Goal: Task Accomplishment & Management: Use online tool/utility

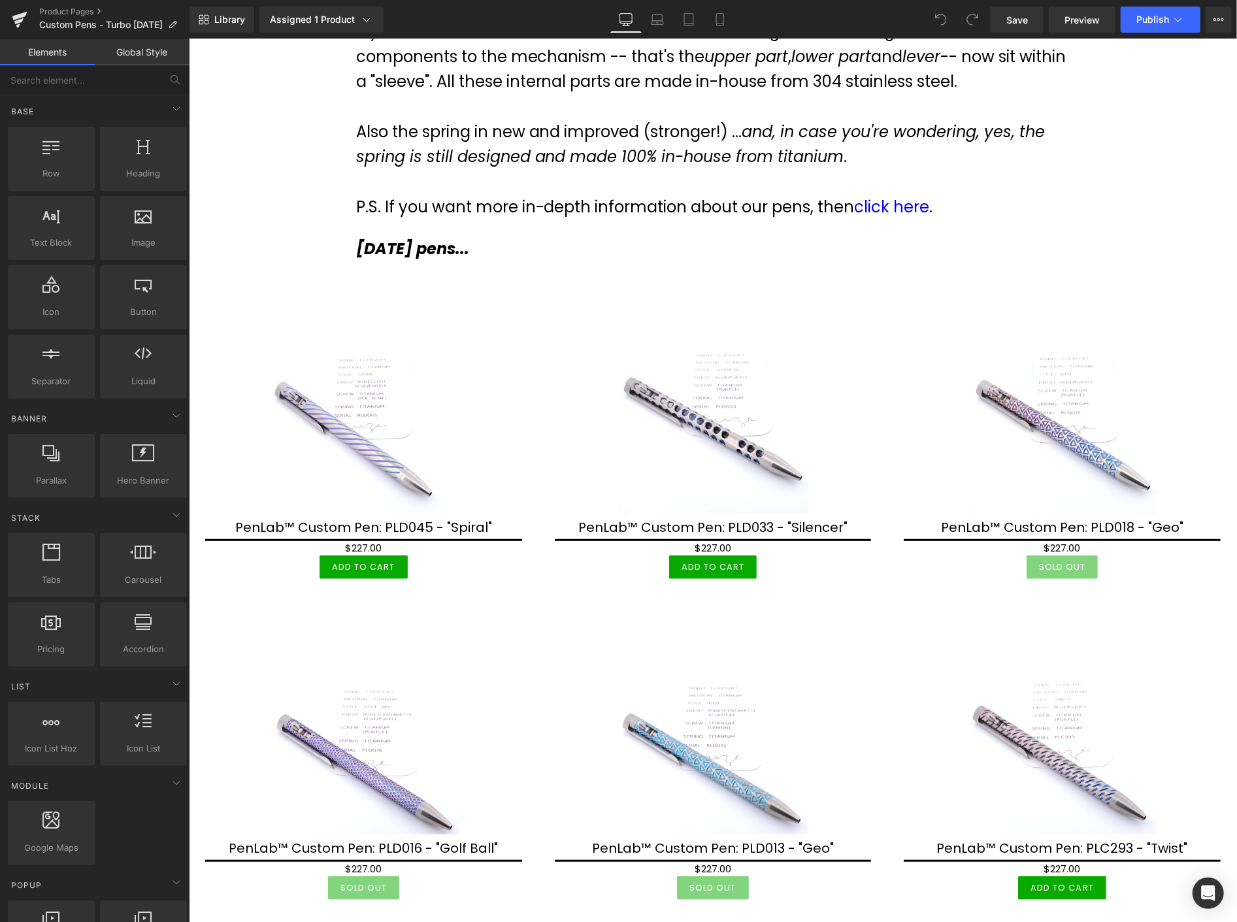
scroll to position [290, 0]
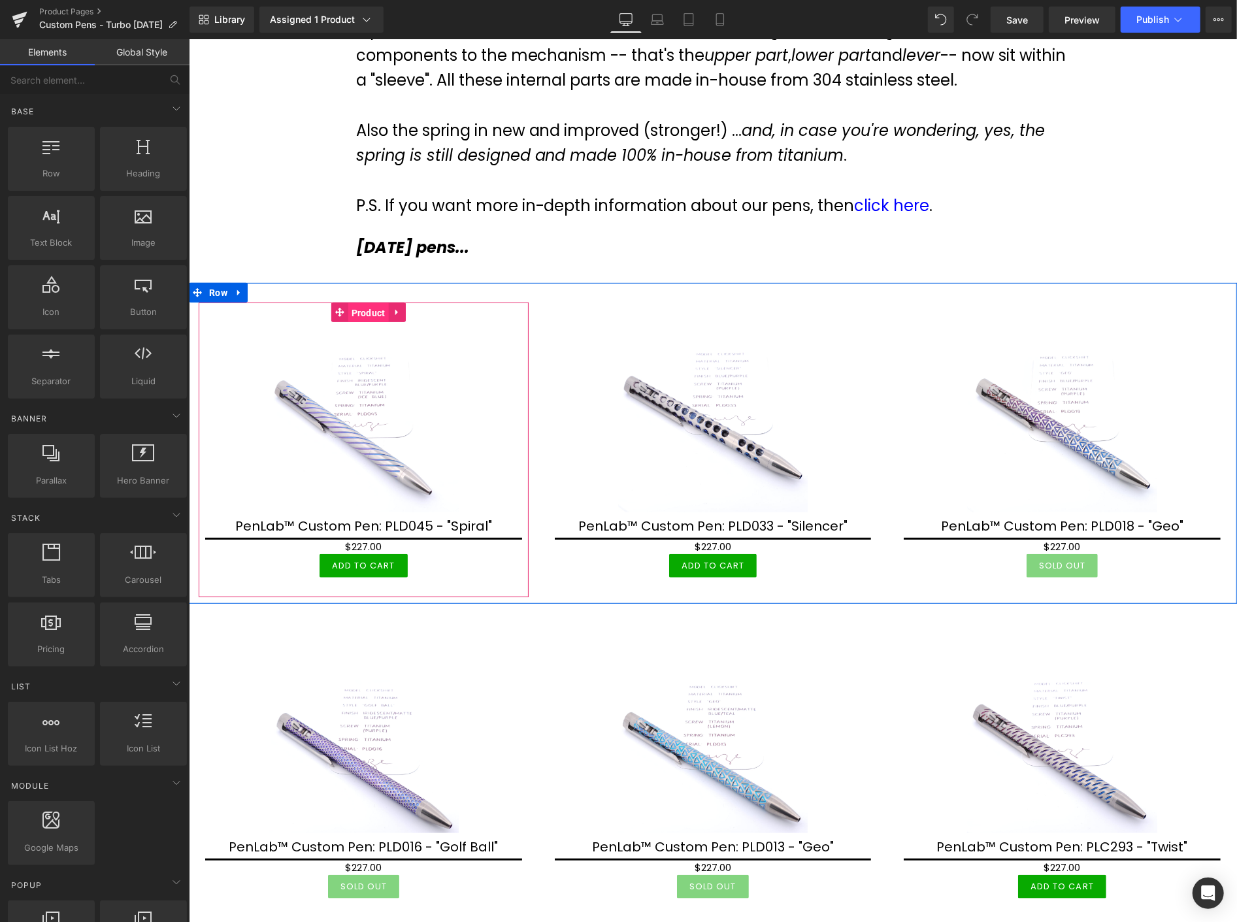
click at [365, 314] on span "Product" at bounding box center [368, 313] width 41 height 20
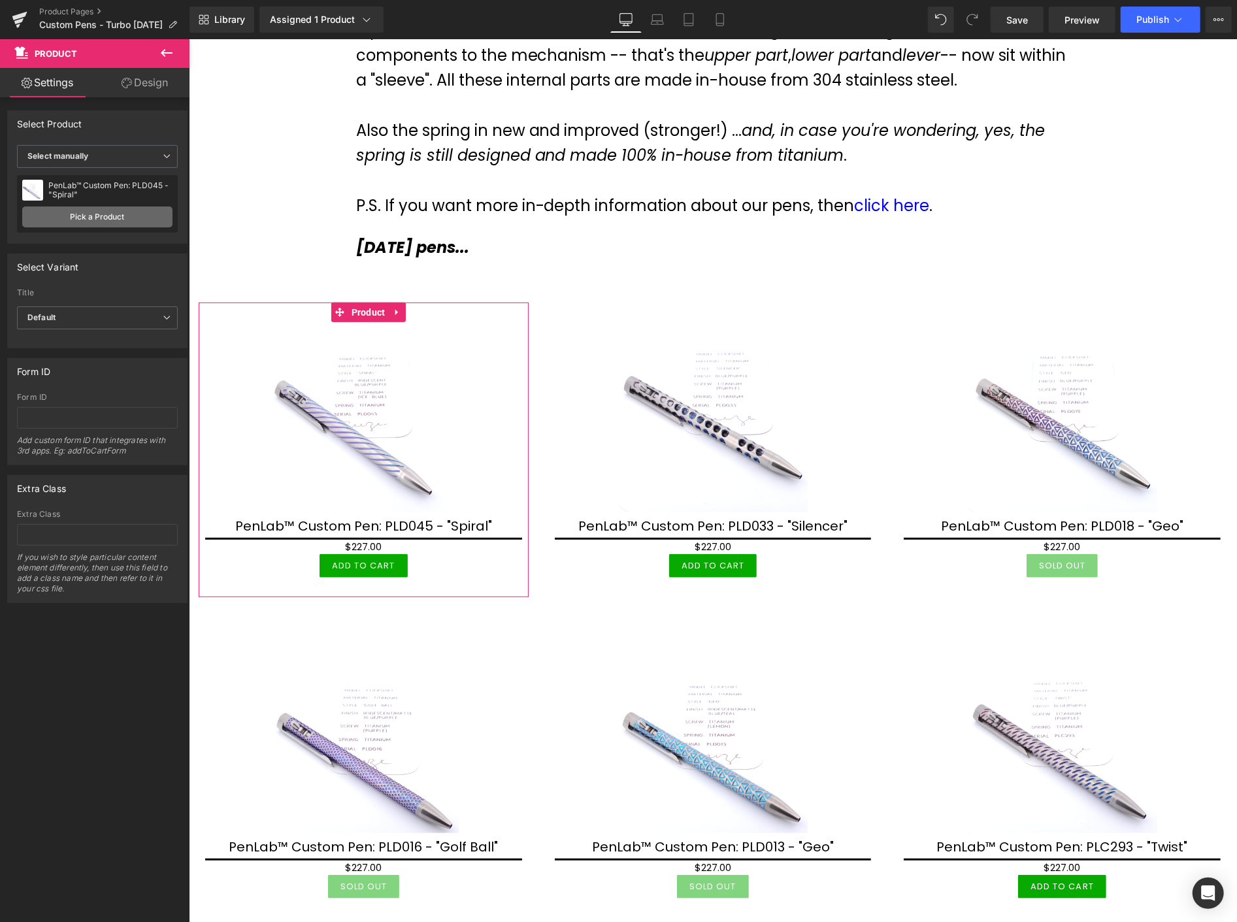
click at [88, 213] on link "Pick a Product" at bounding box center [97, 217] width 150 height 21
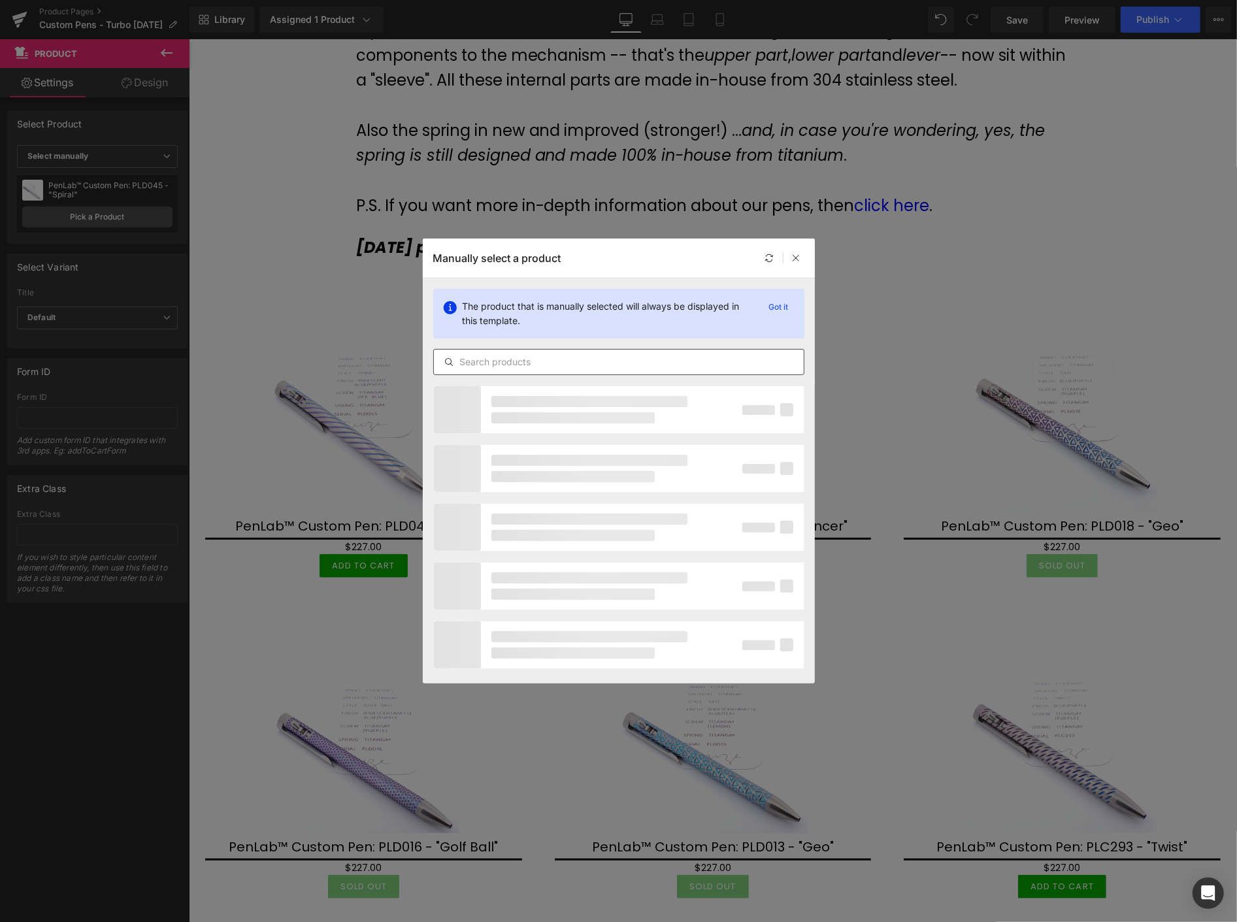
click at [541, 363] on input "text" at bounding box center [619, 362] width 370 height 16
type input "O"
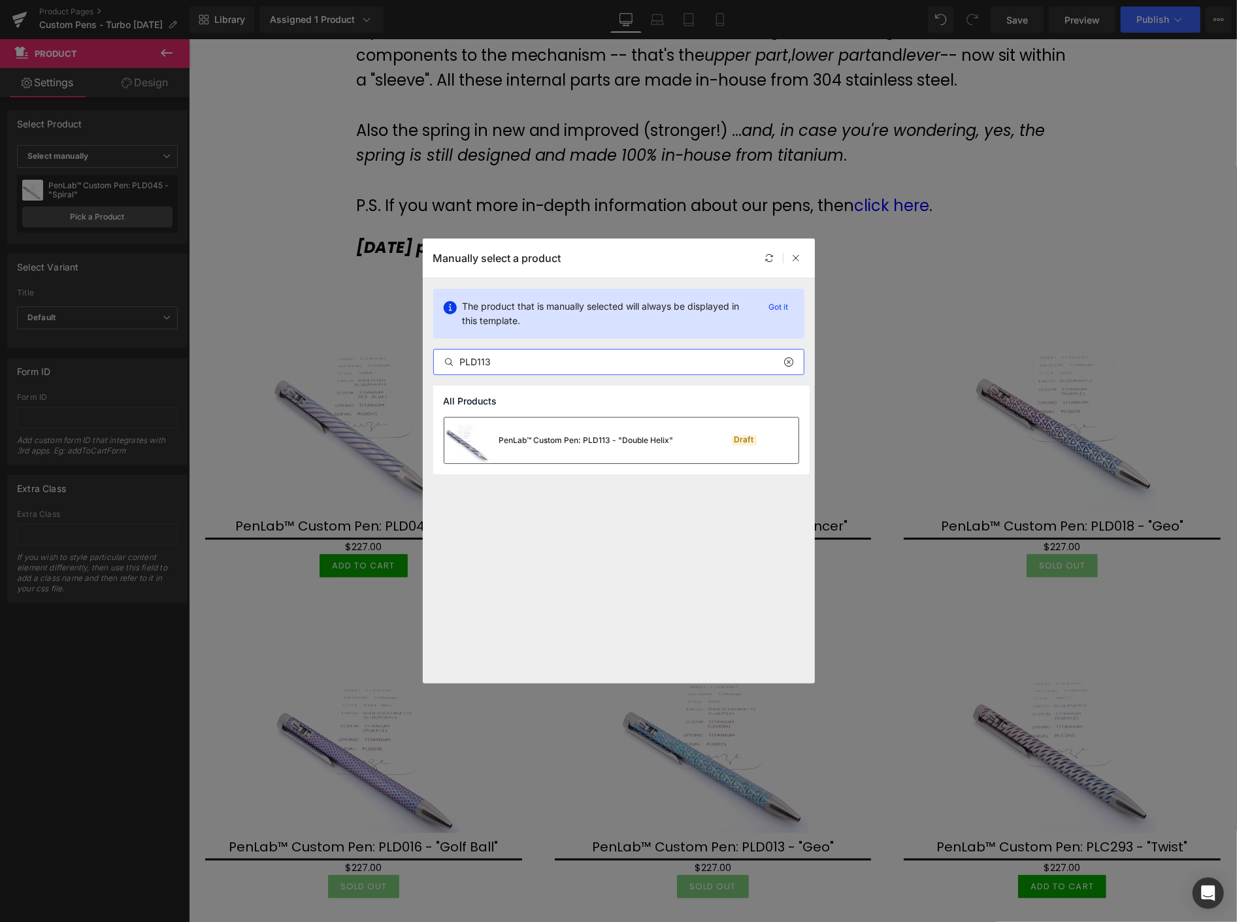
type input "PLD113"
click at [567, 446] on div "PenLab™ Custom Pen: PLD113 - "Double Helix"" at bounding box center [586, 441] width 175 height 12
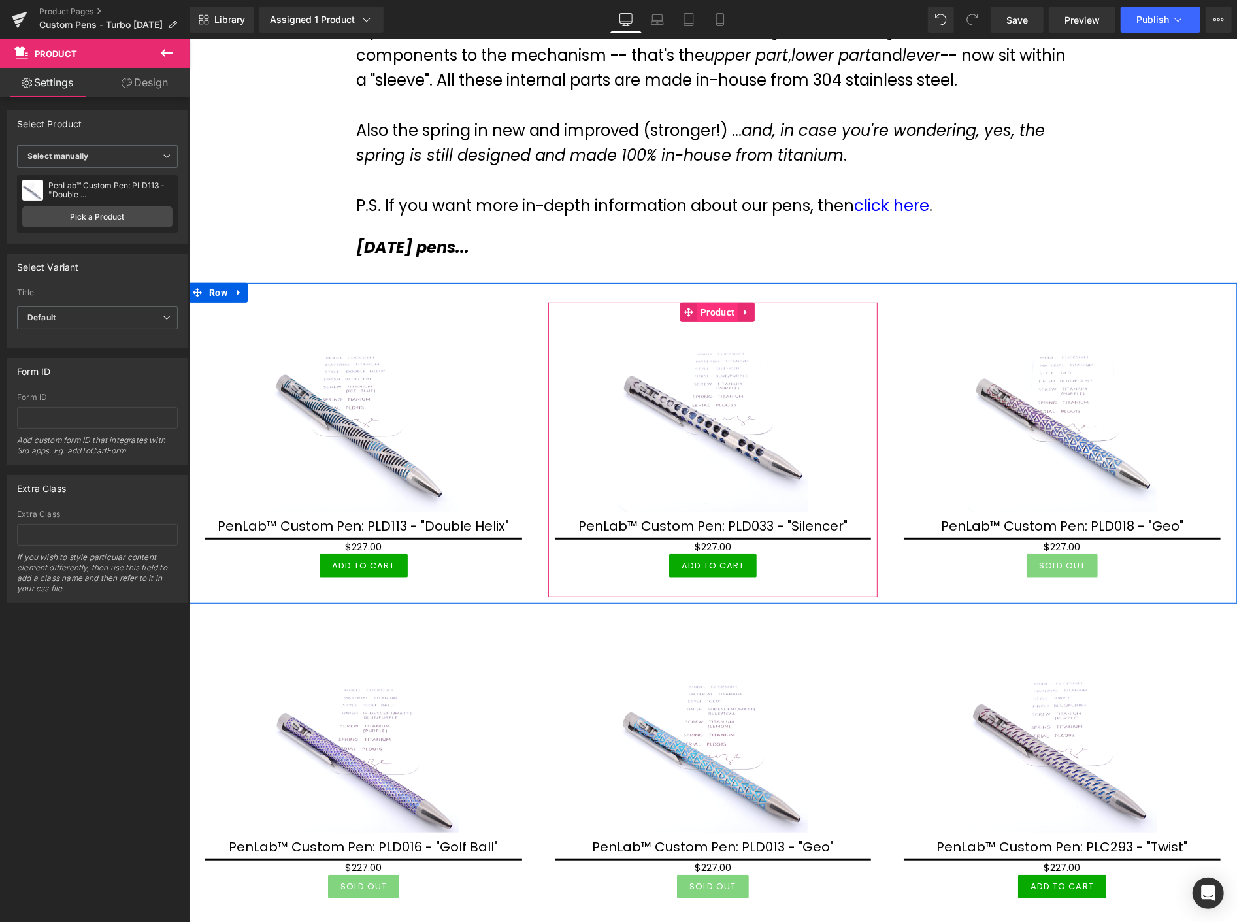
click at [709, 312] on span "Product" at bounding box center [717, 312] width 41 height 20
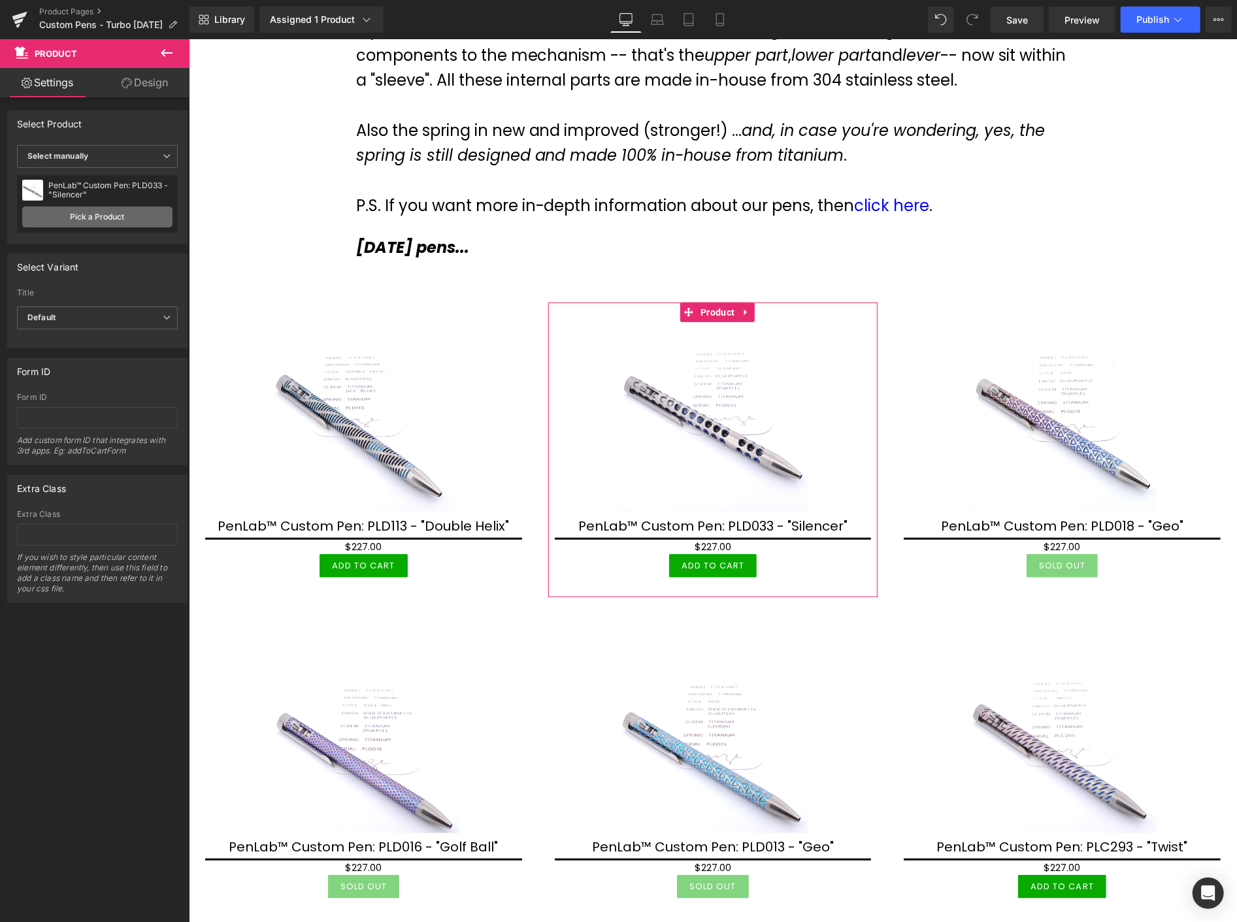
click at [78, 212] on link "Pick a Product" at bounding box center [97, 217] width 150 height 21
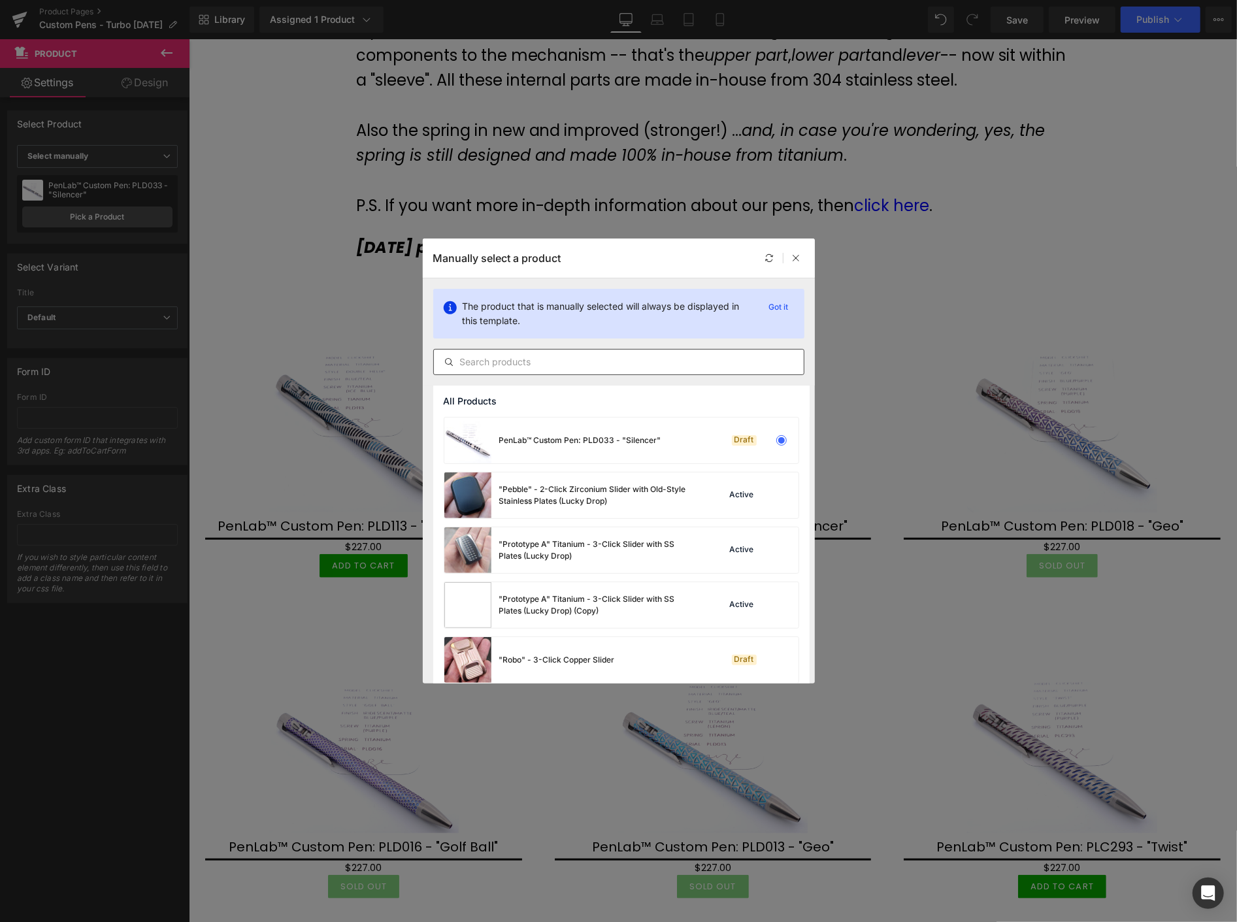
click at [486, 363] on input "text" at bounding box center [619, 362] width 370 height 16
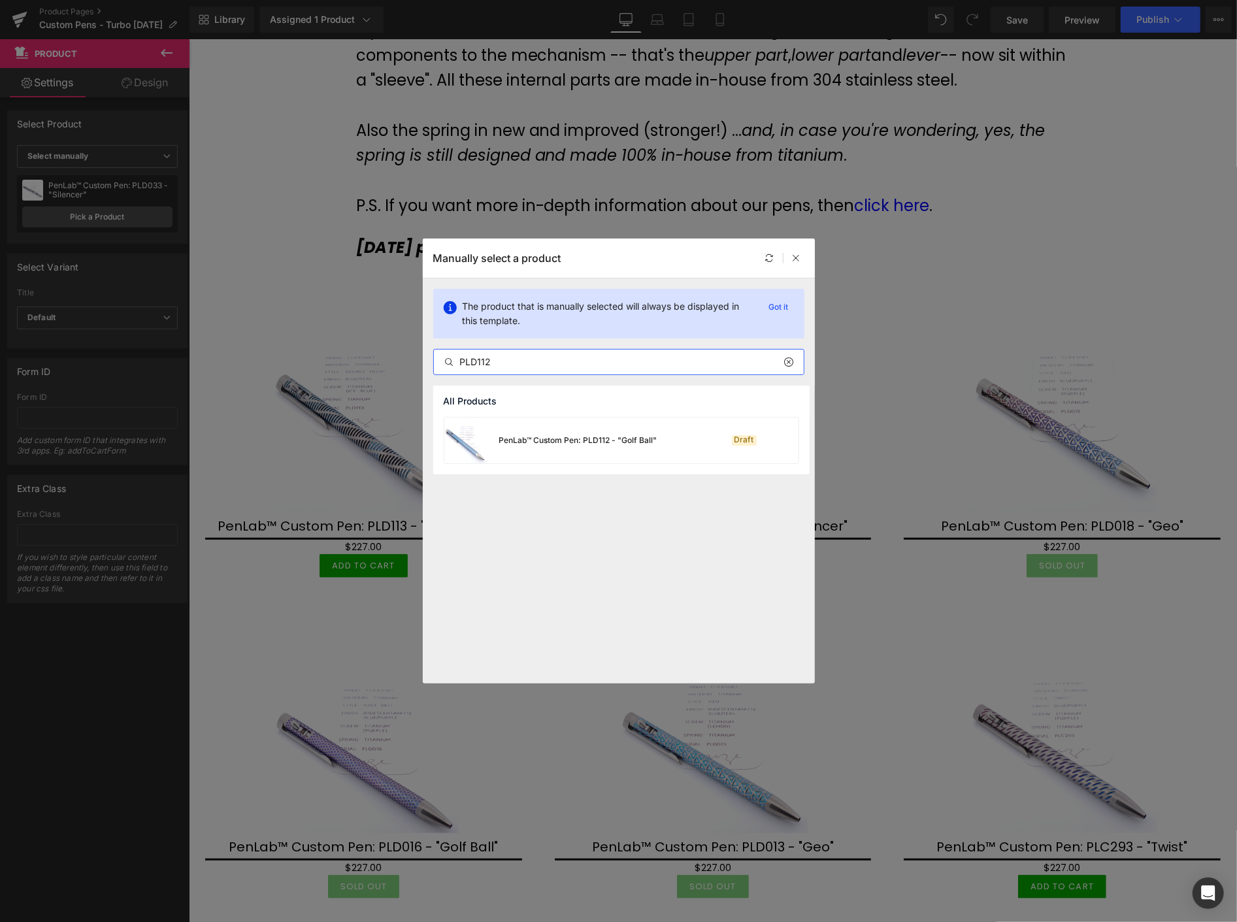
type input "PLD112"
click at [552, 435] on div "PenLab™ Custom Pen: PLD112 - "Golf Ball"" at bounding box center [578, 441] width 158 height 12
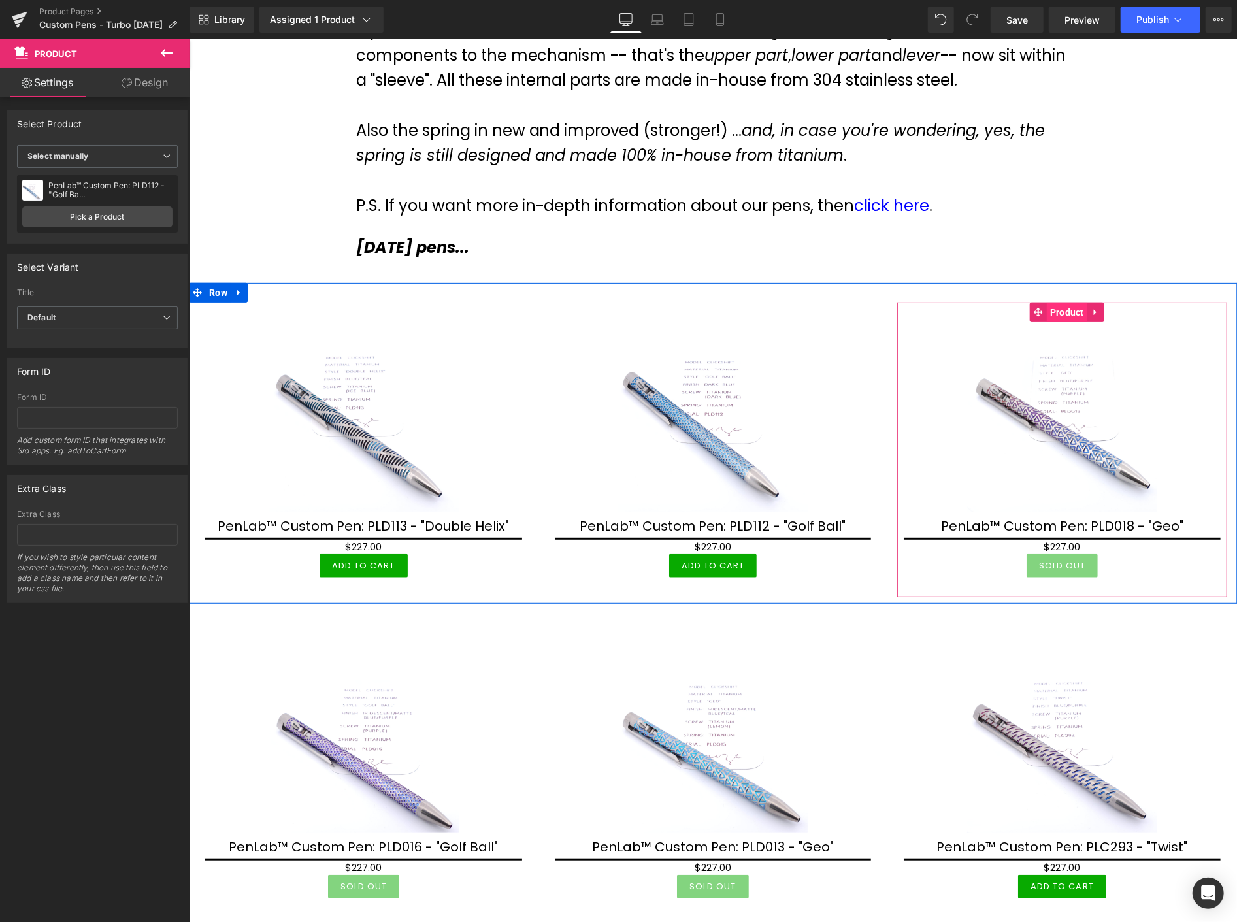
click at [1056, 312] on span "Product" at bounding box center [1066, 312] width 41 height 20
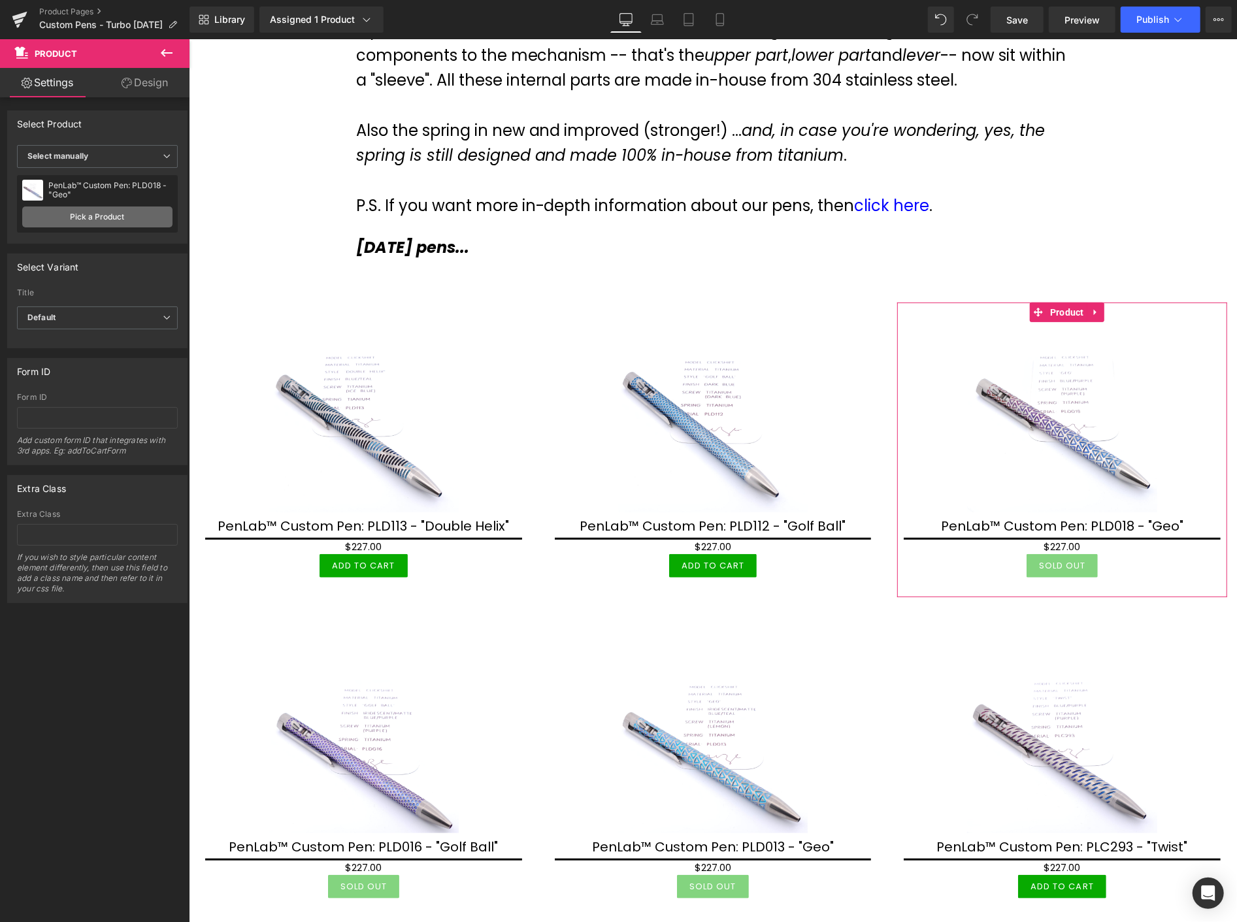
click at [92, 214] on link "Pick a Product" at bounding box center [97, 217] width 150 height 21
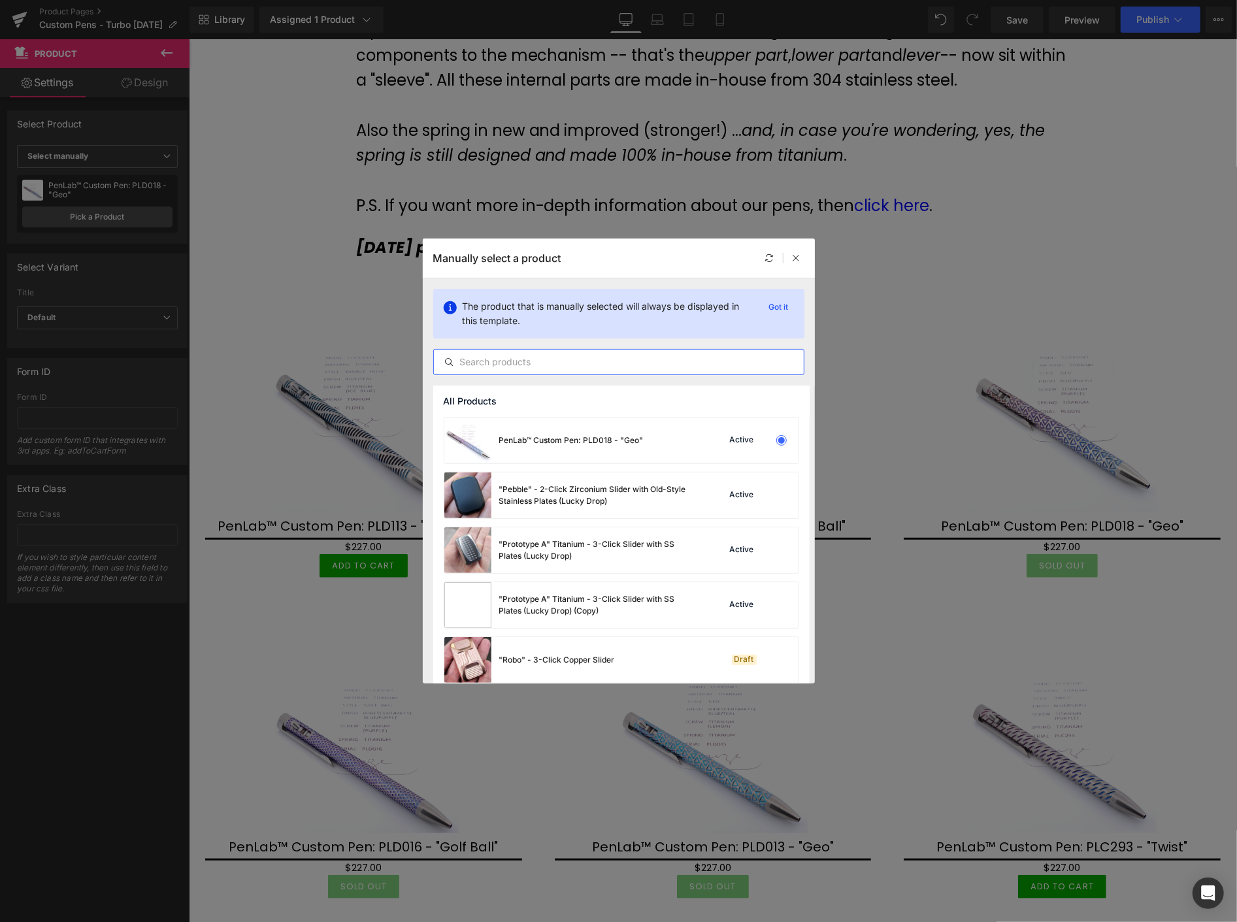
click at [531, 364] on input "text" at bounding box center [619, 362] width 370 height 16
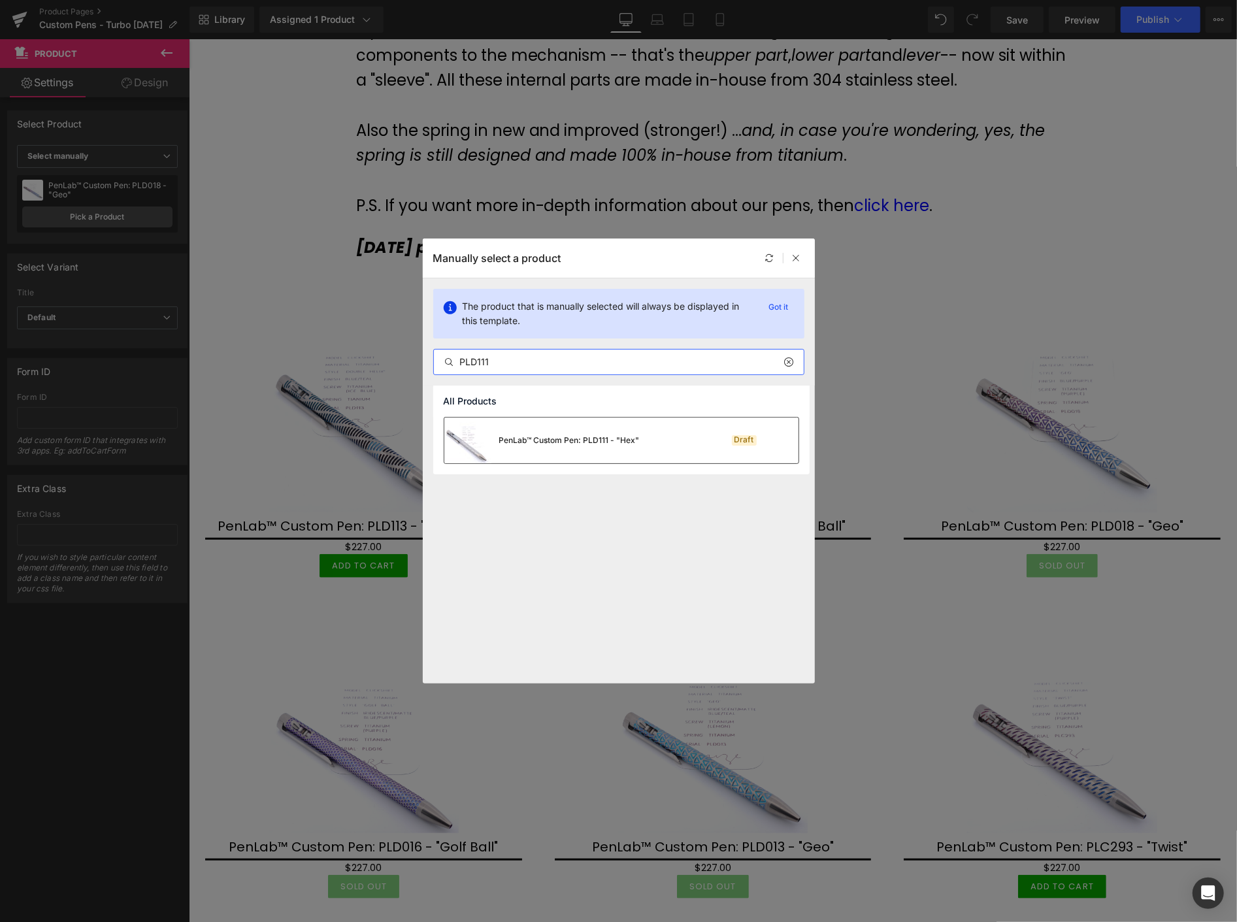
type input "PLD111"
click at [575, 438] on div "PenLab™ Custom Pen: PLD111 - "Hex"" at bounding box center [569, 441] width 141 height 12
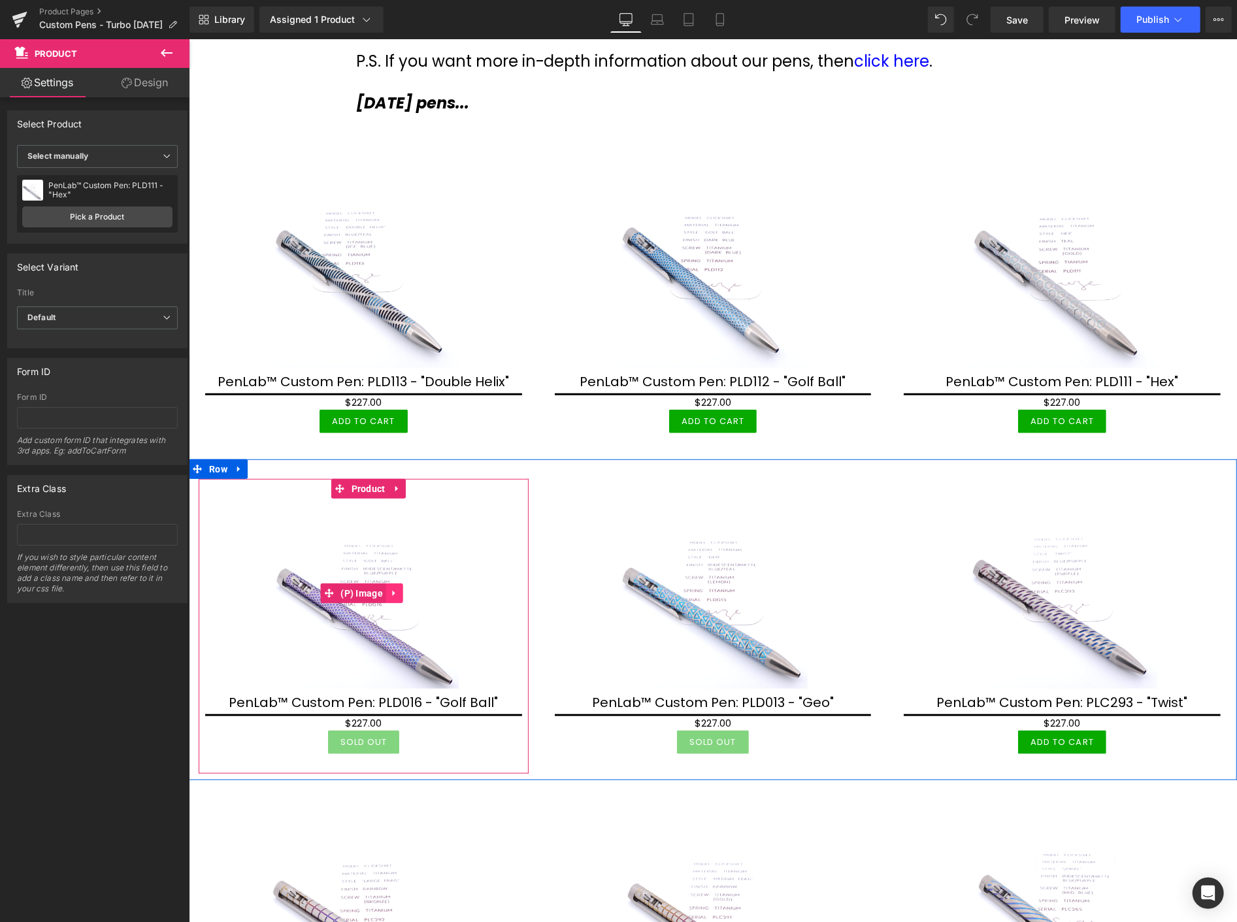
scroll to position [435, 0]
click at [364, 482] on span "Product" at bounding box center [368, 488] width 41 height 20
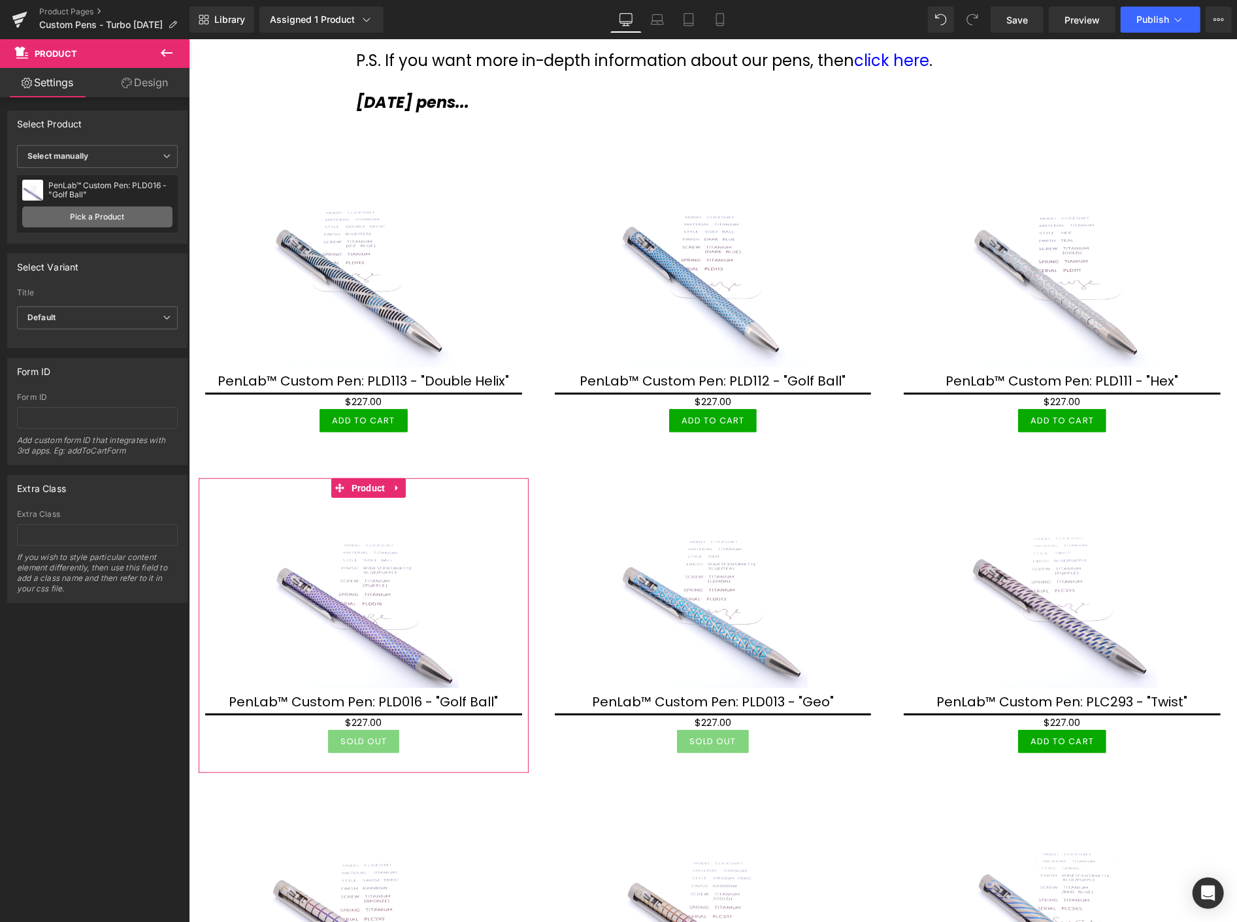
click at [105, 214] on link "Pick a Product" at bounding box center [97, 217] width 150 height 21
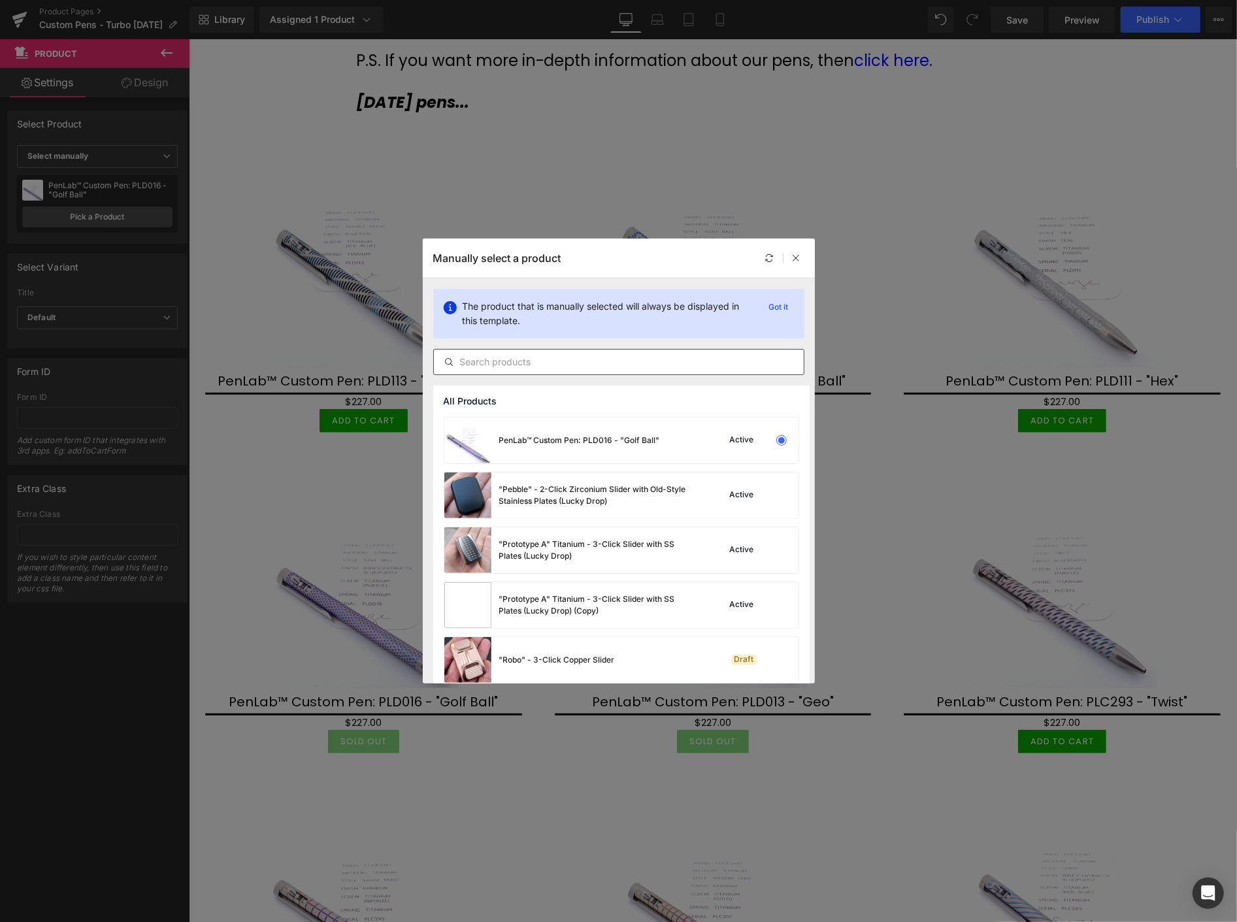
click at [512, 360] on input "text" at bounding box center [619, 362] width 370 height 16
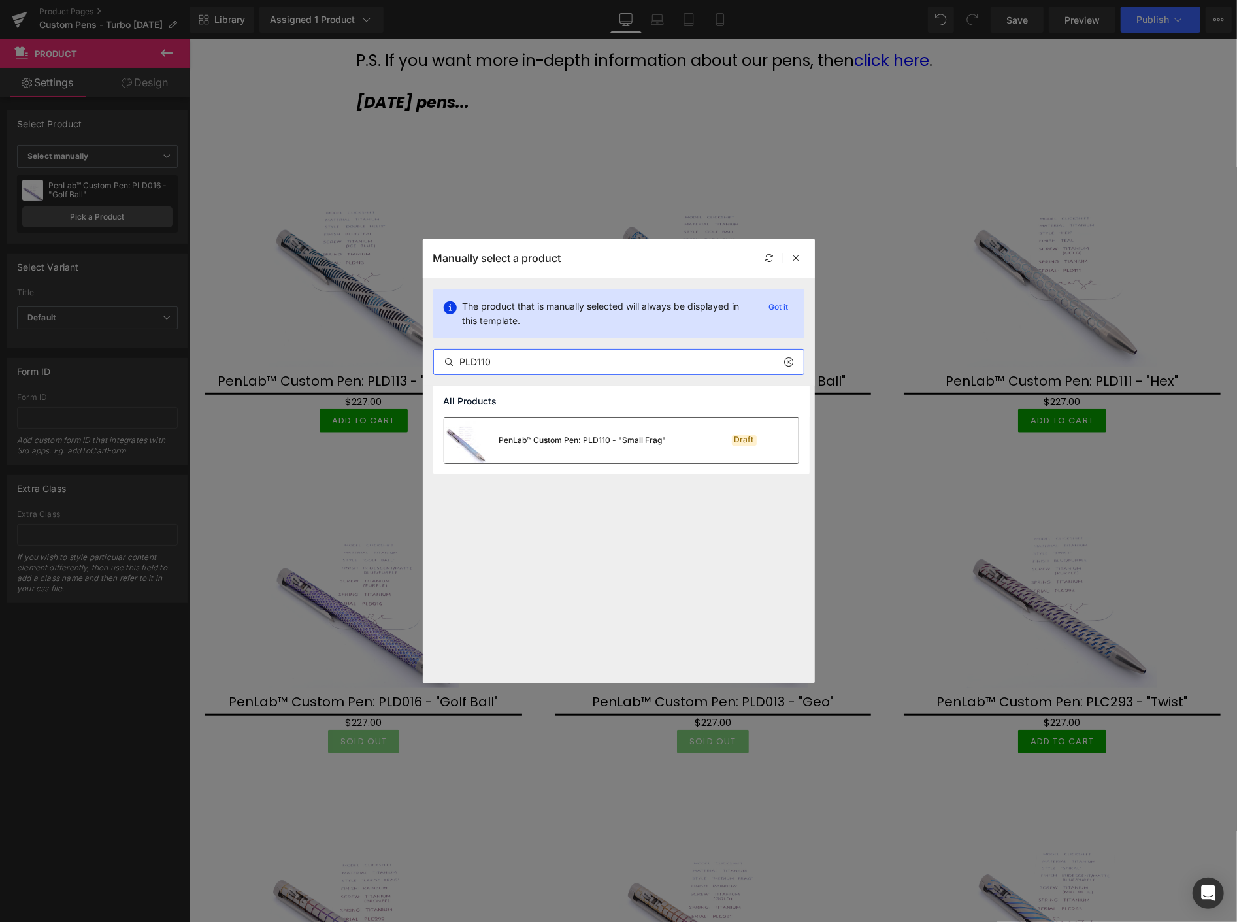
type input "PLD110"
click at [547, 438] on div "PenLab™ Custom Pen: PLD110 - "Small Frag"" at bounding box center [582, 441] width 167 height 12
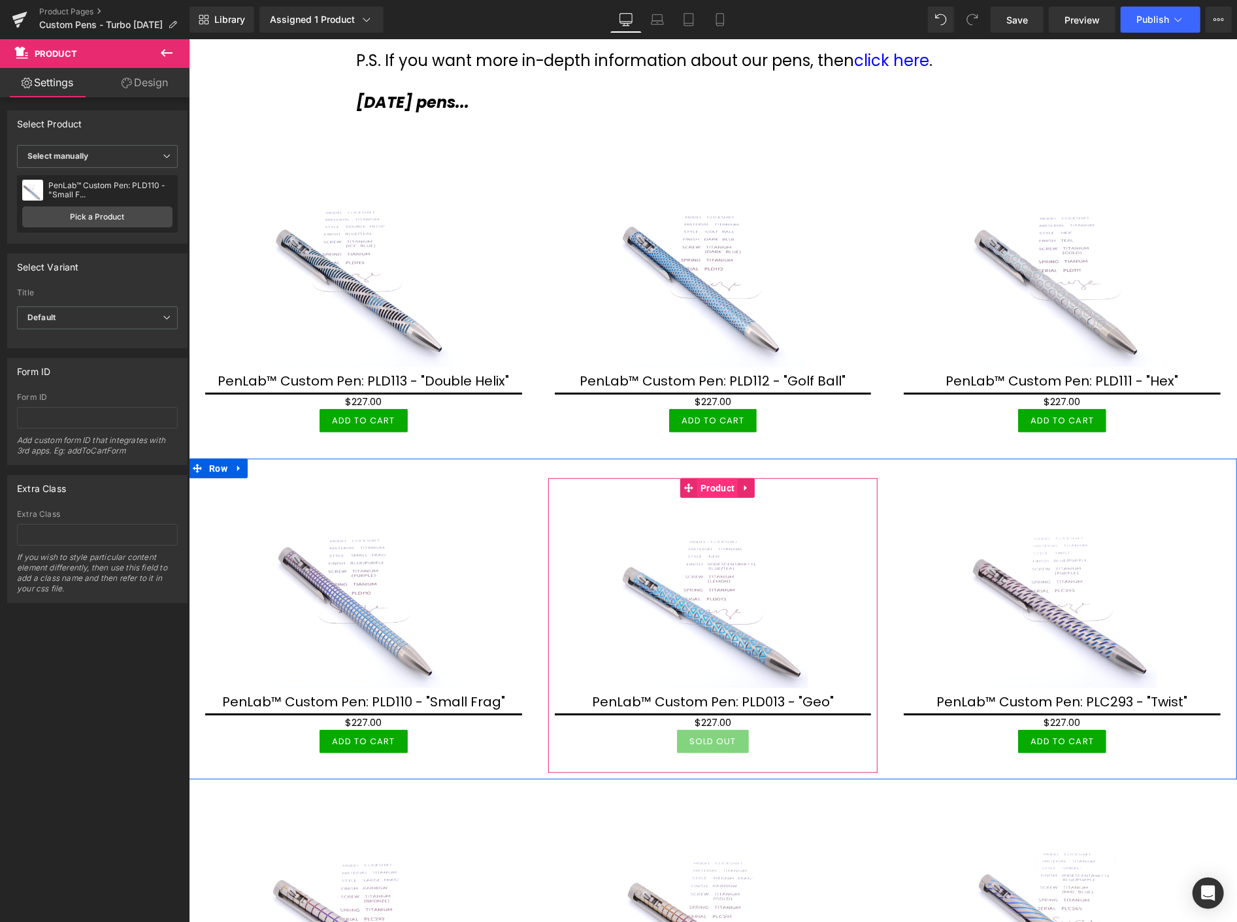
click at [711, 492] on span "Product" at bounding box center [717, 488] width 41 height 20
click at [129, 216] on link "Pick a Product" at bounding box center [97, 217] width 150 height 21
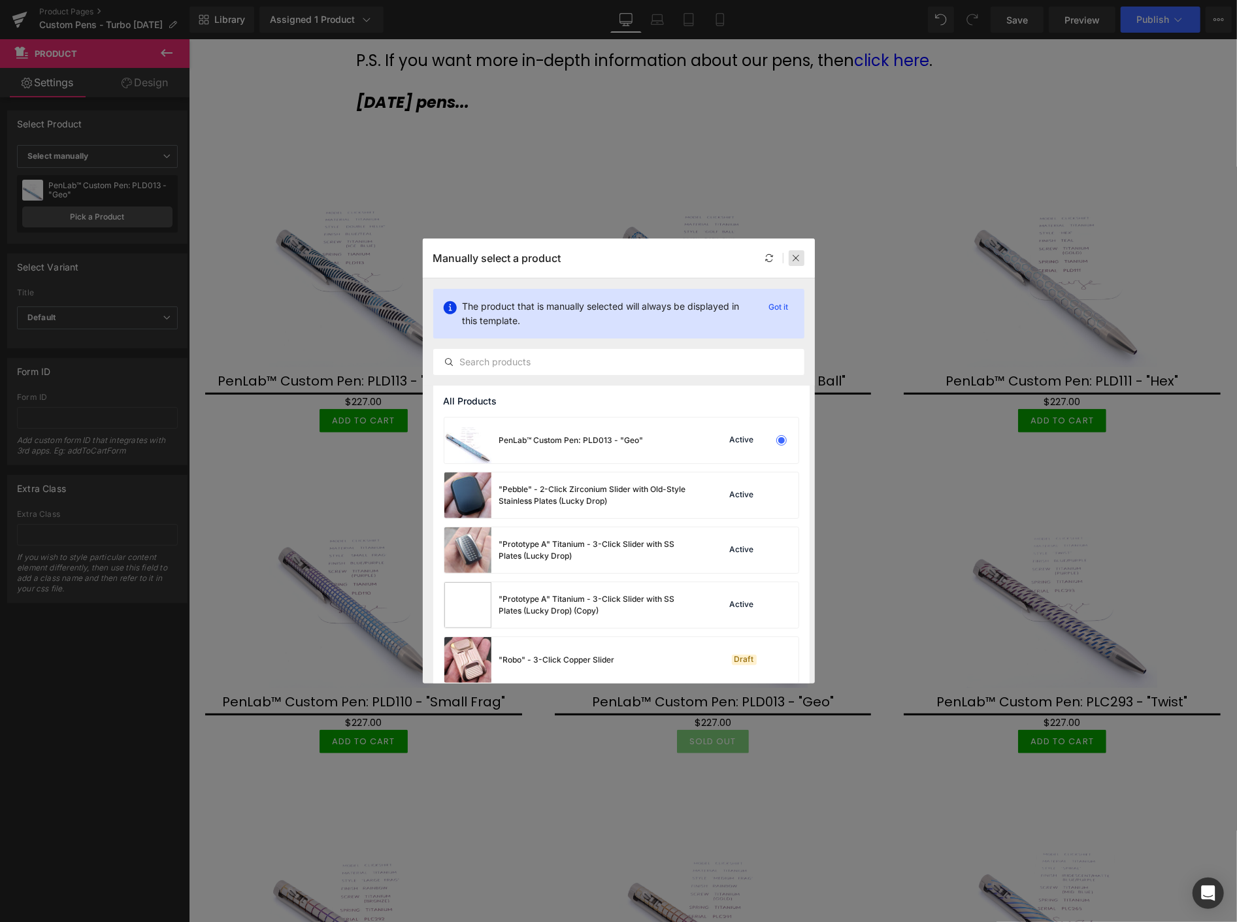
drag, startPoint x: 795, startPoint y: 258, endPoint x: 607, endPoint y: 218, distance: 192.3
click at [795, 258] on icon at bounding box center [796, 258] width 9 height 9
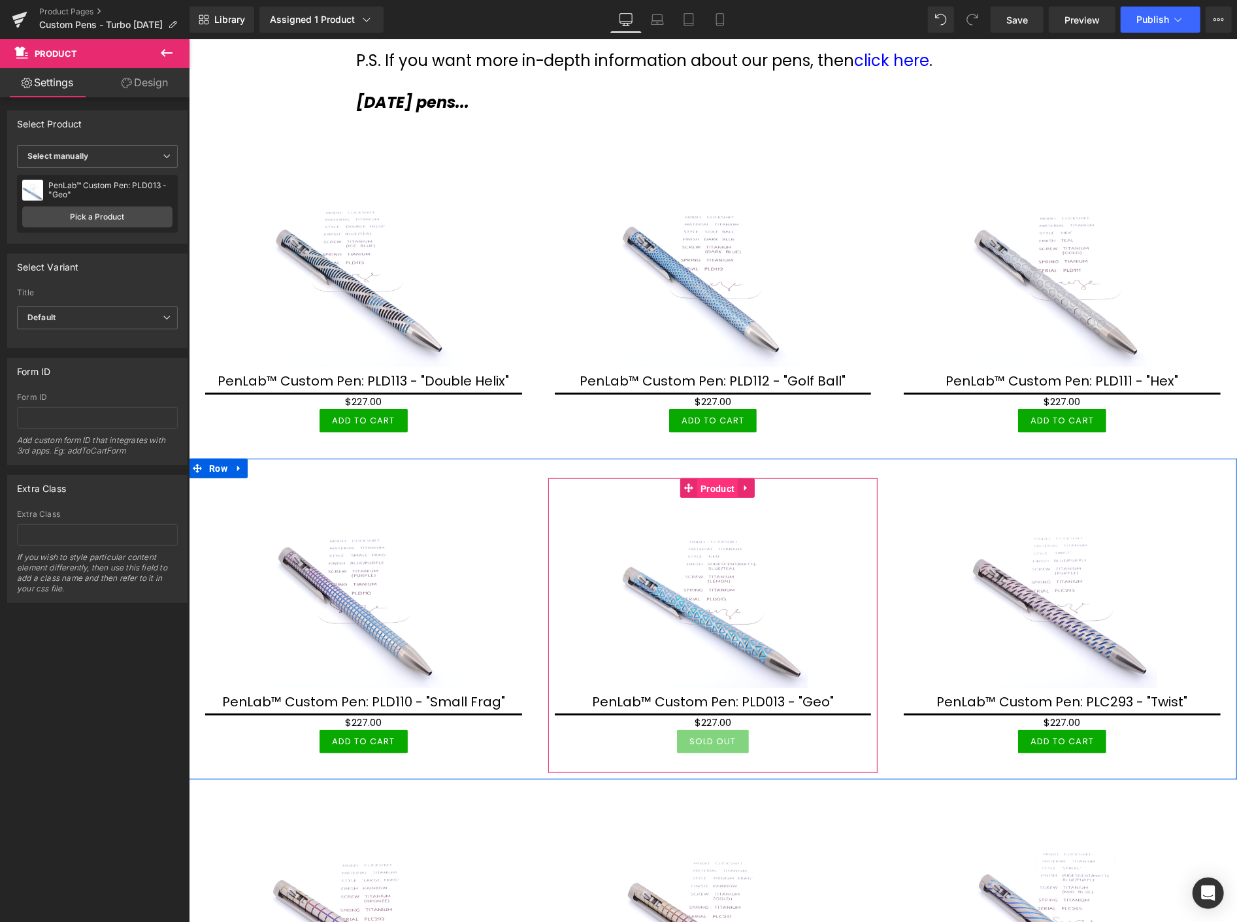
click at [712, 487] on span "Product" at bounding box center [717, 488] width 41 height 20
click at [90, 216] on link "Pick a Product" at bounding box center [97, 217] width 150 height 21
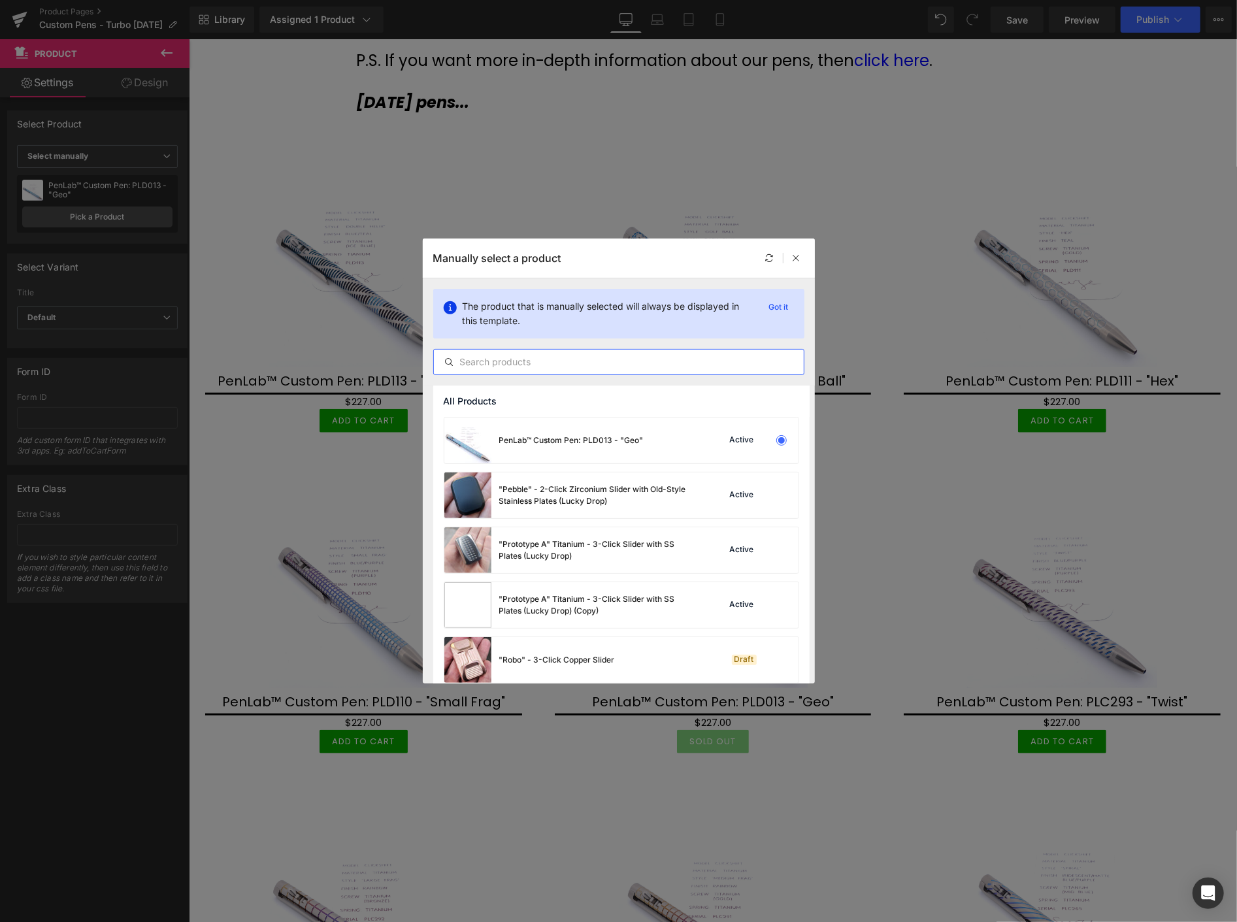
click at [558, 358] on input "text" at bounding box center [619, 362] width 370 height 16
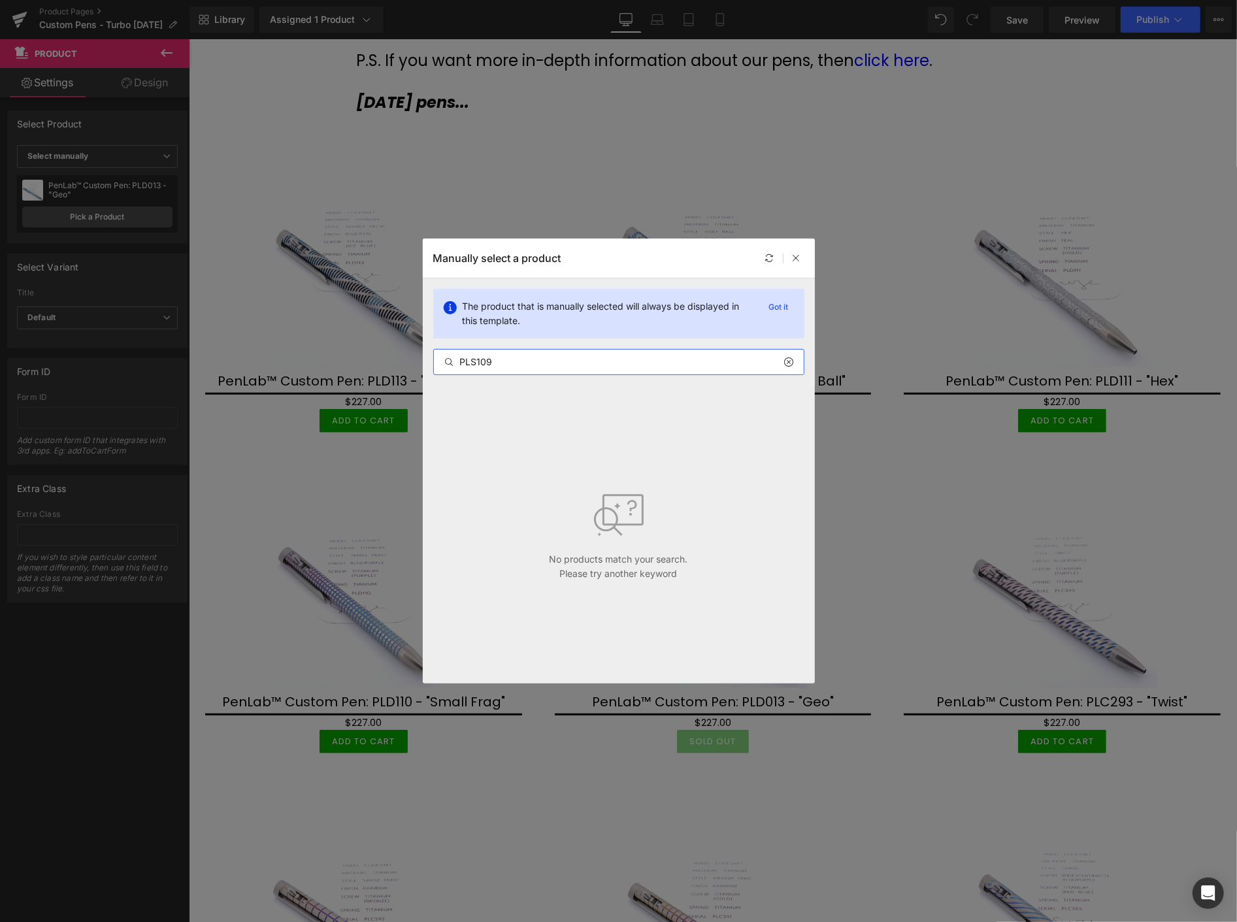
click at [478, 364] on input "PLS109" at bounding box center [619, 362] width 370 height 16
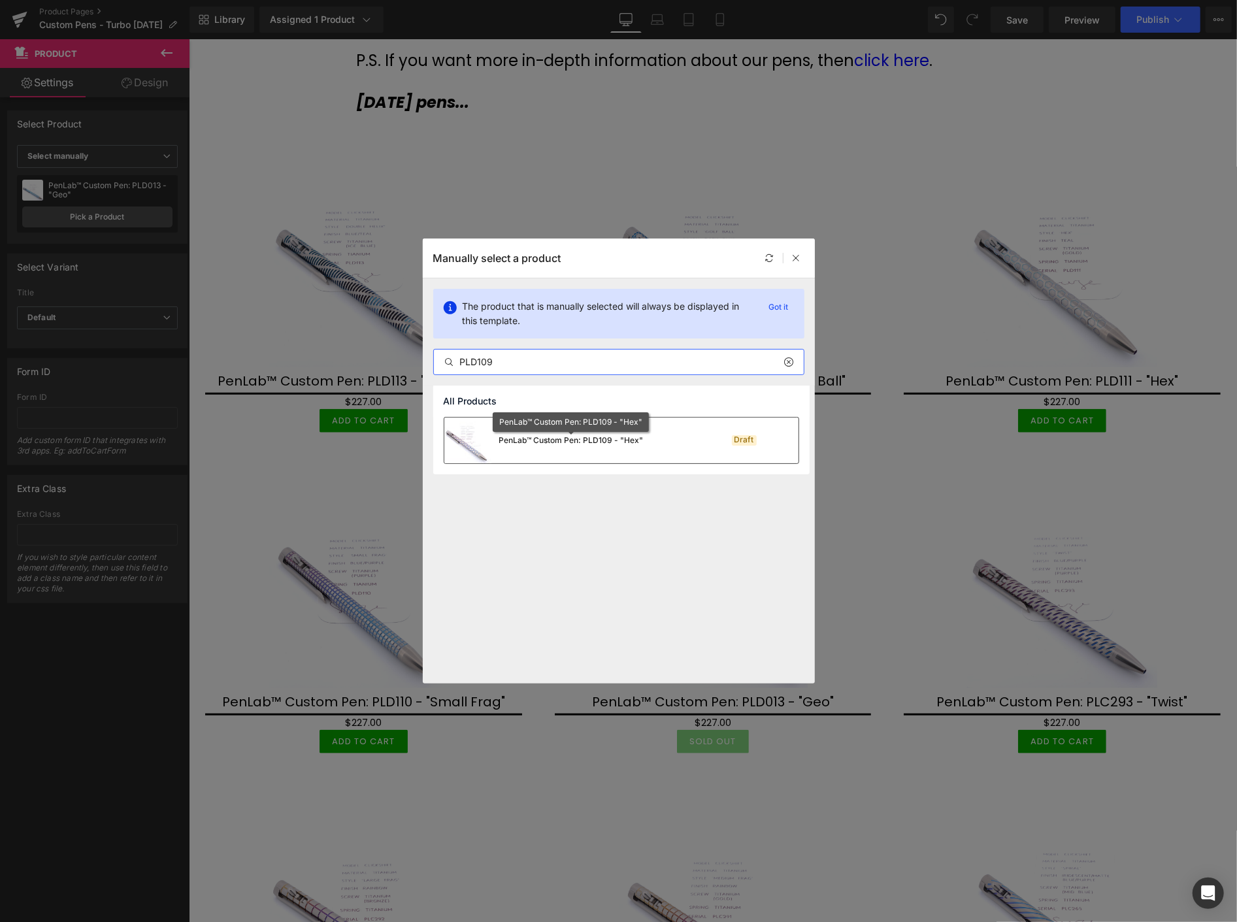
type input "PLD109"
click at [544, 443] on div "PenLab™ Custom Pen: PLD109 - "Hex"" at bounding box center [571, 441] width 144 height 12
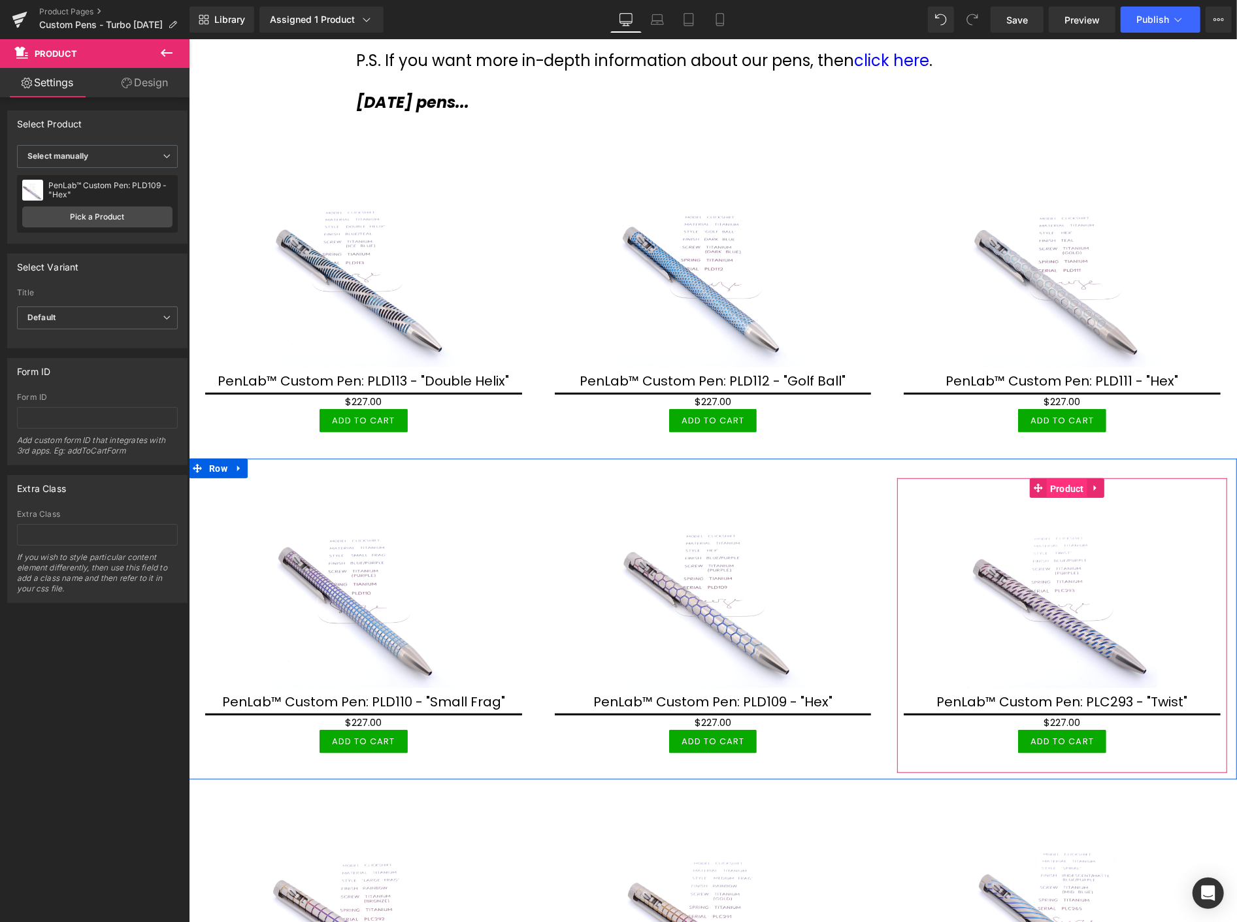
click at [1057, 483] on span "Product" at bounding box center [1066, 488] width 41 height 20
click at [1064, 487] on span "Product" at bounding box center [1066, 488] width 41 height 20
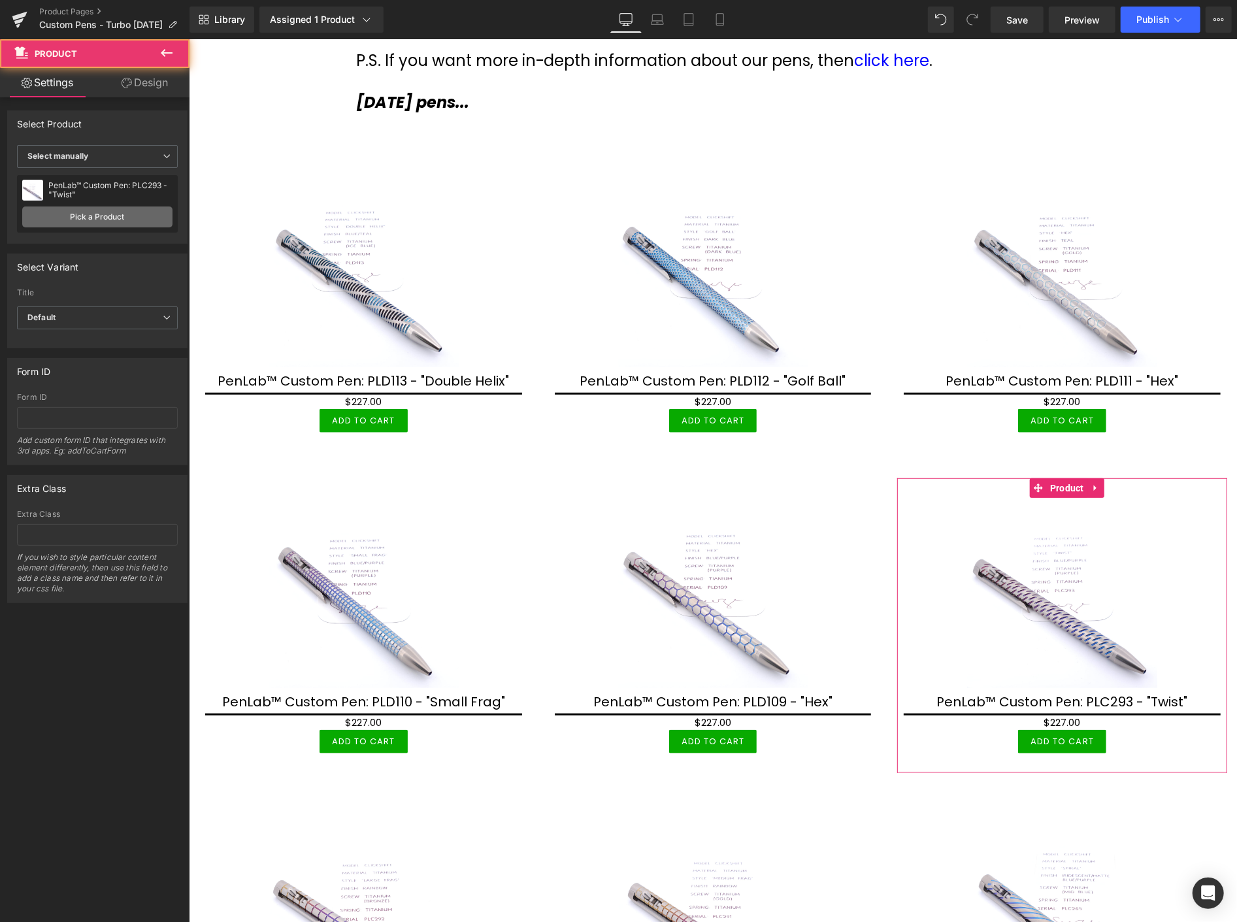
click at [72, 212] on link "Pick a Product" at bounding box center [97, 217] width 150 height 21
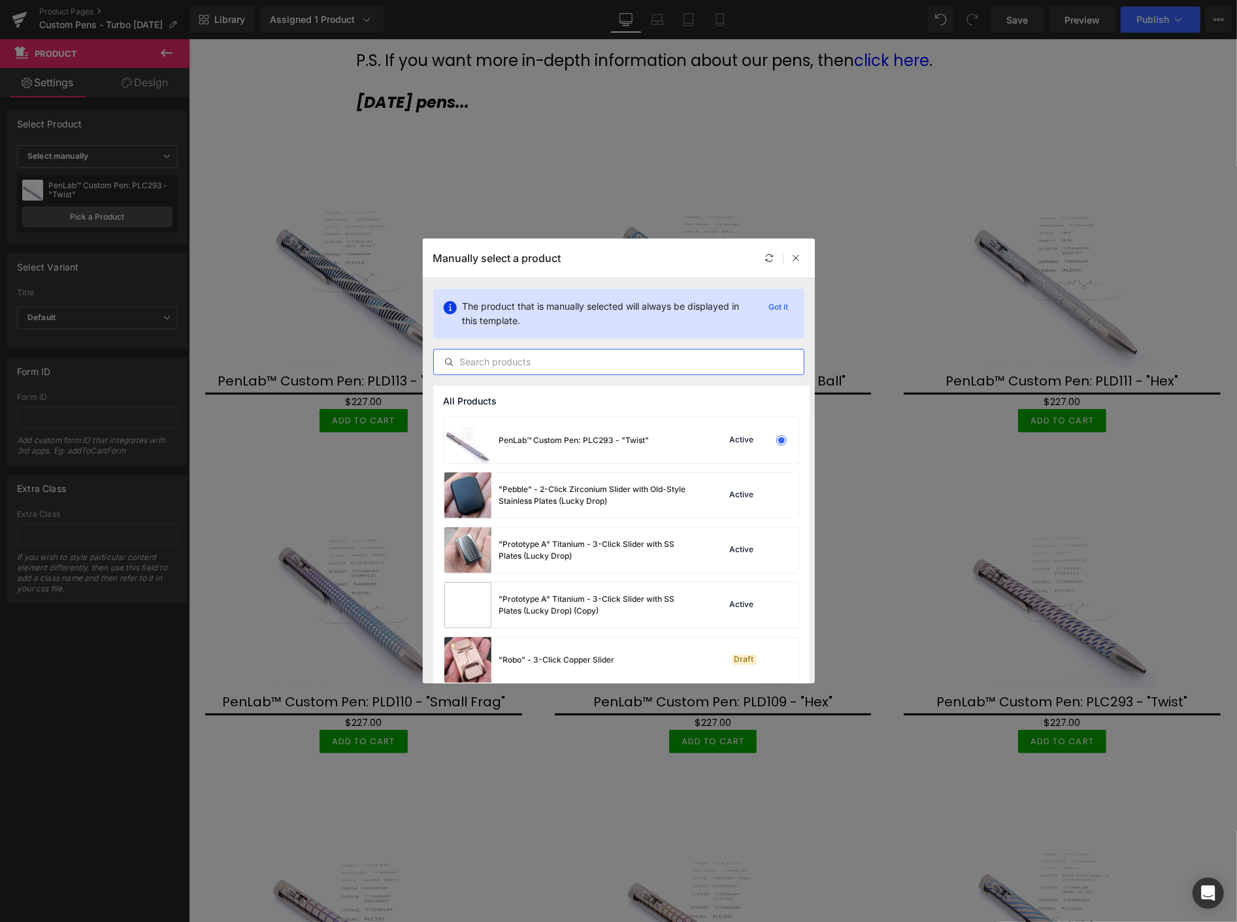
click at [471, 358] on input "text" at bounding box center [619, 362] width 370 height 16
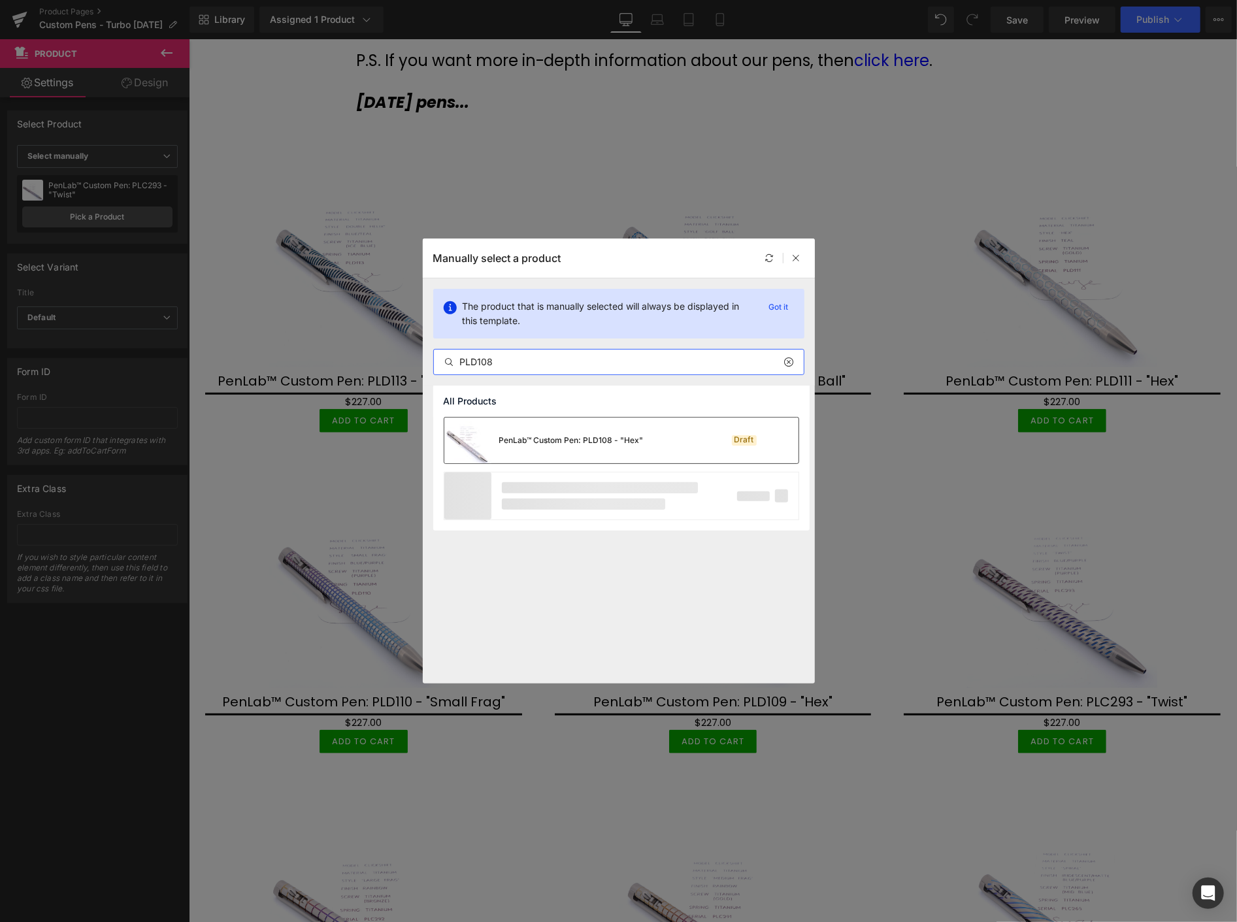
type input "PLD108"
click at [551, 443] on div "PenLab™ Custom Pen: PLD108 - "Hex"" at bounding box center [571, 441] width 144 height 12
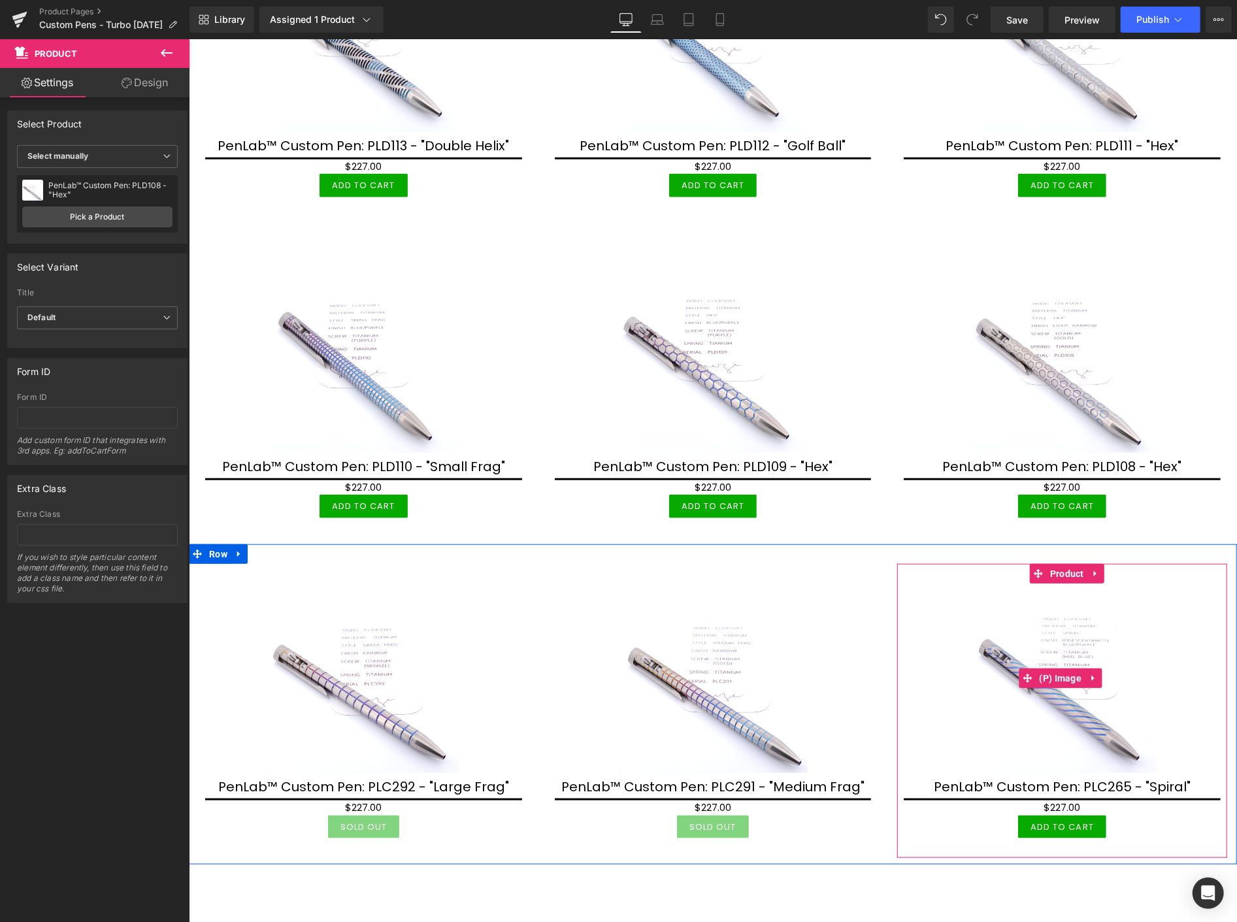
scroll to position [726, 0]
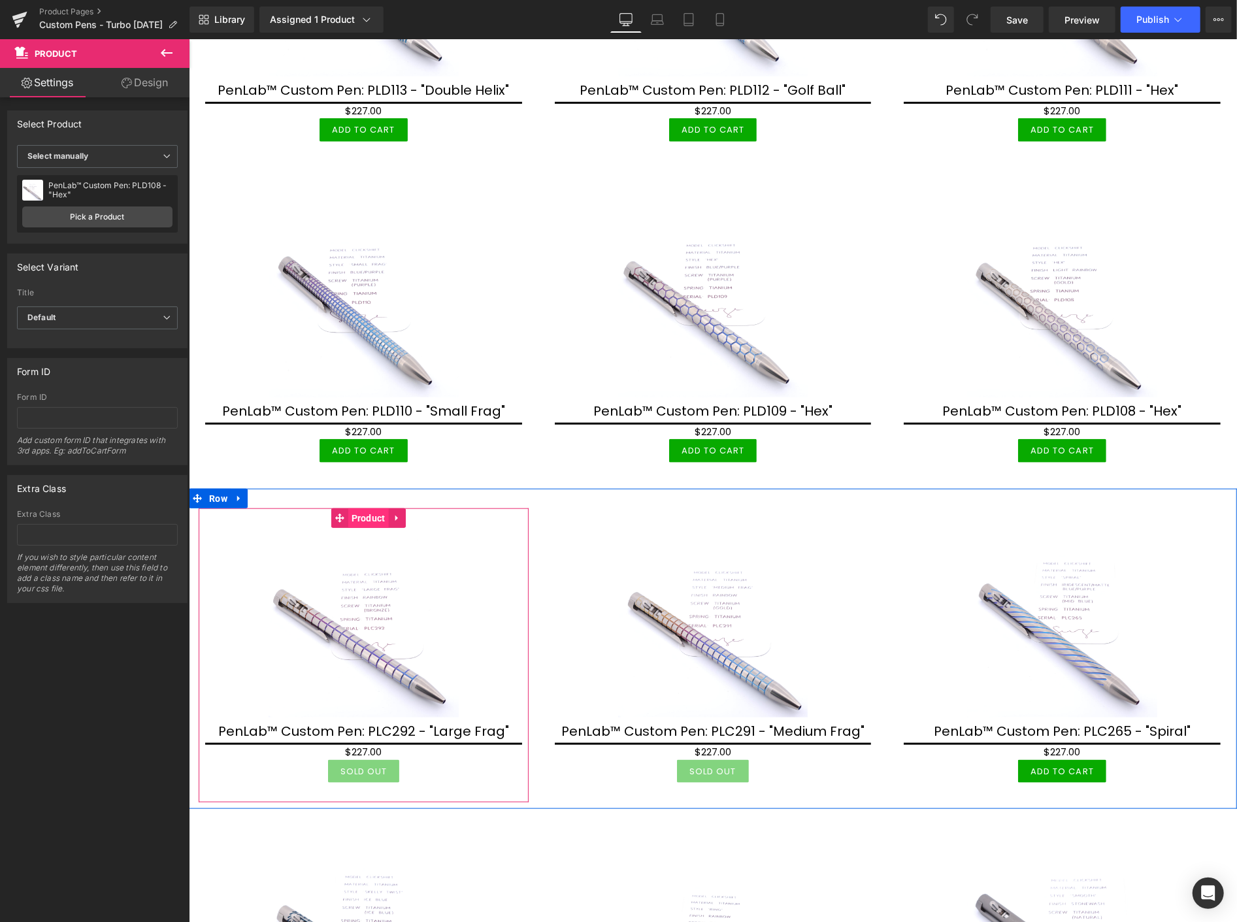
click at [363, 517] on span "Product" at bounding box center [368, 518] width 41 height 20
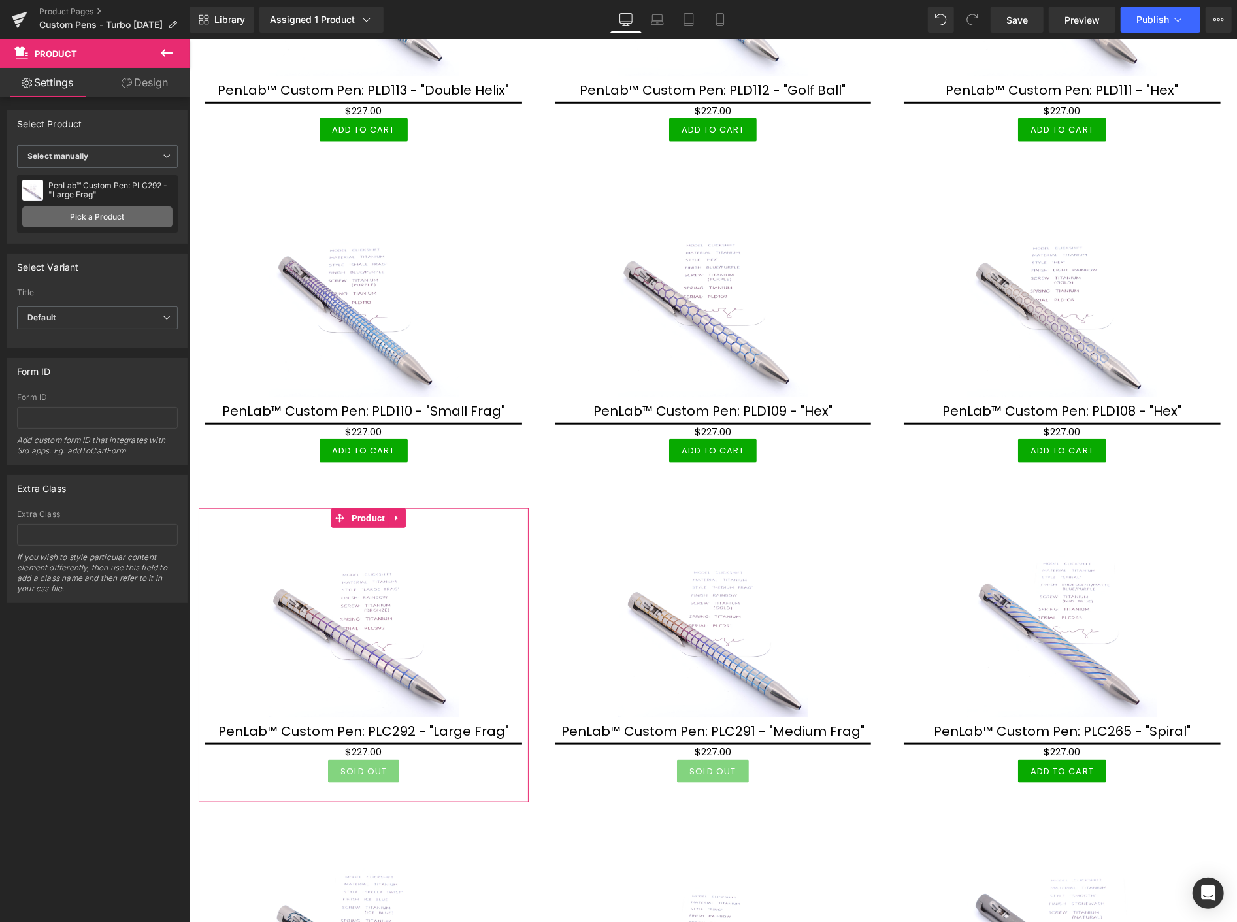
click at [103, 217] on link "Pick a Product" at bounding box center [97, 217] width 150 height 21
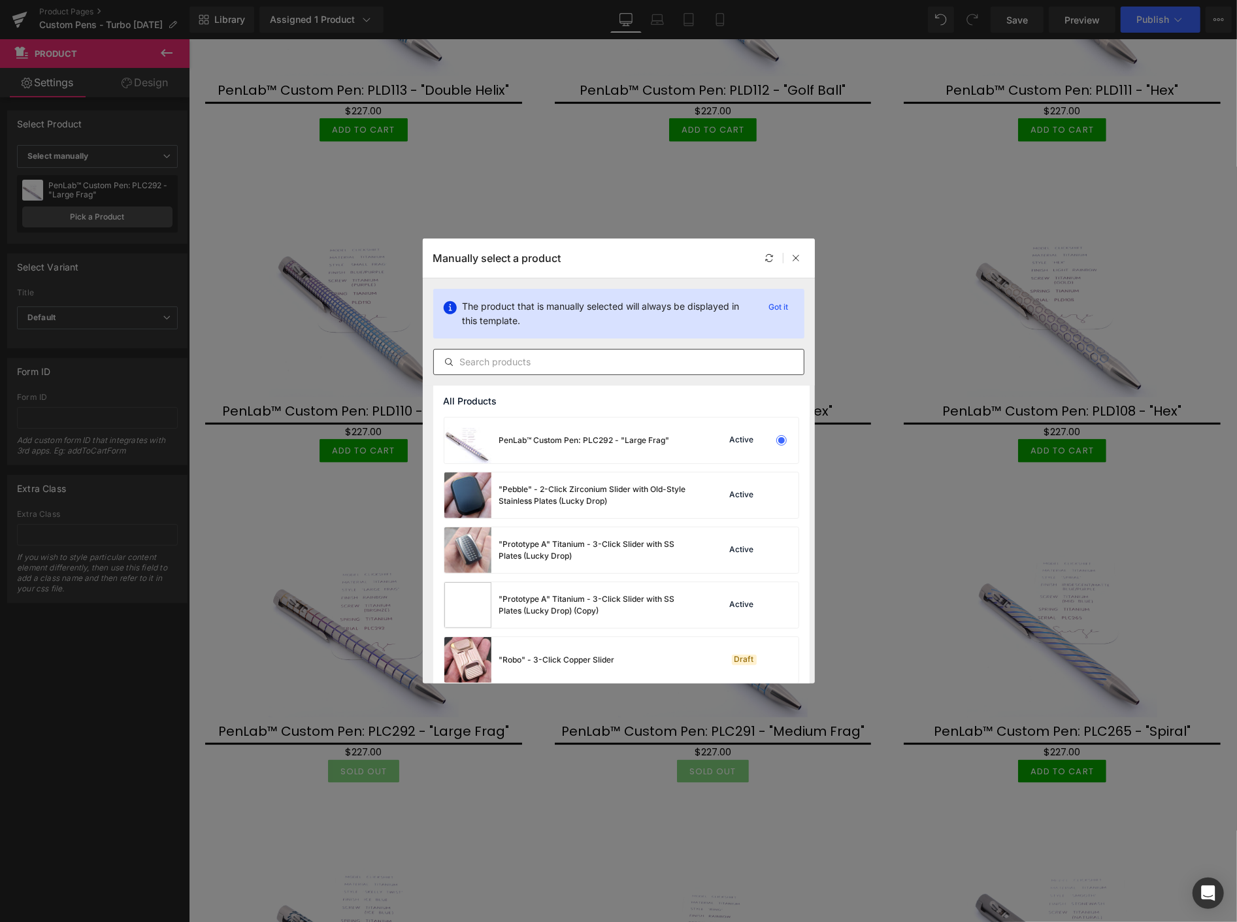
click at [484, 370] on div at bounding box center [618, 362] width 371 height 26
click at [484, 364] on input "text" at bounding box center [619, 362] width 370 height 16
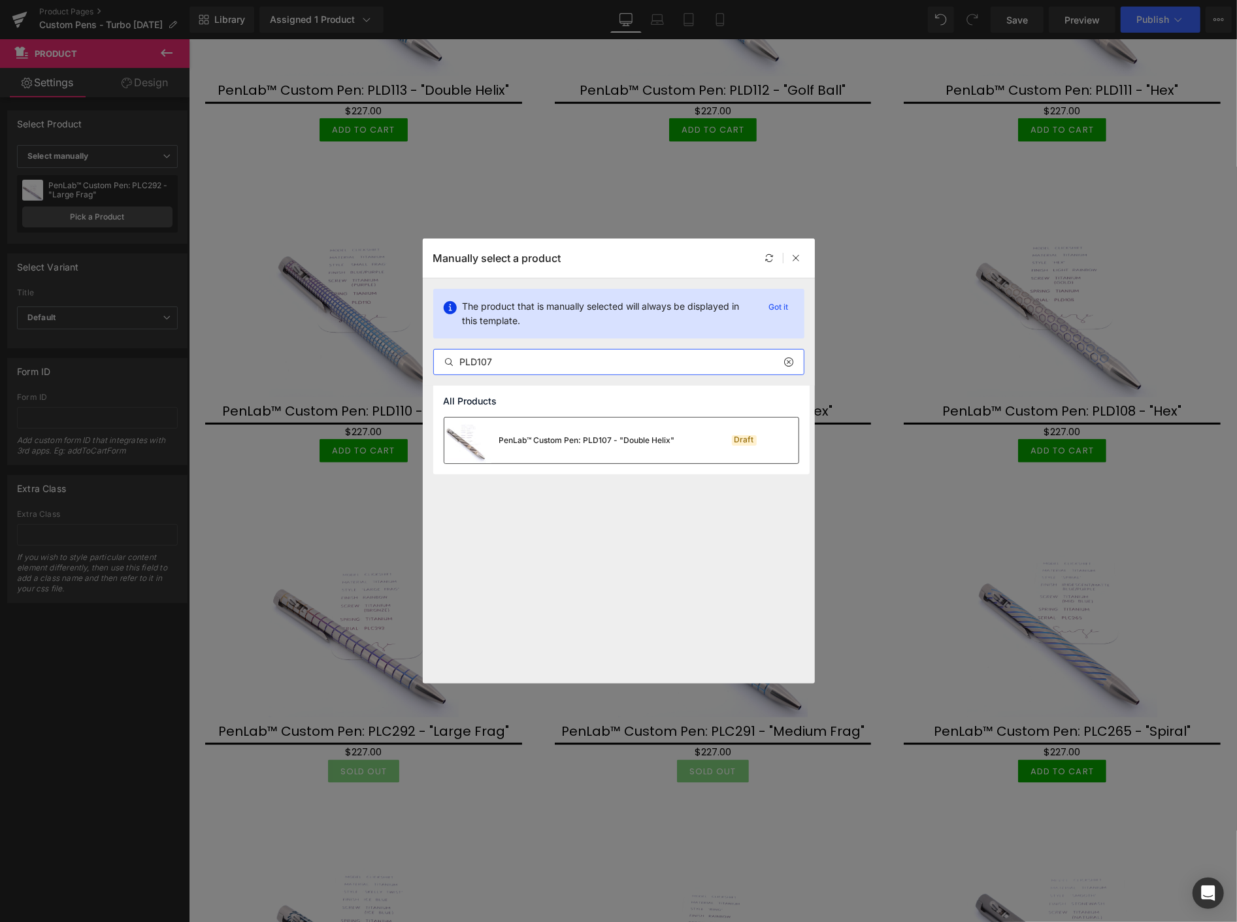
type input "PLD107"
click at [538, 438] on div "PenLab™ Custom Pen: PLD107 - "Double Helix"" at bounding box center [587, 441] width 176 height 12
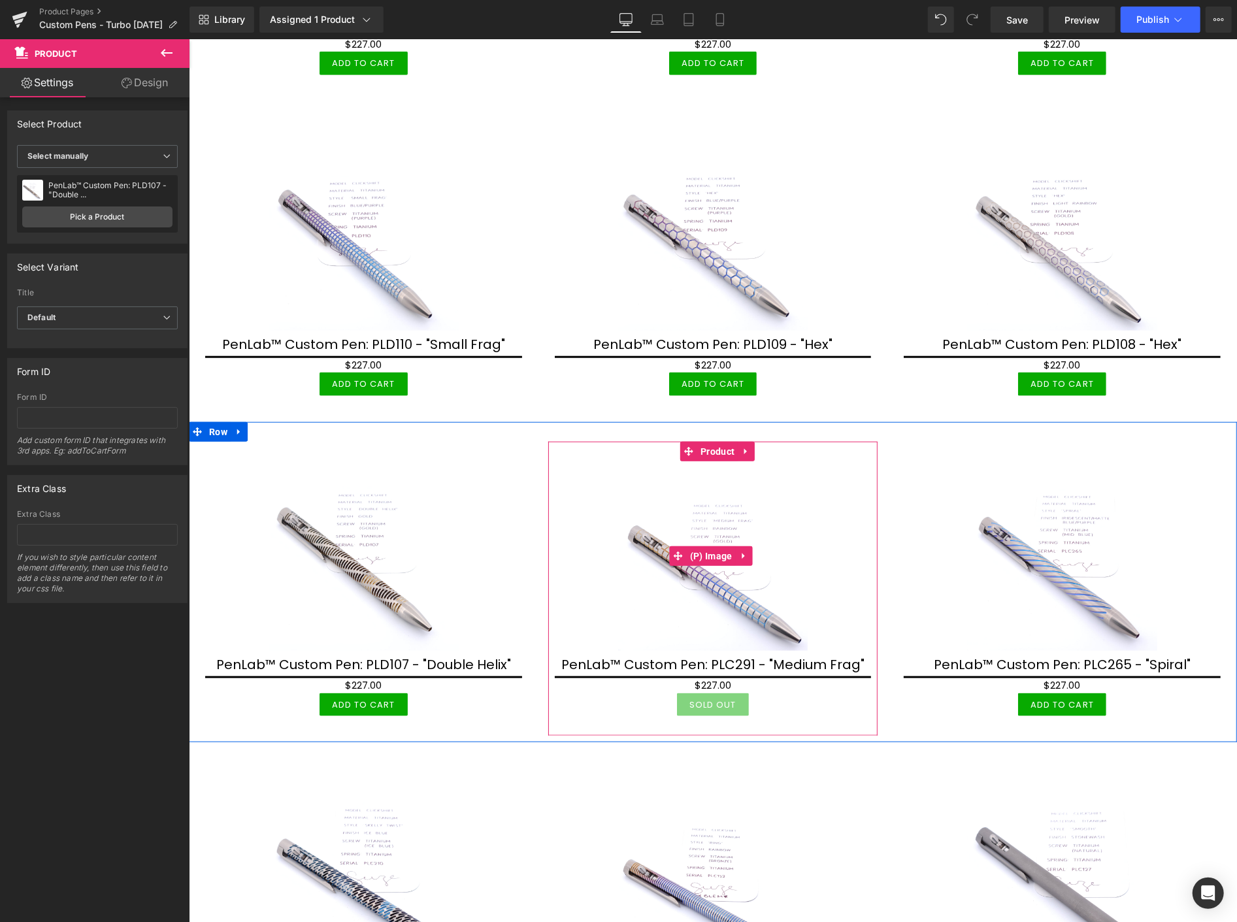
scroll to position [799, 0]
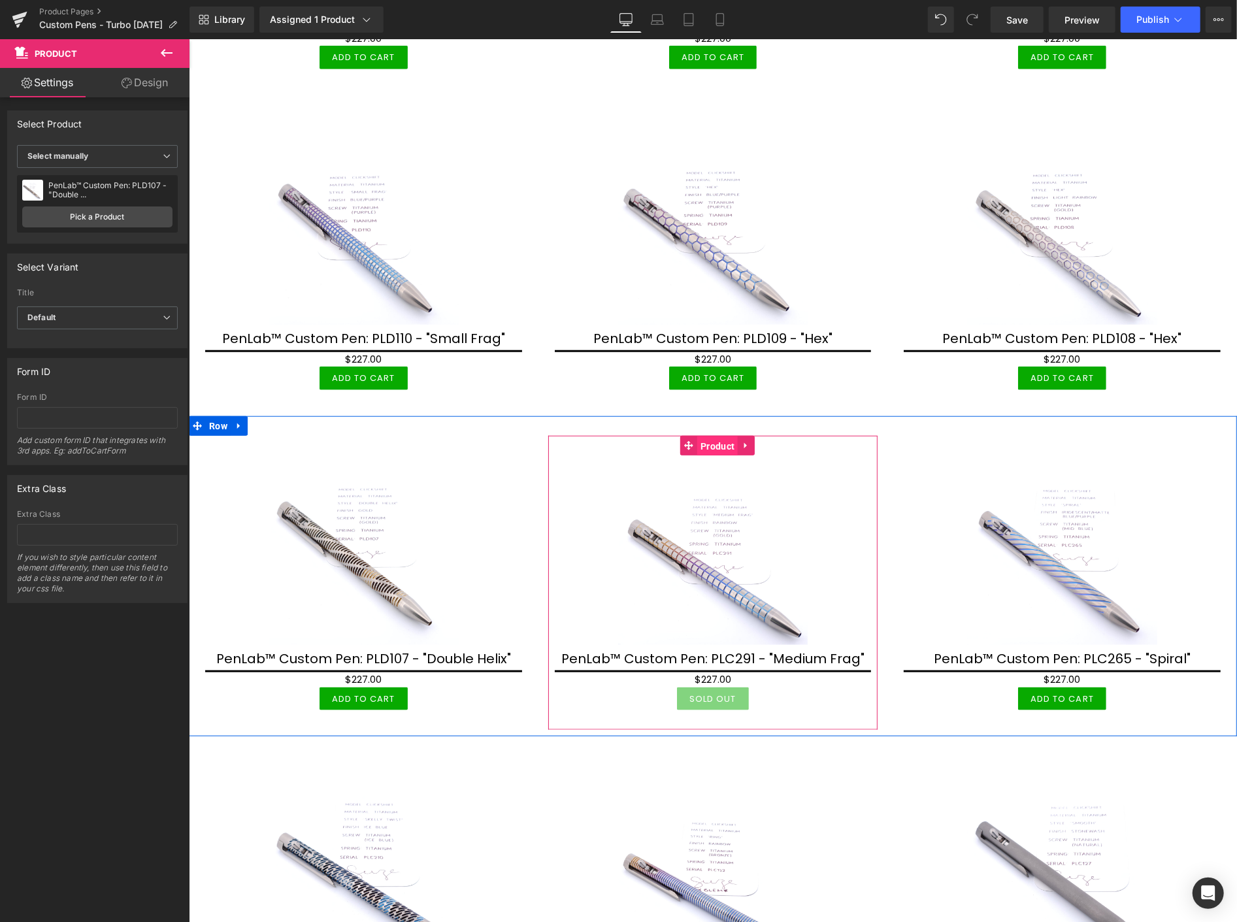
click at [705, 439] on span "Product" at bounding box center [717, 446] width 41 height 20
drag, startPoint x: 703, startPoint y: 436, endPoint x: 673, endPoint y: 426, distance: 31.0
click at [703, 436] on span "Product" at bounding box center [717, 445] width 41 height 20
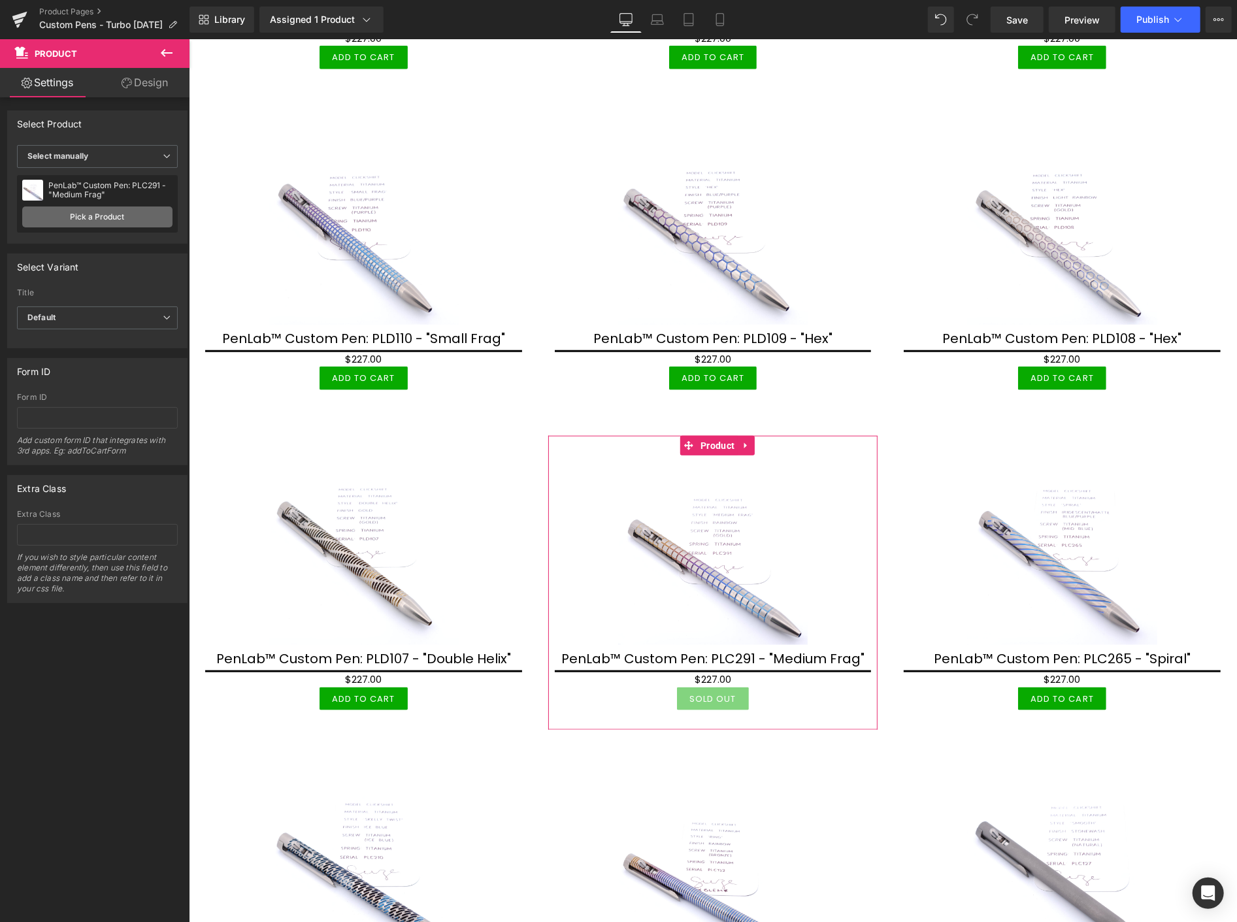
click at [125, 219] on link "Pick a Product" at bounding box center [97, 217] width 150 height 21
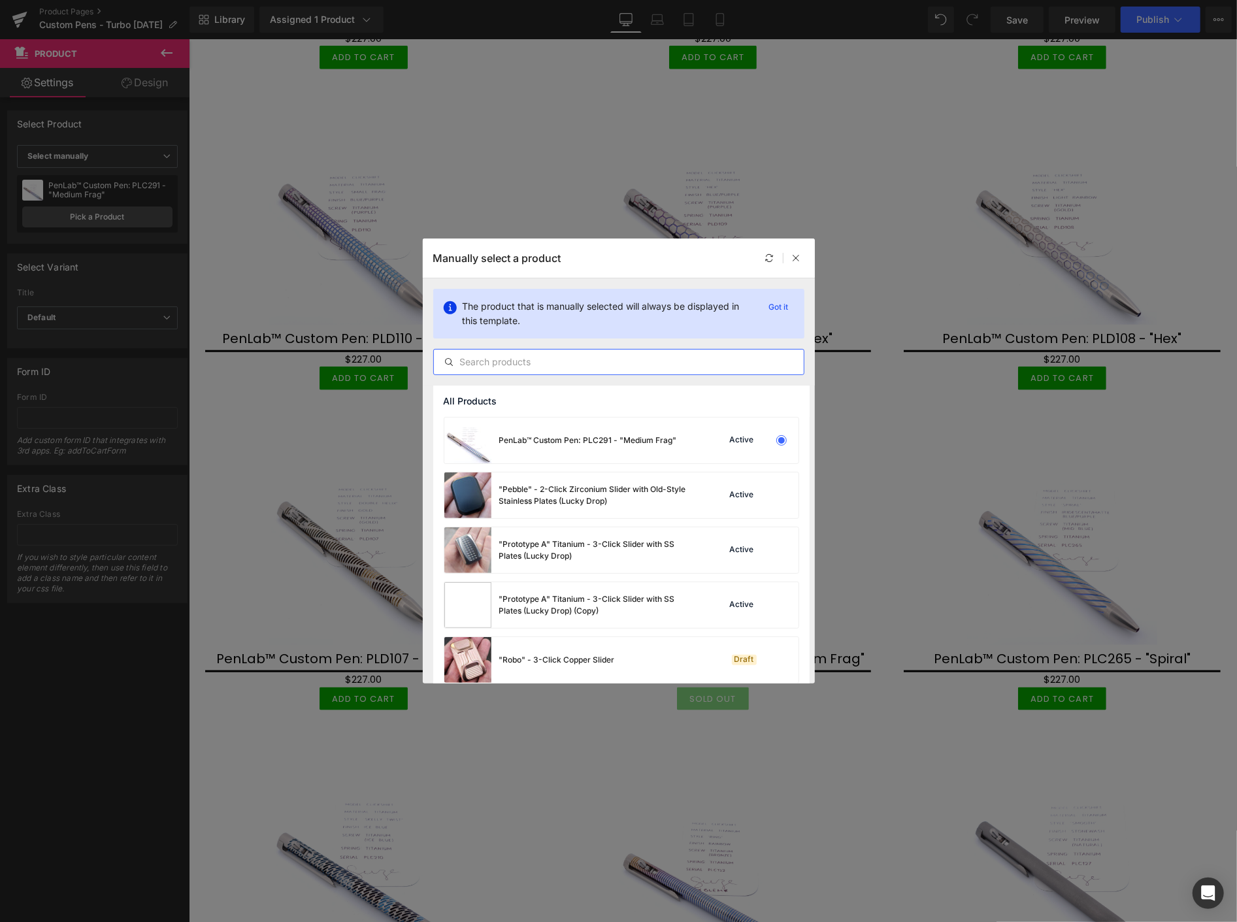
click at [494, 366] on input "text" at bounding box center [619, 362] width 370 height 16
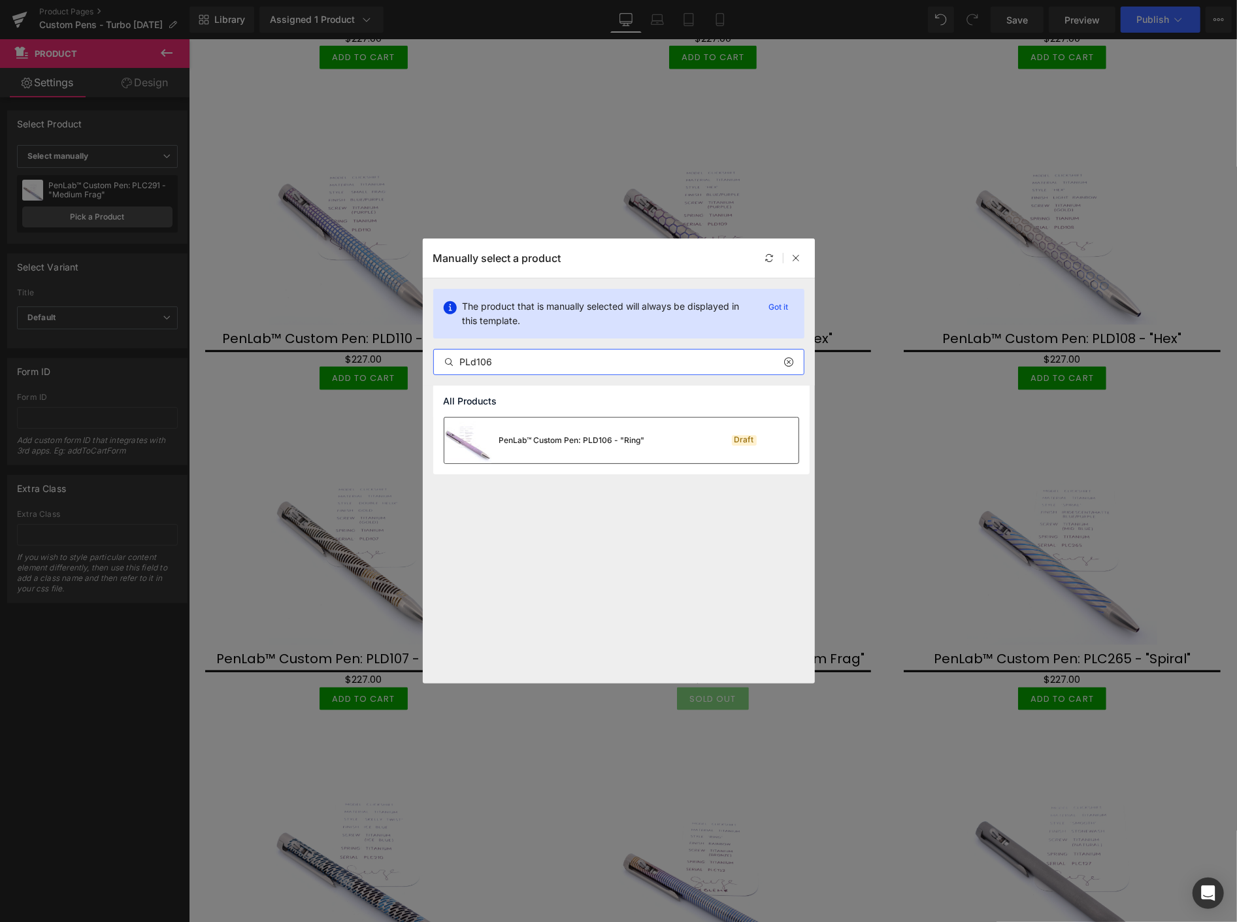
type input "PLd106"
click at [552, 439] on div "PenLab™ Custom Pen: PLD106 - "Ring"" at bounding box center [572, 441] width 146 height 12
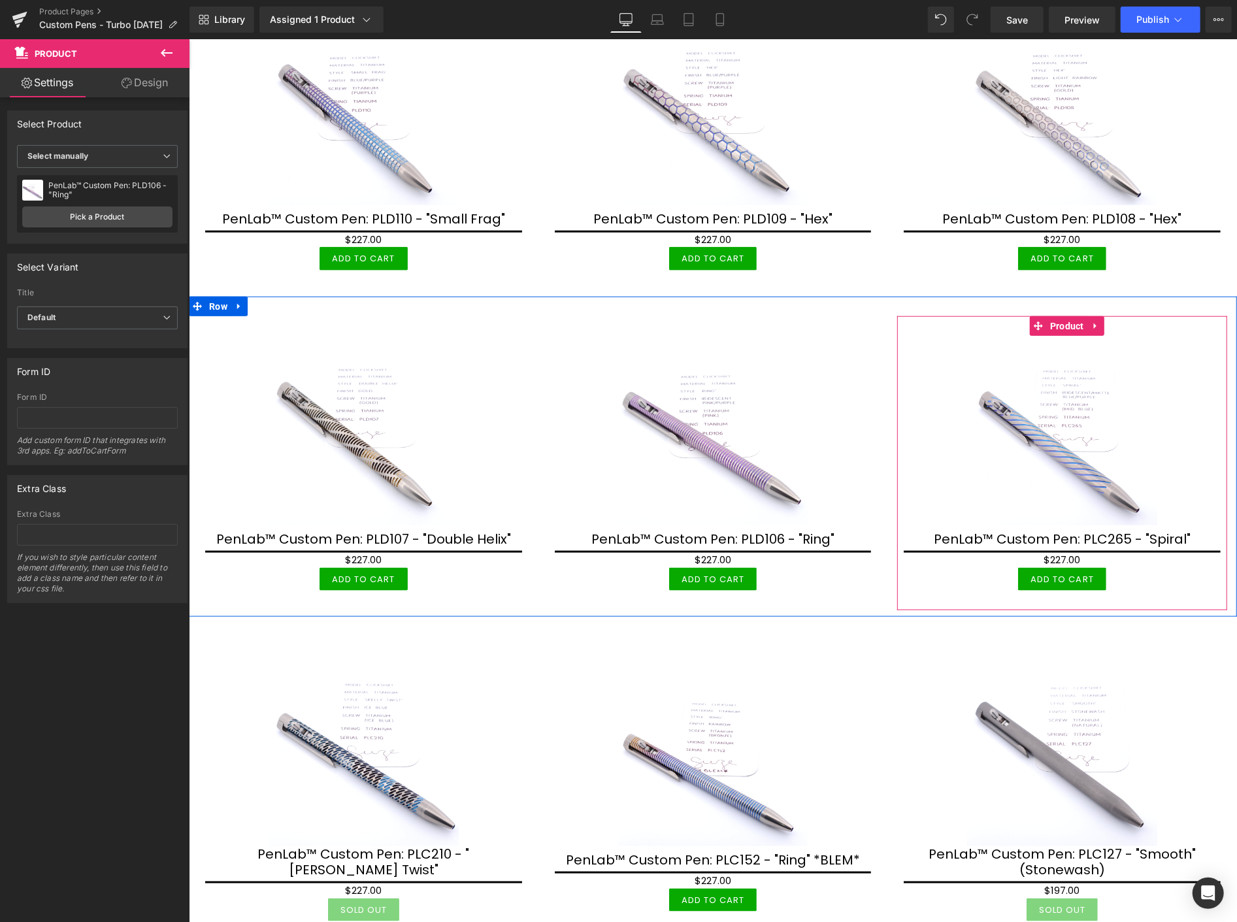
scroll to position [944, 0]
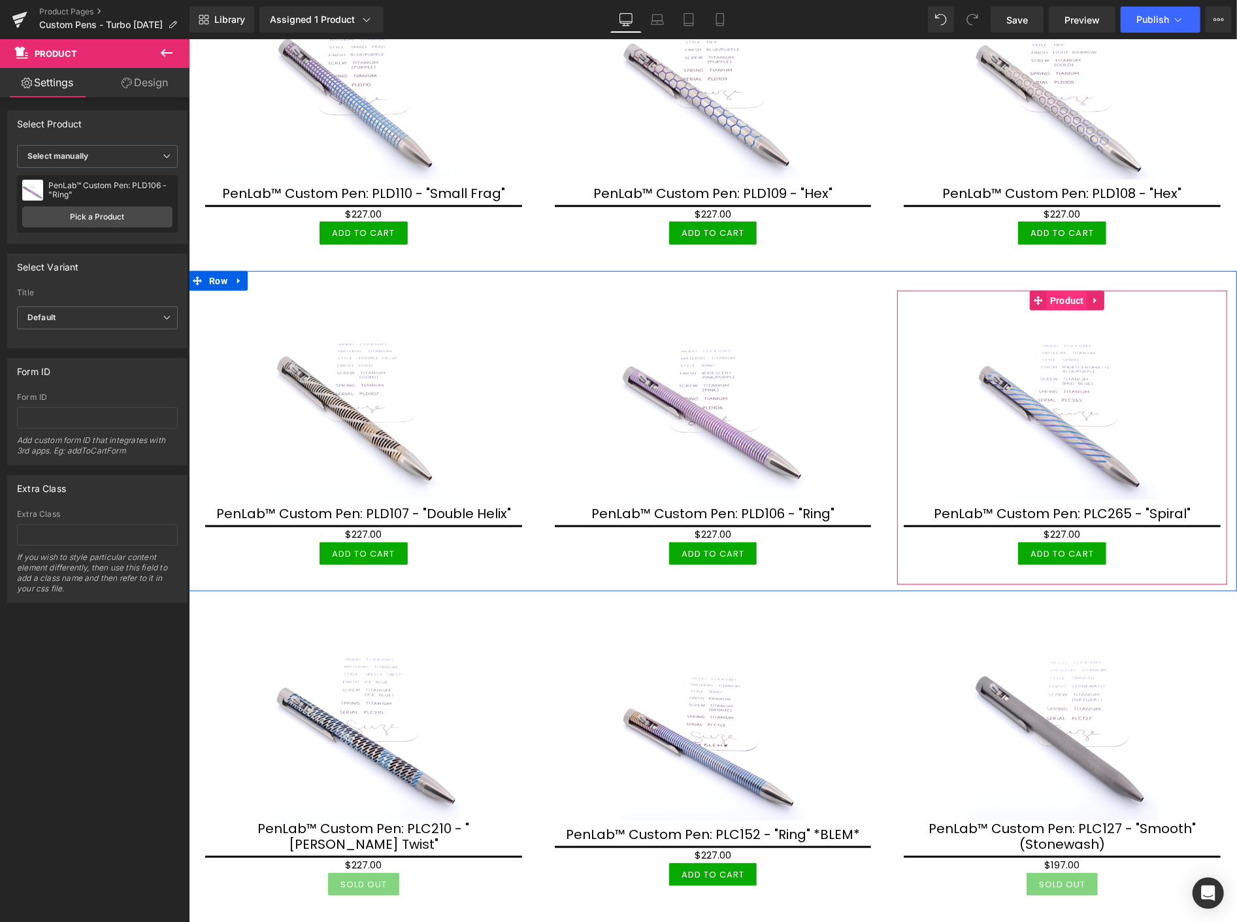
click at [1052, 297] on span "Product" at bounding box center [1066, 300] width 41 height 20
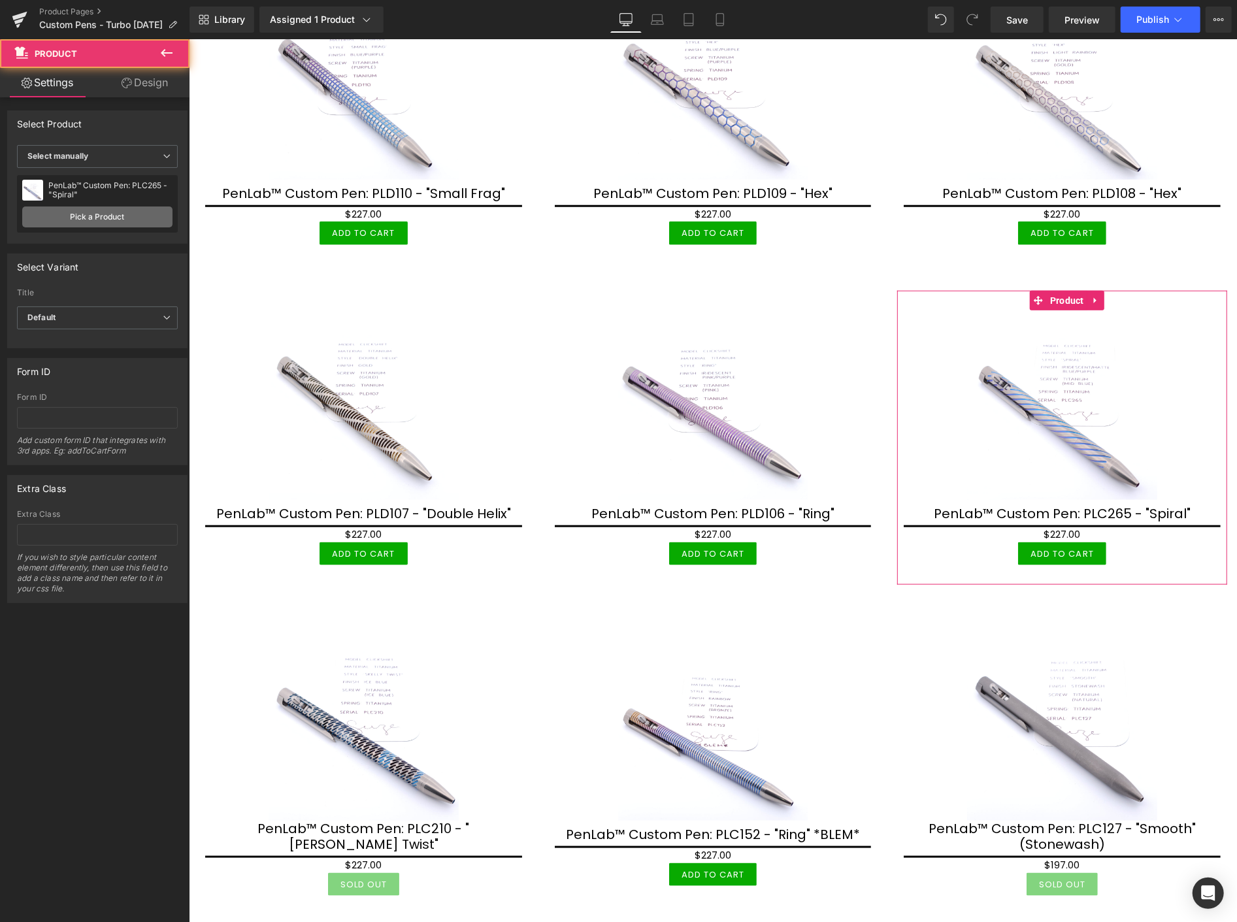
click at [97, 219] on link "Pick a Product" at bounding box center [97, 217] width 150 height 21
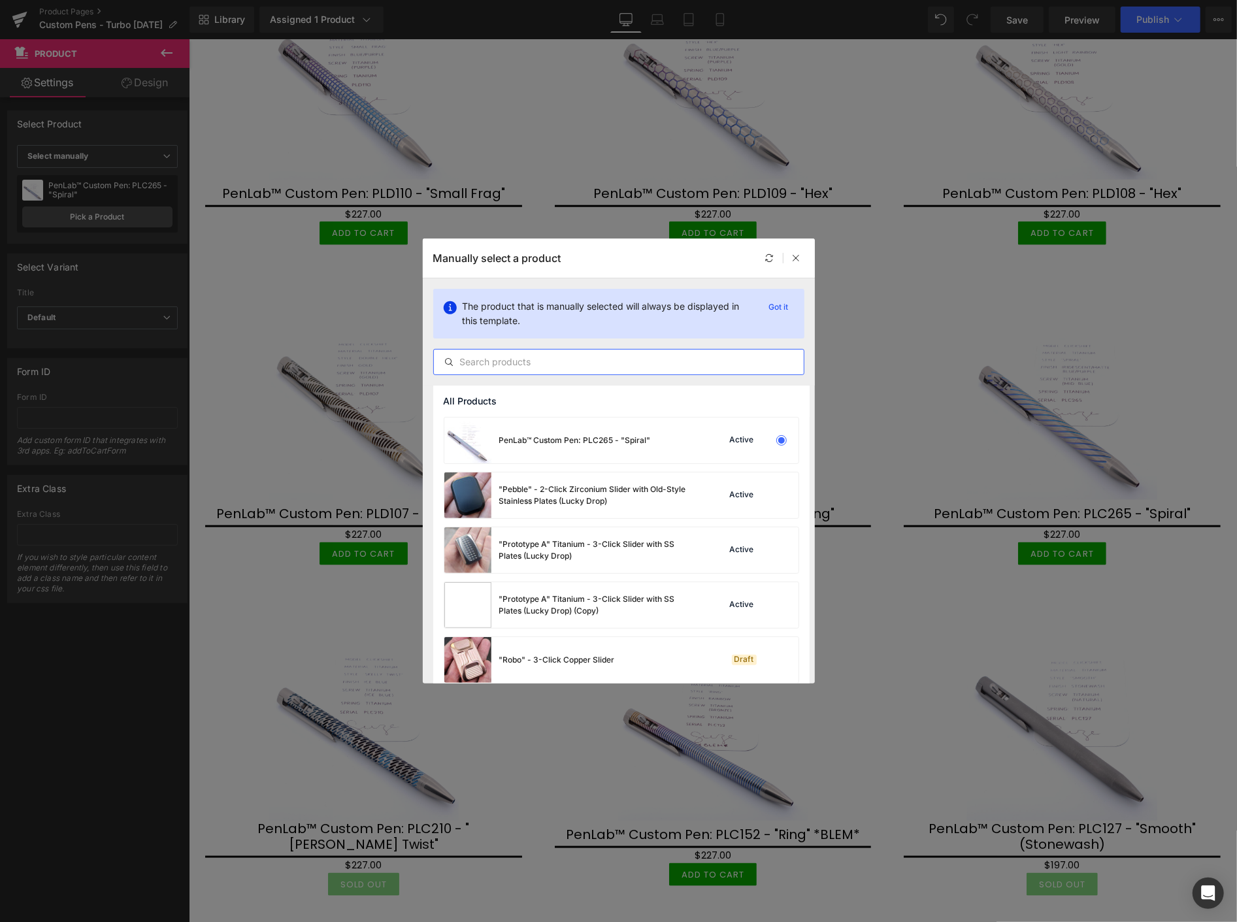
click at [474, 358] on input "text" at bounding box center [619, 362] width 370 height 16
click at [476, 361] on input "text" at bounding box center [619, 362] width 370 height 16
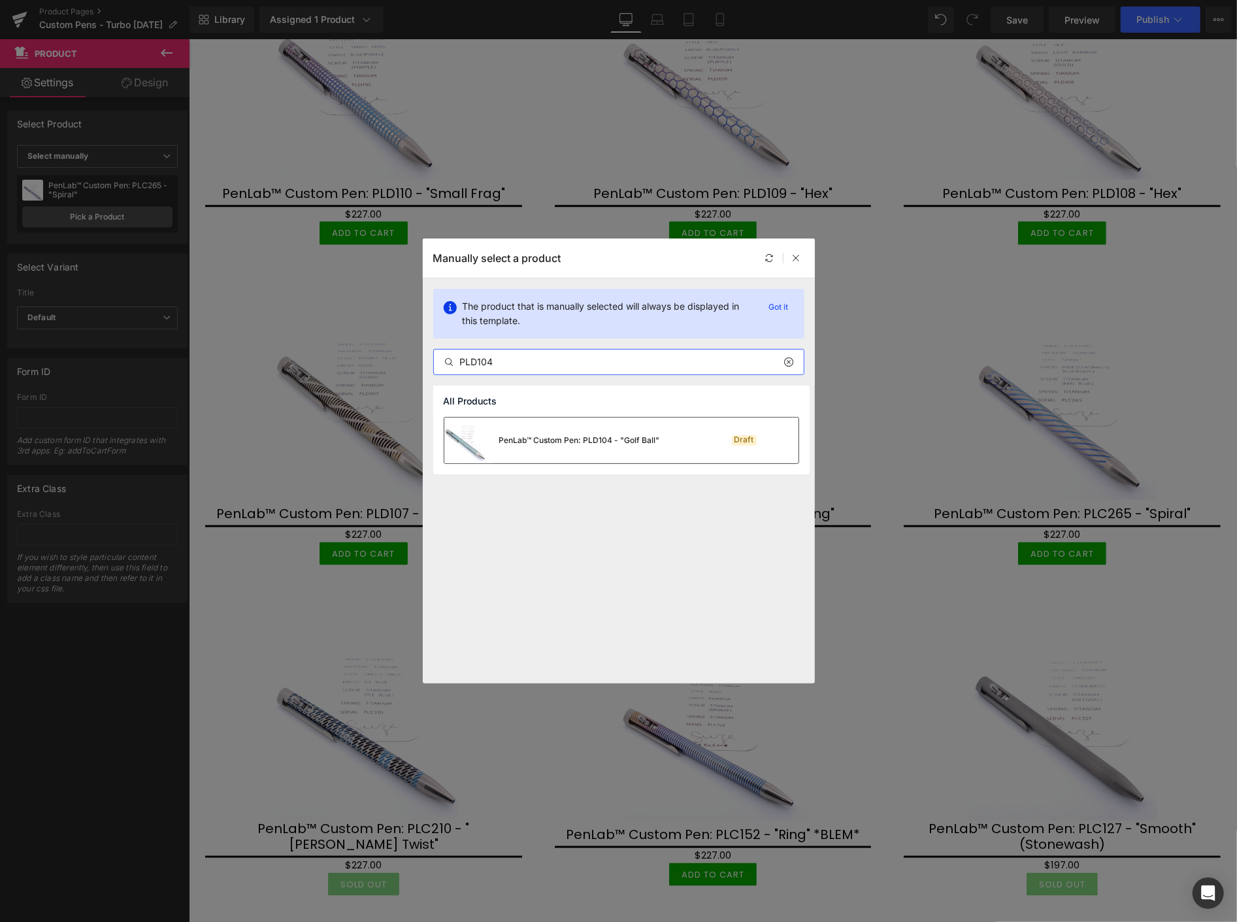
type input "PLD104"
click at [595, 435] on div "PenLab™ Custom Pen: PLD104 - "Golf Ball"" at bounding box center [579, 441] width 161 height 12
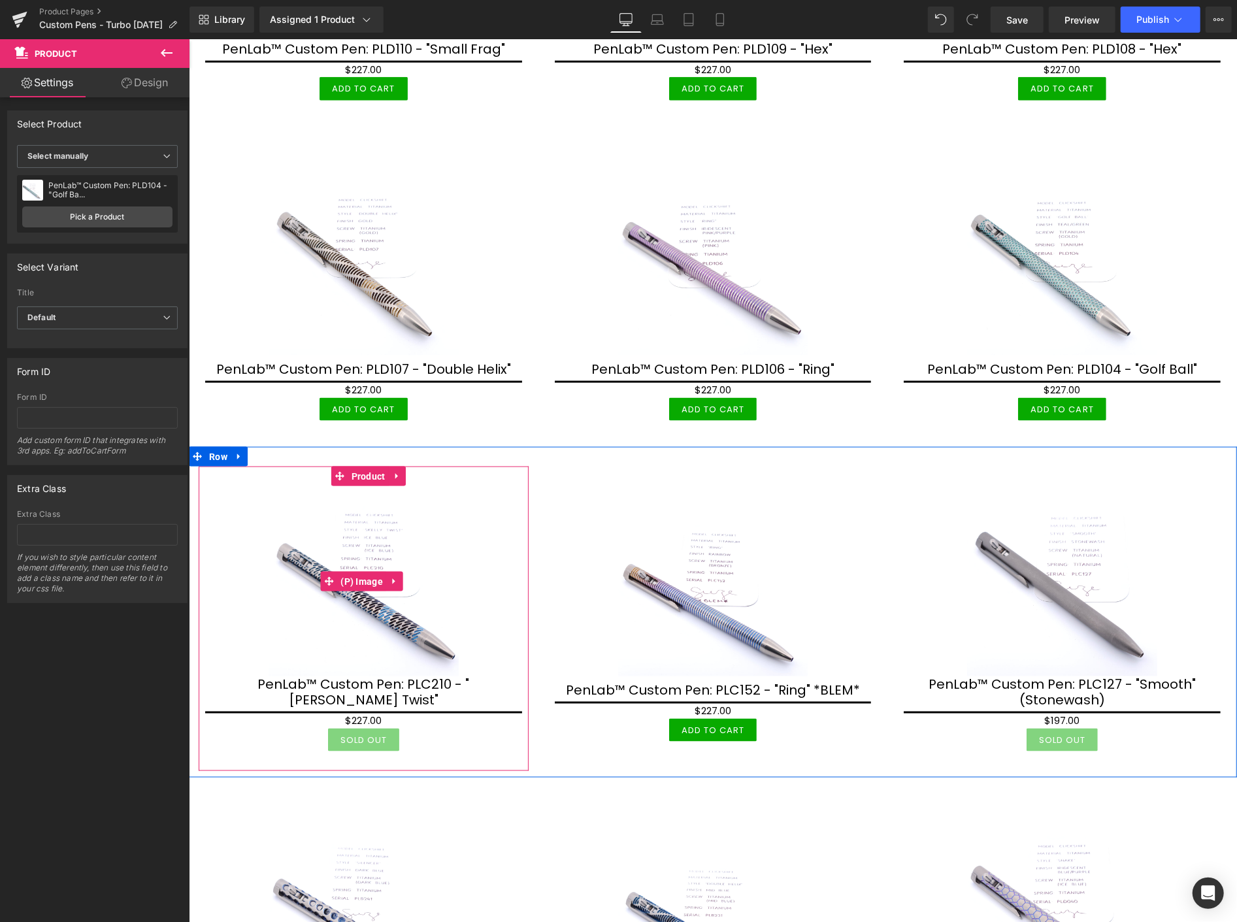
scroll to position [1089, 0]
click at [363, 471] on span "Product" at bounding box center [368, 476] width 41 height 20
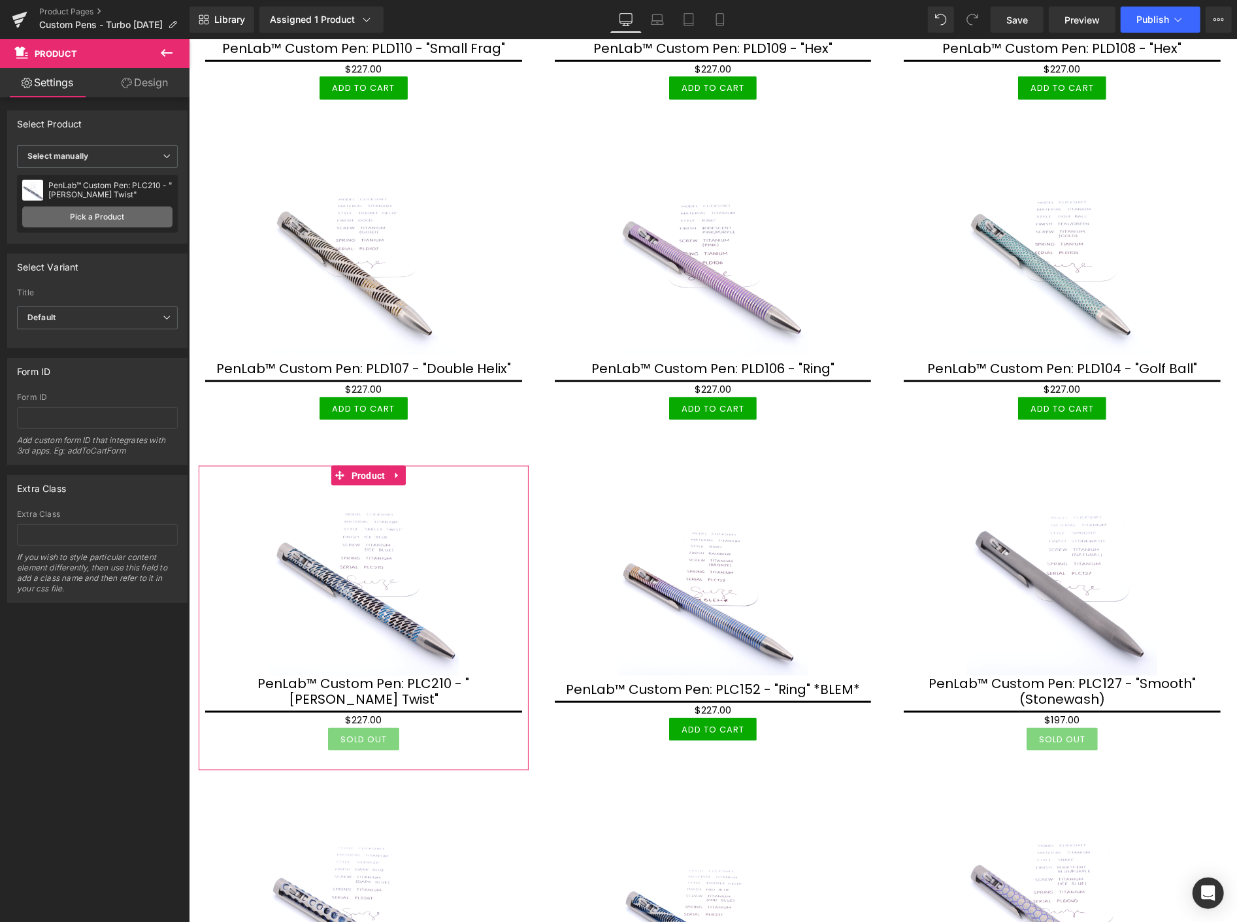
click at [123, 212] on link "Pick a Product" at bounding box center [97, 217] width 150 height 21
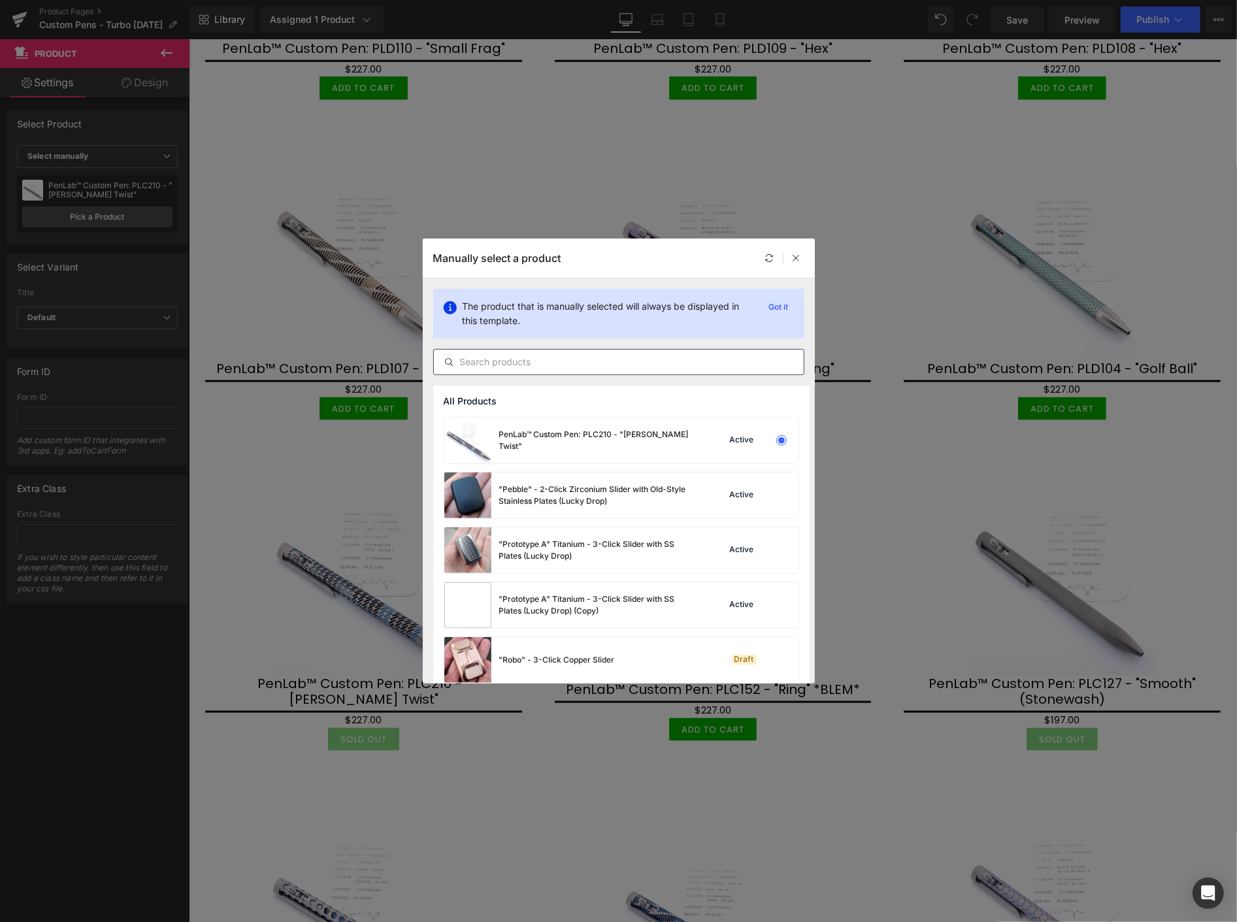
click at [504, 367] on input "text" at bounding box center [619, 362] width 370 height 16
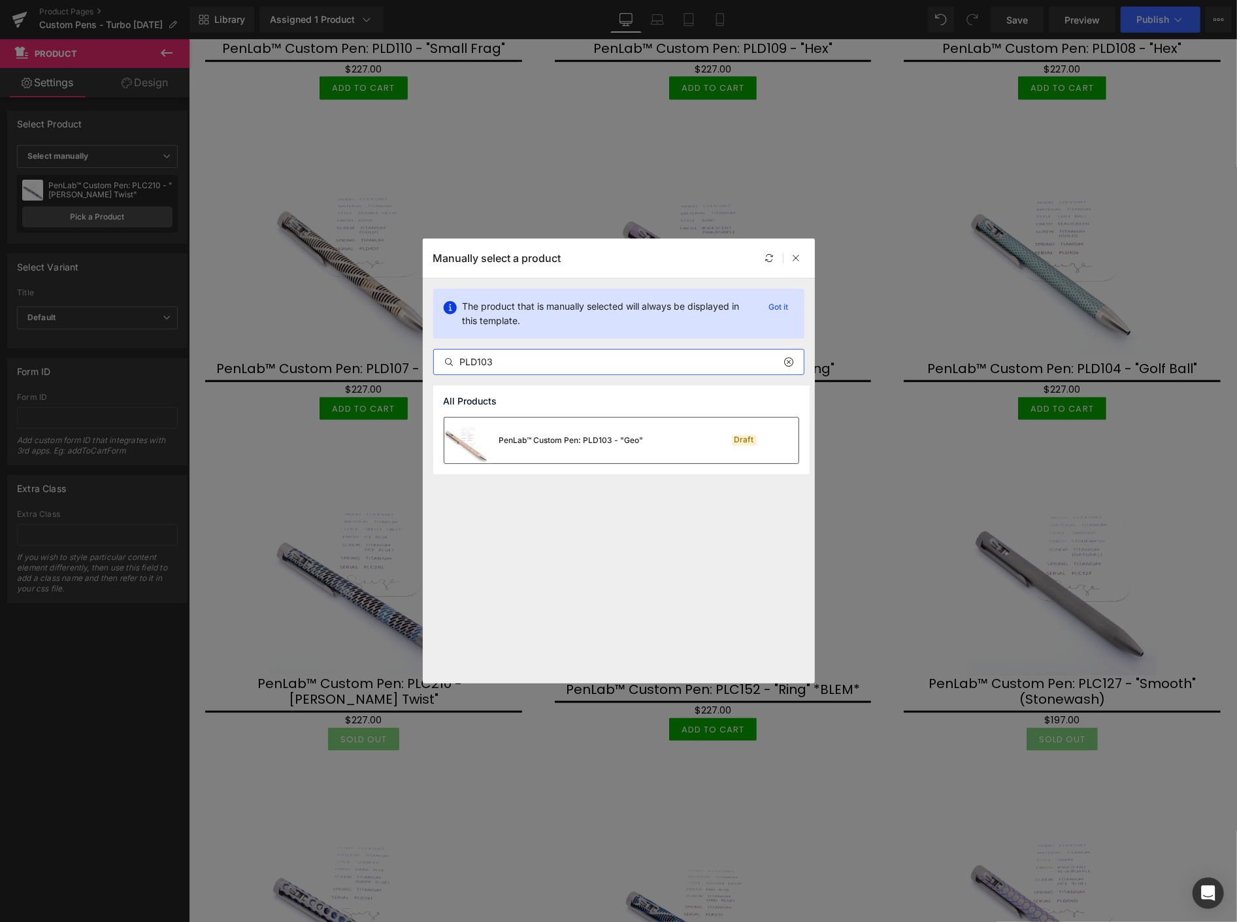
type input "PLD103"
click at [550, 433] on div "PenLab™ Custom Pen: PLD103 - "Geo"" at bounding box center [543, 441] width 199 height 46
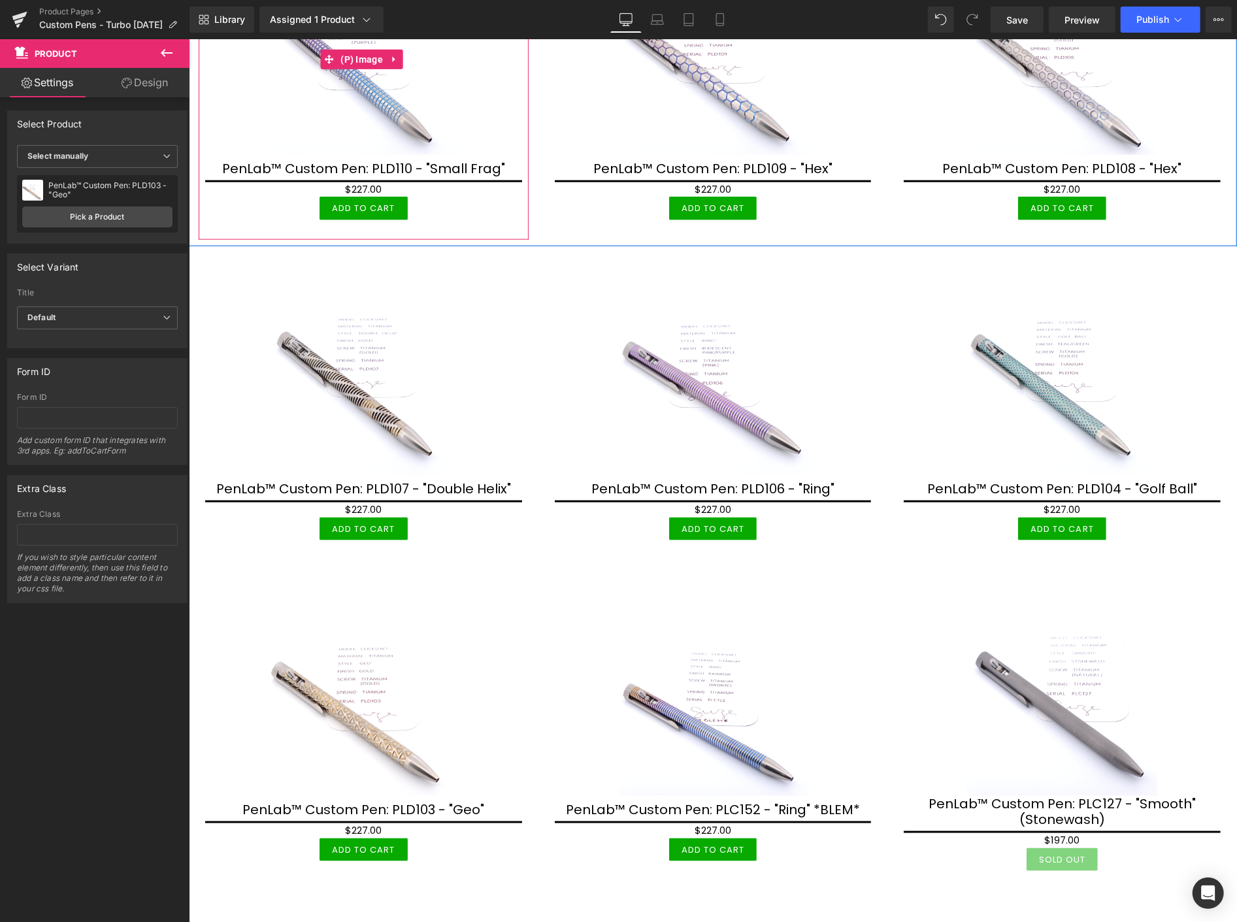
scroll to position [1016, 0]
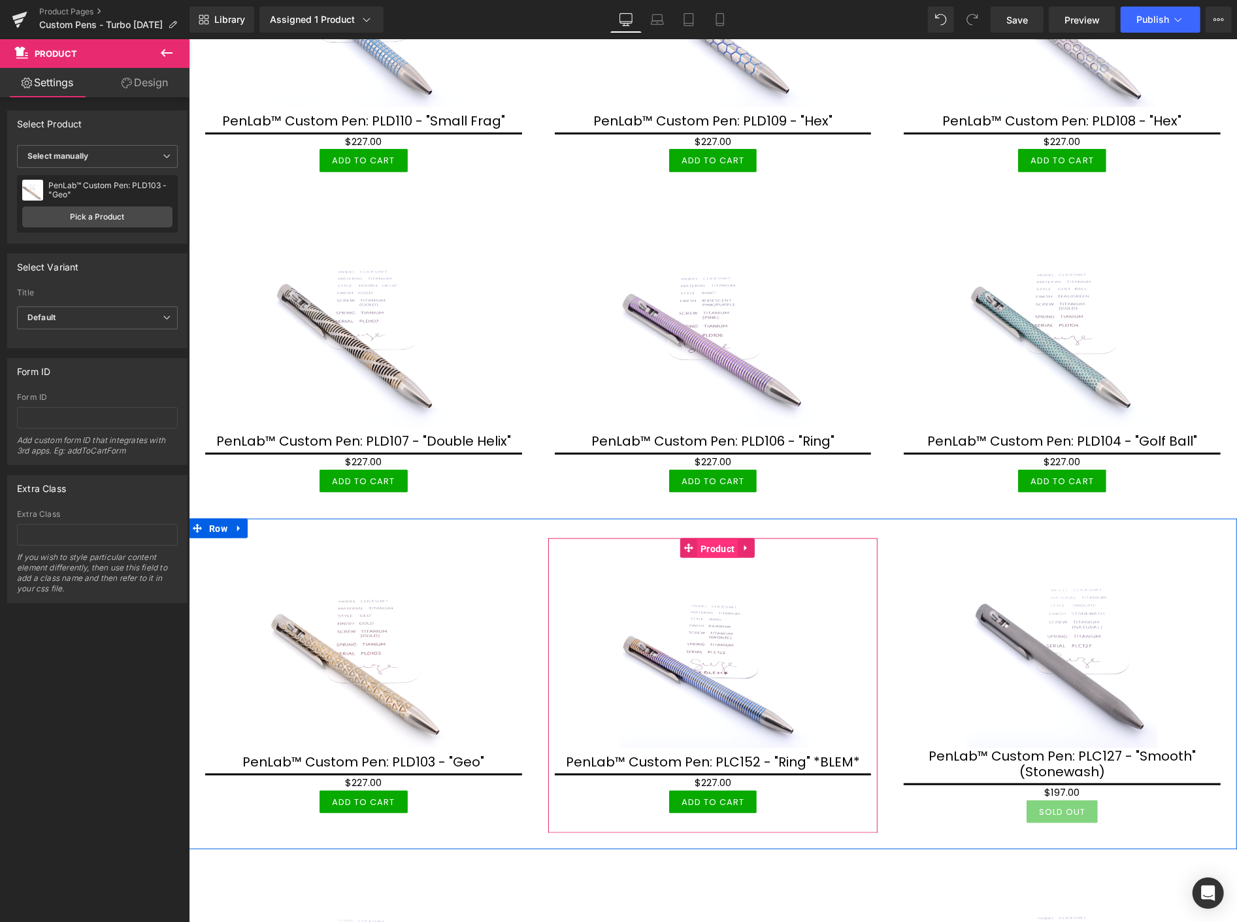
click at [716, 539] on span "Product" at bounding box center [717, 549] width 41 height 20
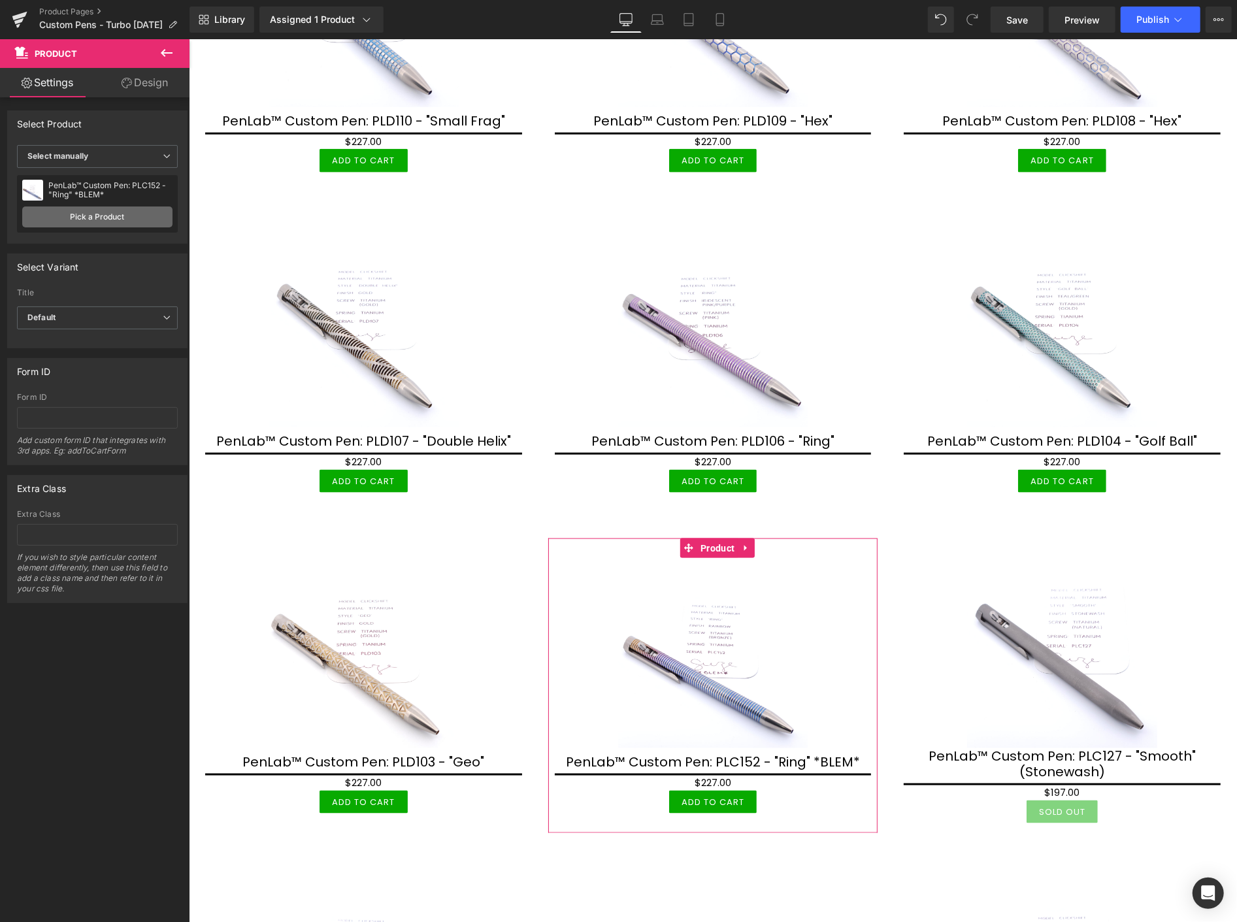
click at [116, 212] on link "Pick a Product" at bounding box center [97, 217] width 150 height 21
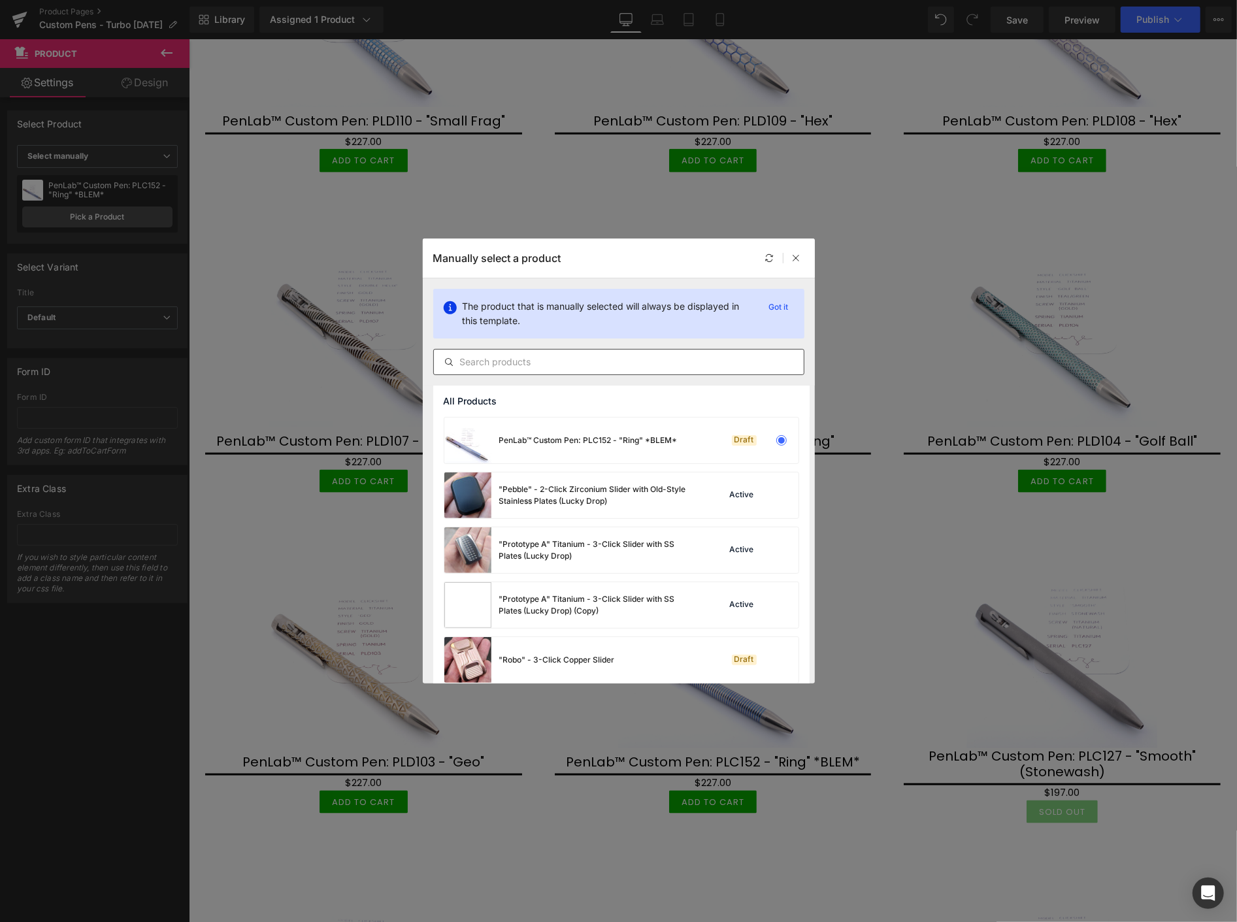
click at [497, 362] on input "text" at bounding box center [619, 362] width 370 height 16
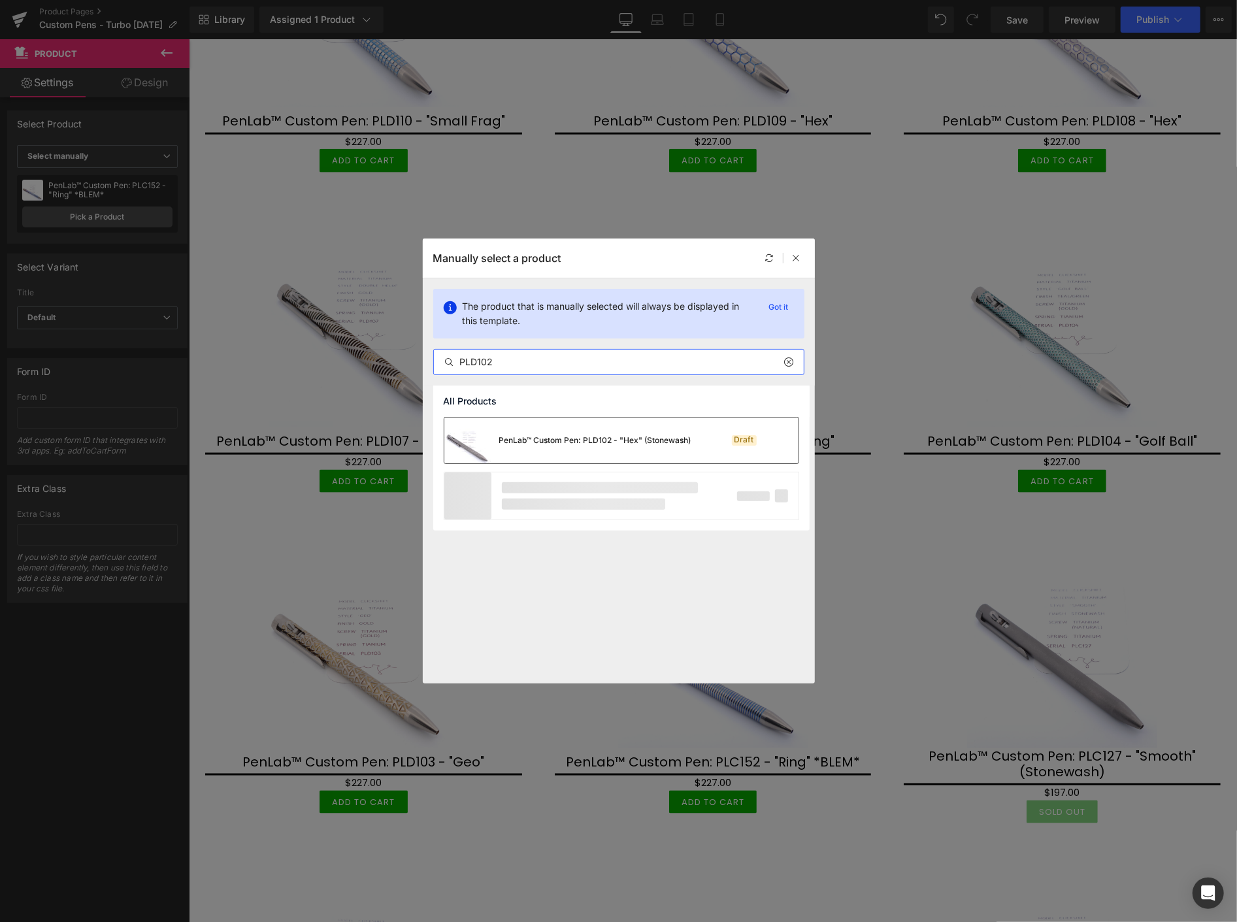
type input "PLD102"
click at [545, 433] on div "PenLab™ Custom Pen: PLD102 - "Hex" (Stonewash)" at bounding box center [567, 441] width 247 height 46
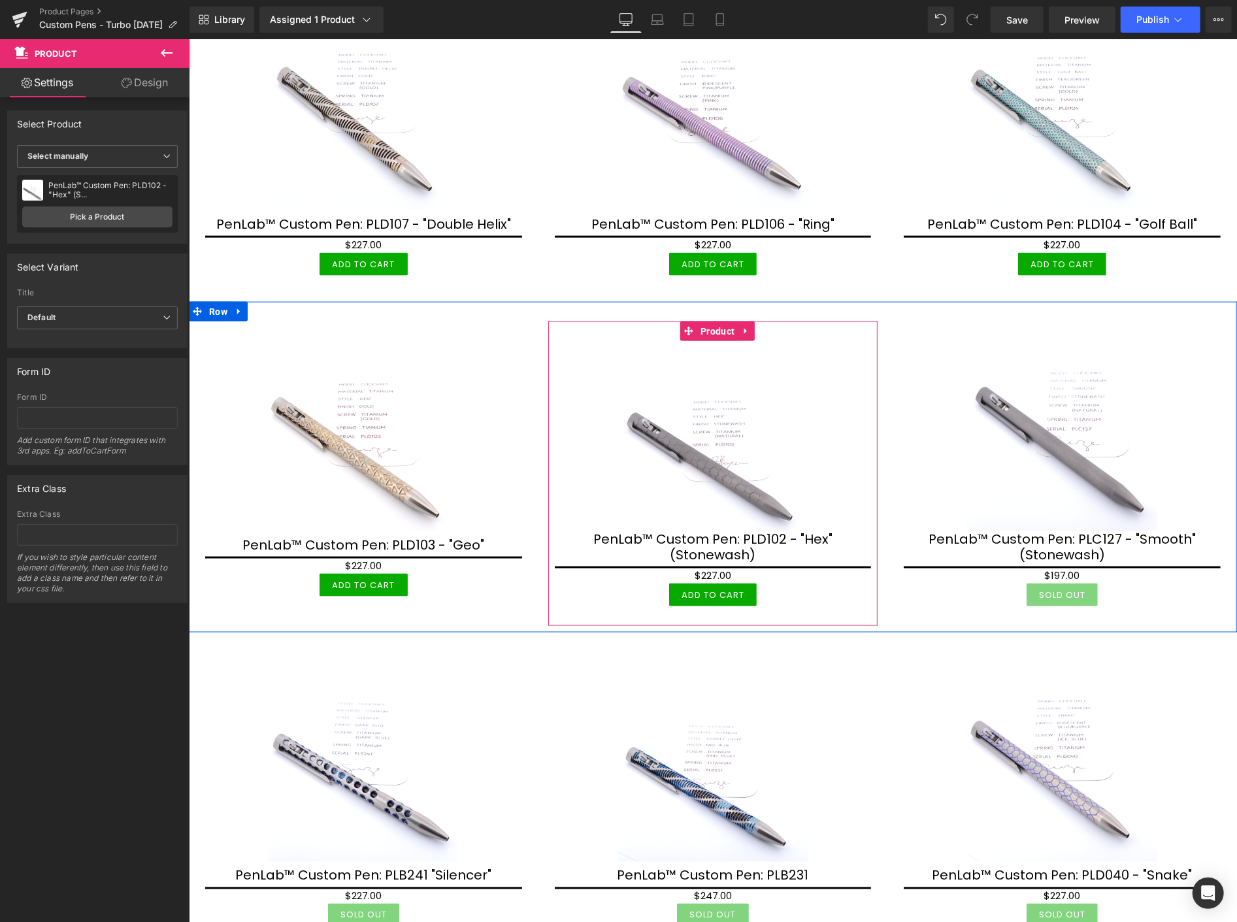
scroll to position [1234, 0]
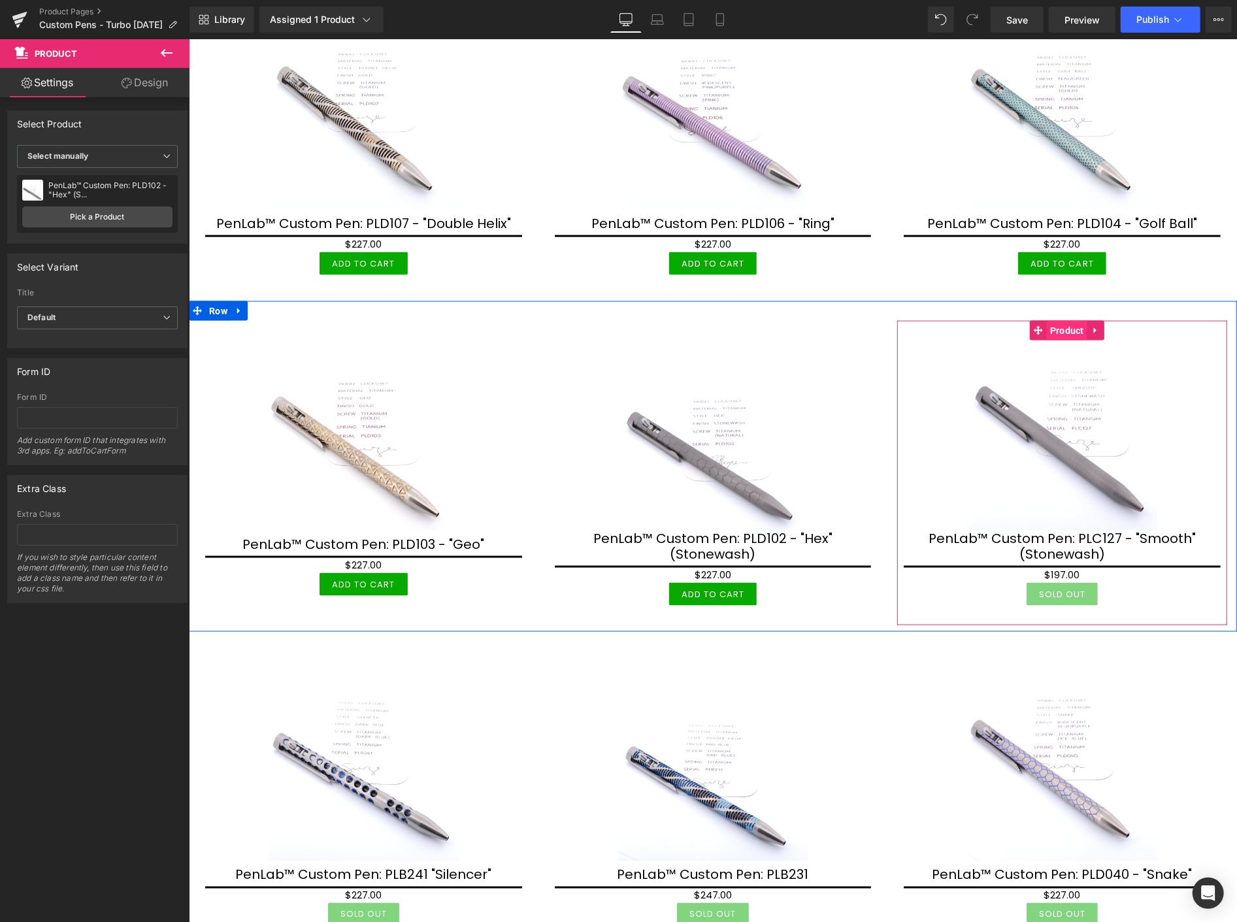
click at [1060, 324] on span "Product" at bounding box center [1066, 330] width 41 height 20
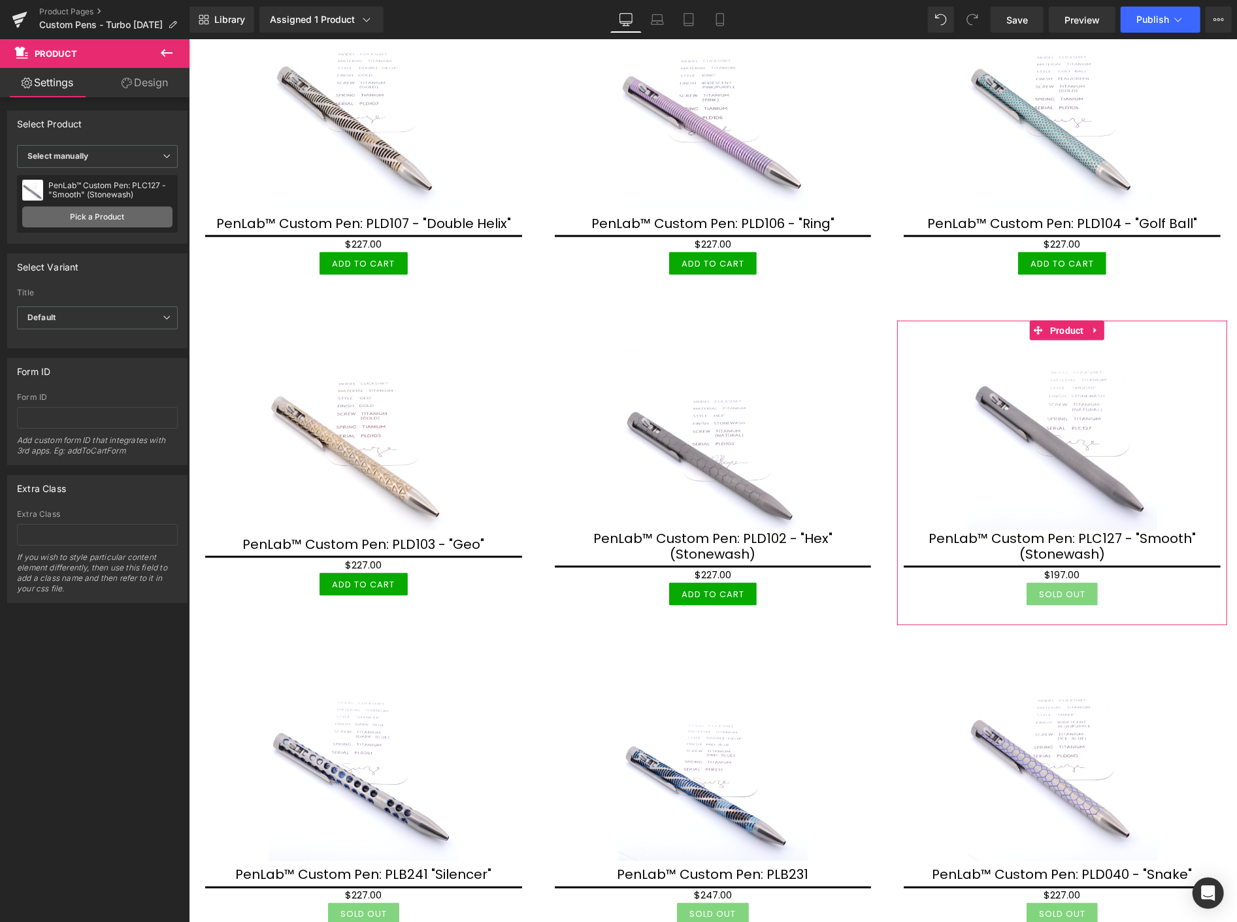
click at [95, 214] on link "Pick a Product" at bounding box center [97, 217] width 150 height 21
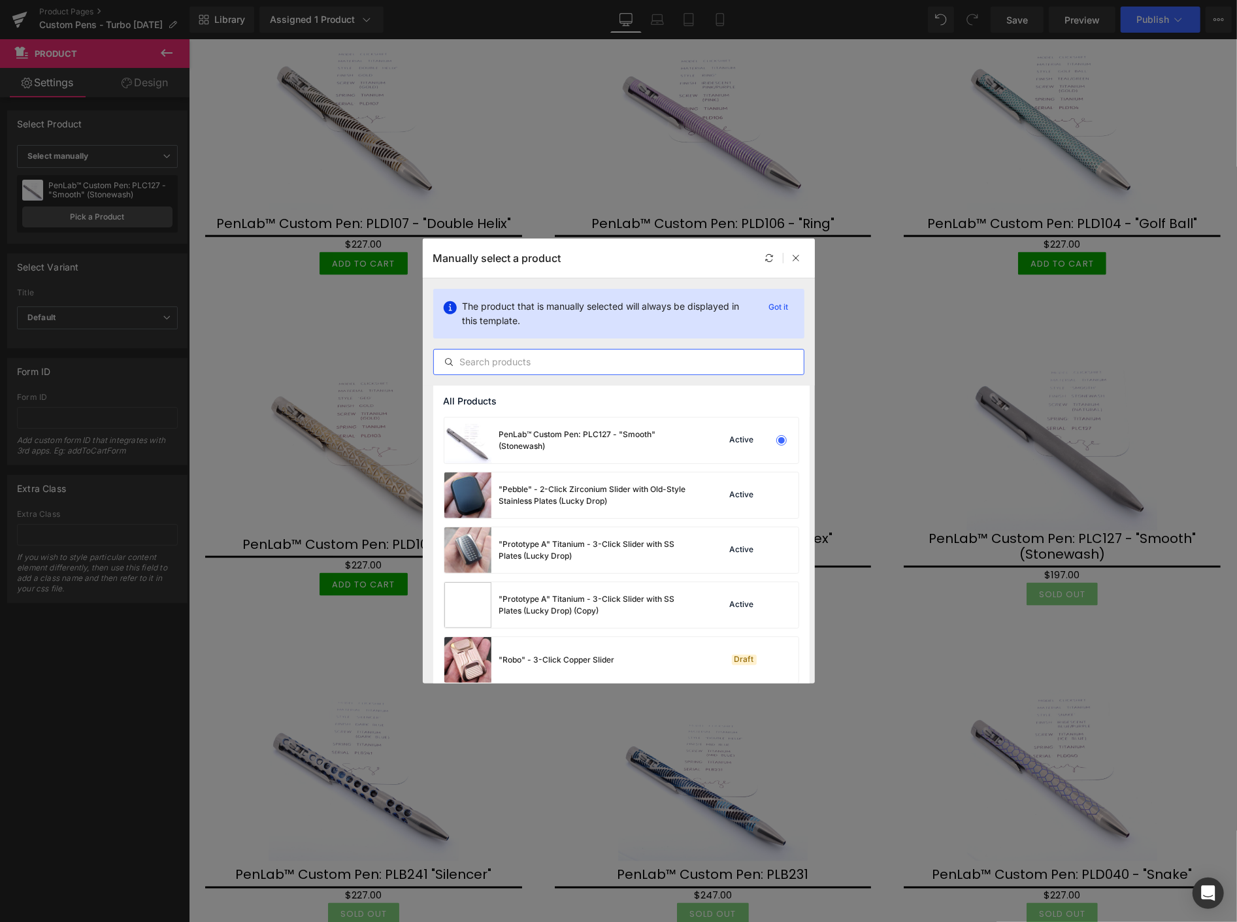
click at [480, 360] on input "text" at bounding box center [619, 362] width 370 height 16
click at [485, 364] on input "text" at bounding box center [619, 362] width 370 height 16
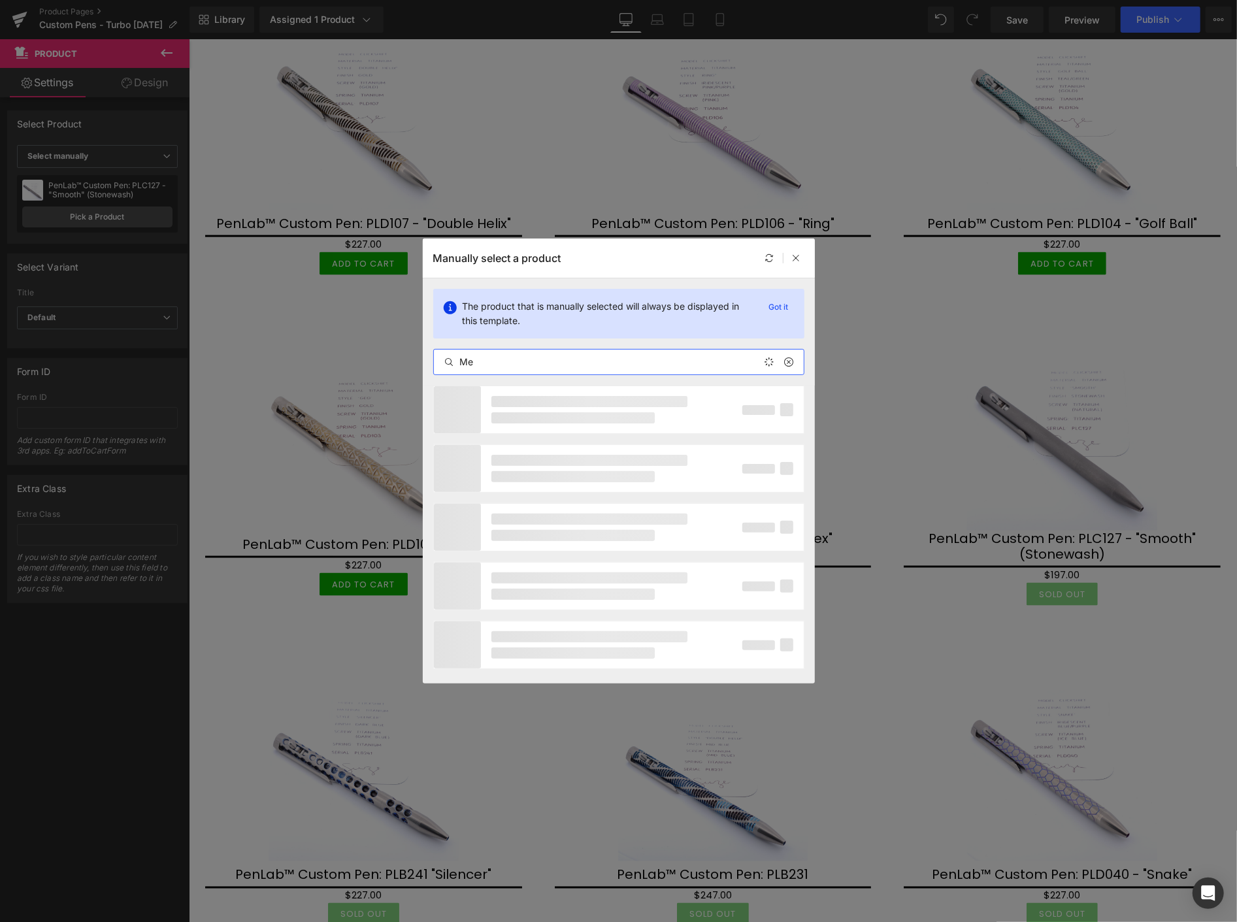
type input "M"
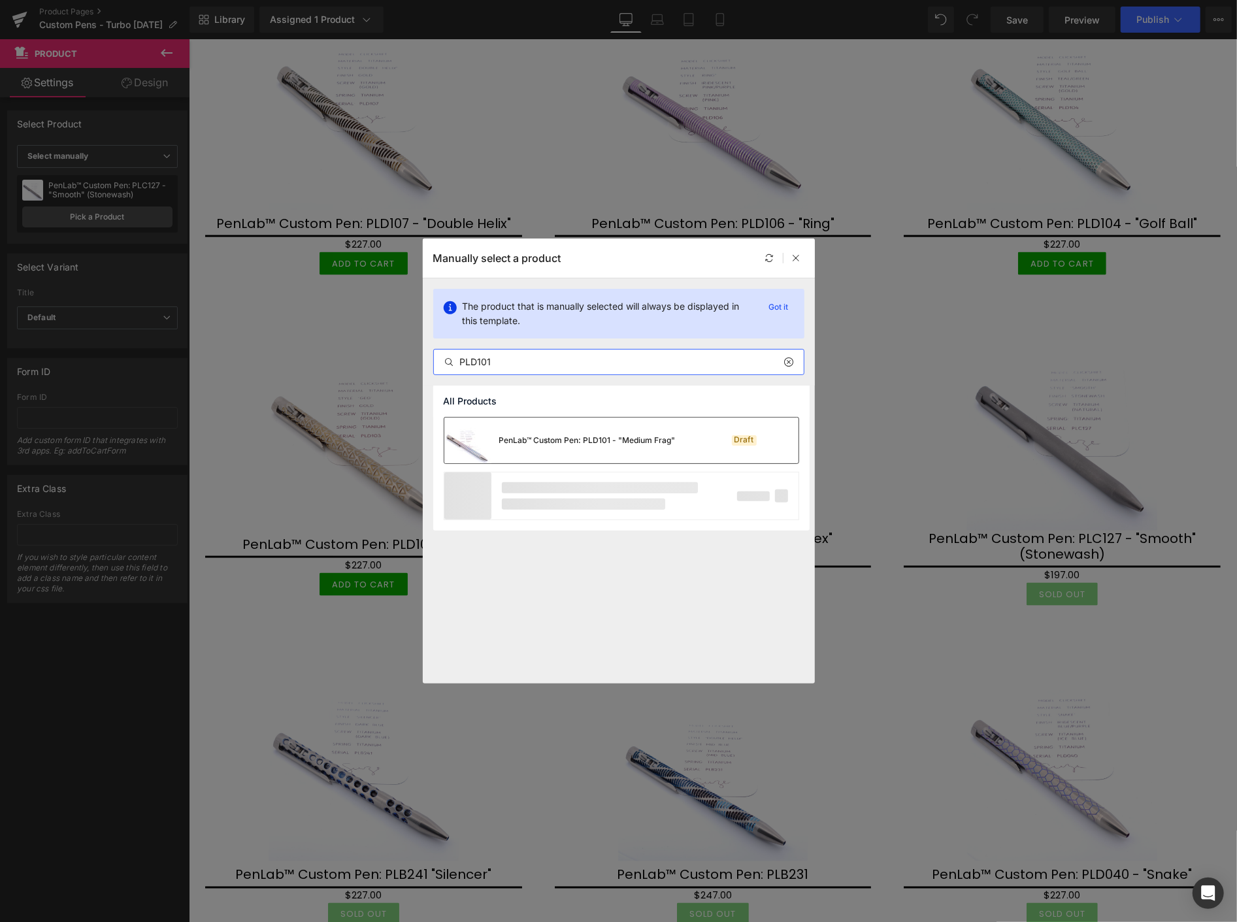
type input "PLD101"
drag, startPoint x: 523, startPoint y: 431, endPoint x: 333, endPoint y: 393, distance: 193.3
click at [523, 431] on div "PenLab™ Custom Pen: PLD101 - "Medium Frag"" at bounding box center [559, 441] width 231 height 46
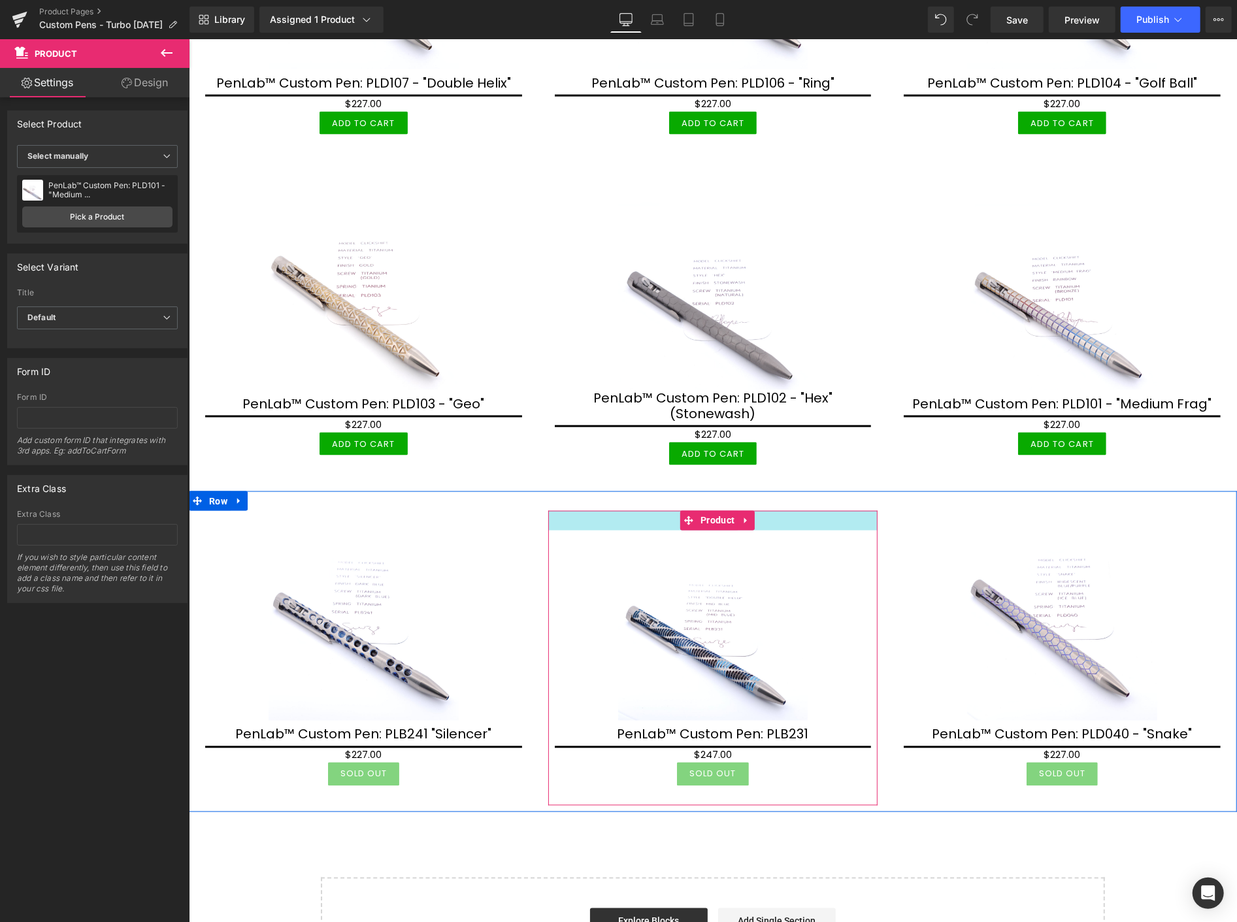
scroll to position [1452, 0]
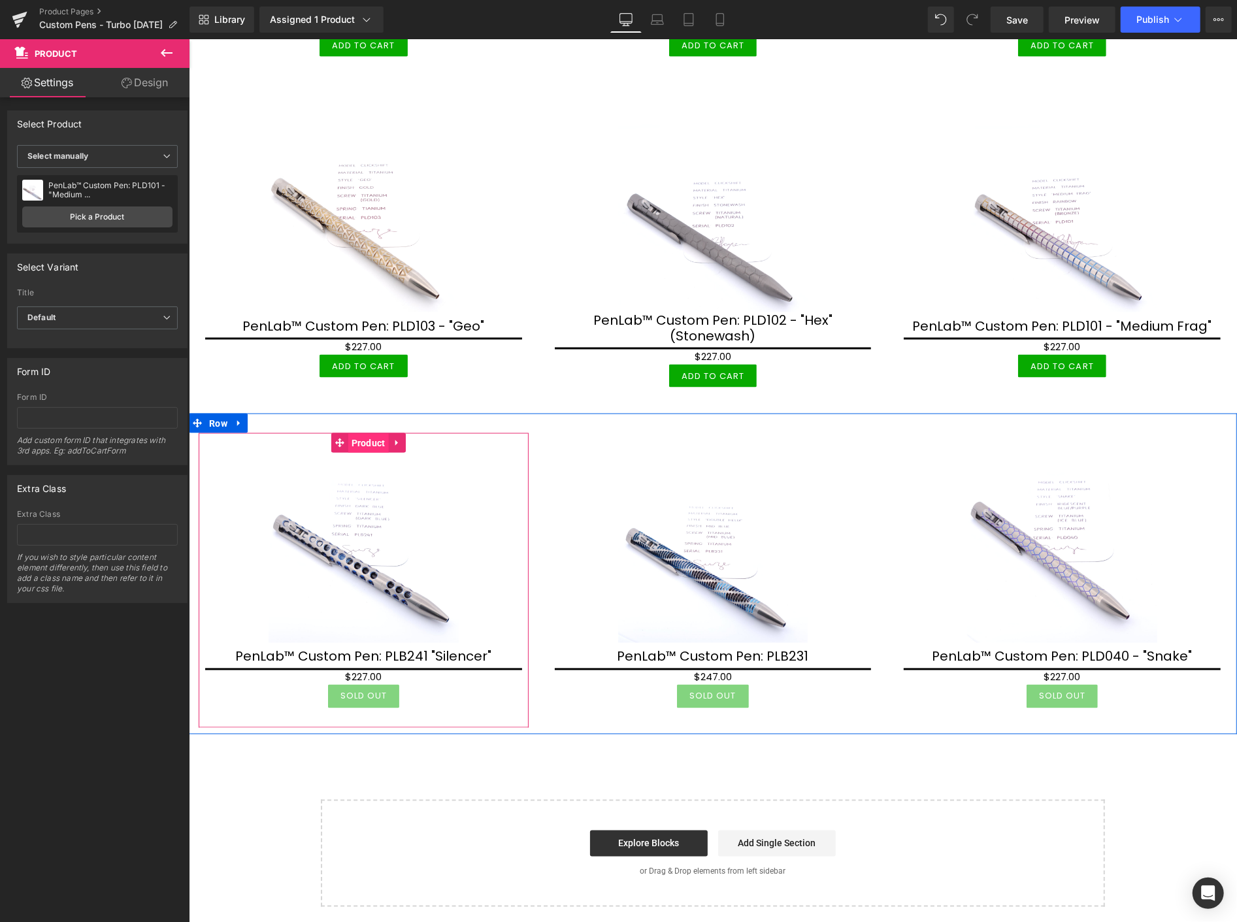
click at [366, 433] on span "Product" at bounding box center [368, 443] width 41 height 20
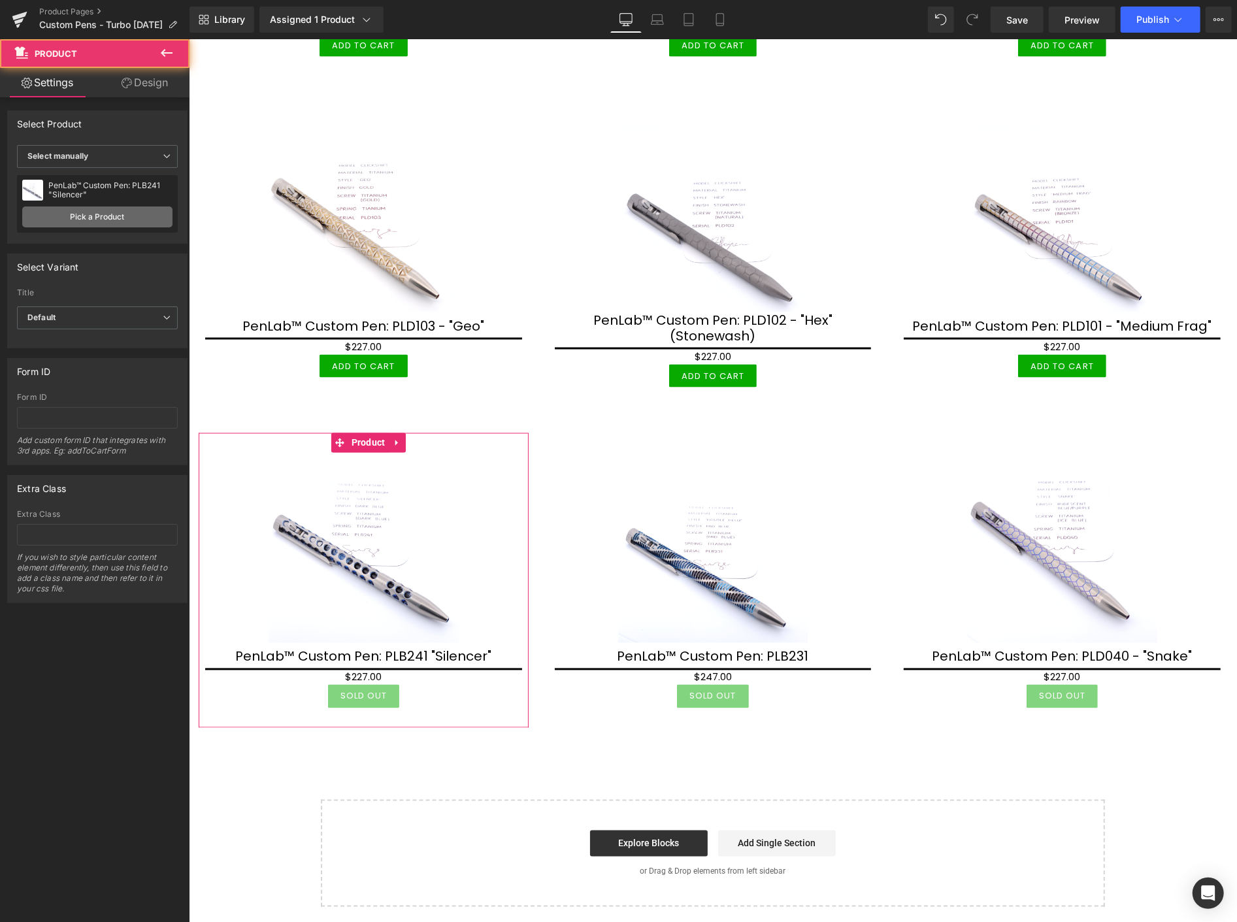
click at [107, 218] on link "Pick a Product" at bounding box center [97, 217] width 150 height 21
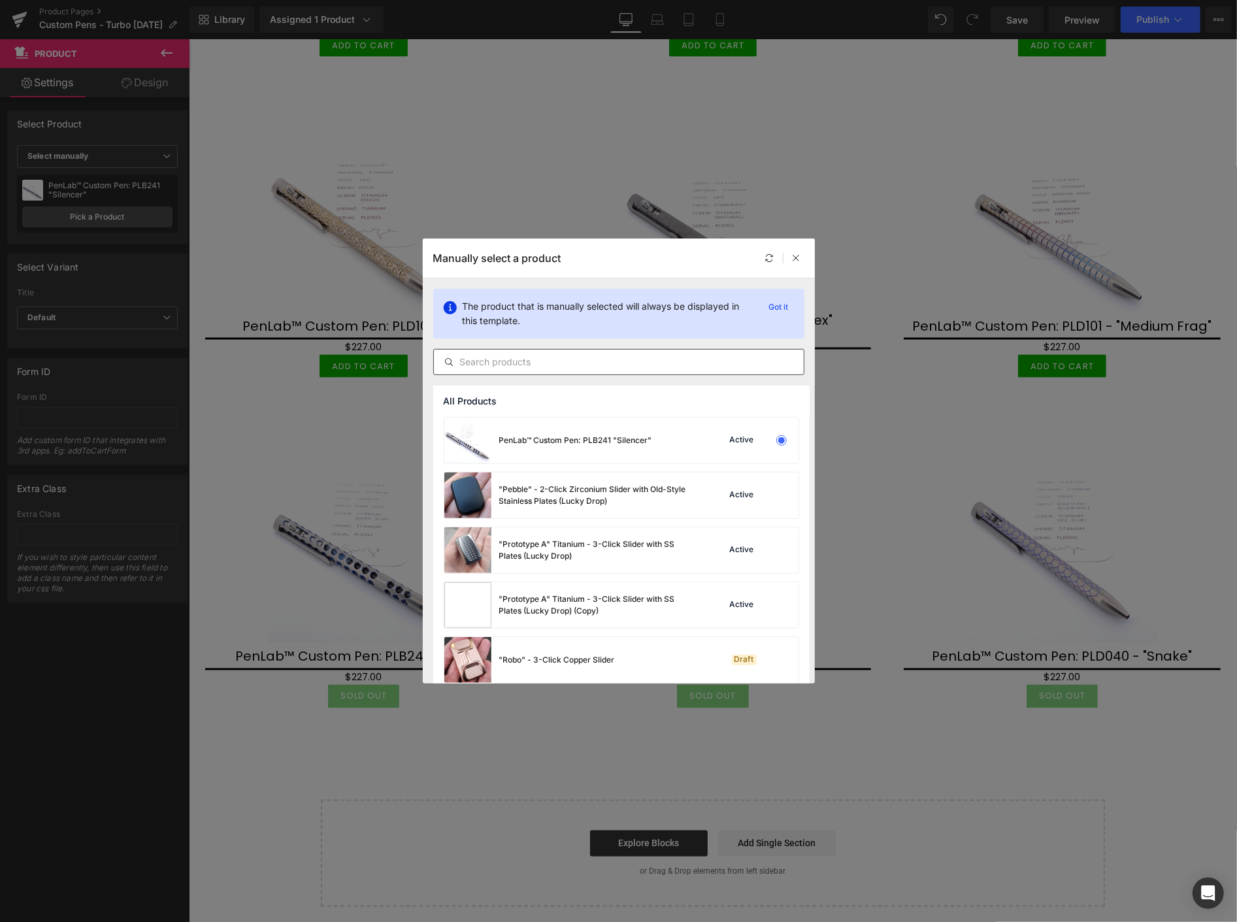
click at [556, 358] on input "text" at bounding box center [619, 362] width 370 height 16
click at [550, 369] on input "text" at bounding box center [619, 362] width 370 height 16
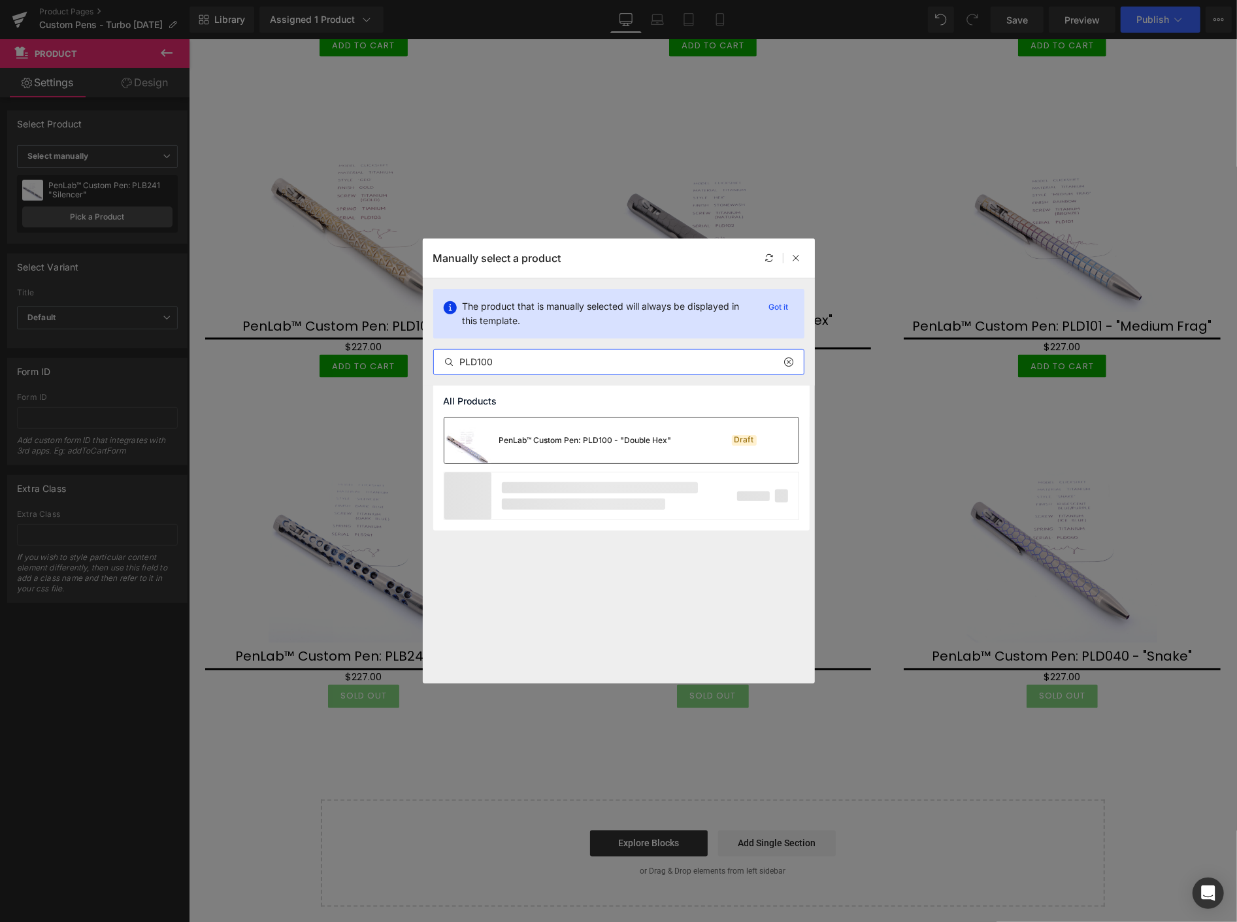
type input "PLD100"
click at [556, 437] on div "PenLab™ Custom Pen: PLD100 - "Double Hex"" at bounding box center [585, 441] width 173 height 12
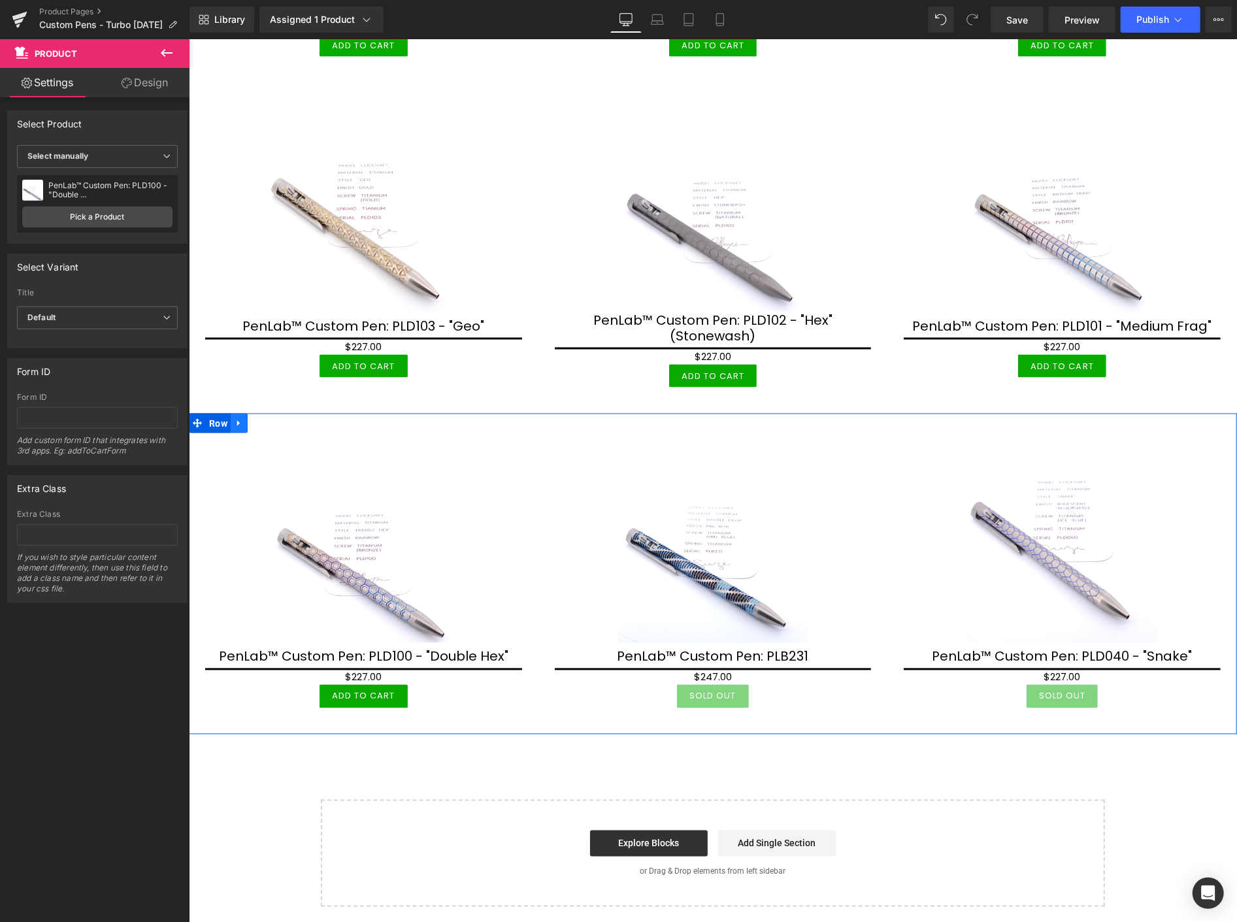
click at [238, 420] on icon at bounding box center [238, 423] width 3 height 6
click at [253, 418] on icon at bounding box center [255, 422] width 9 height 9
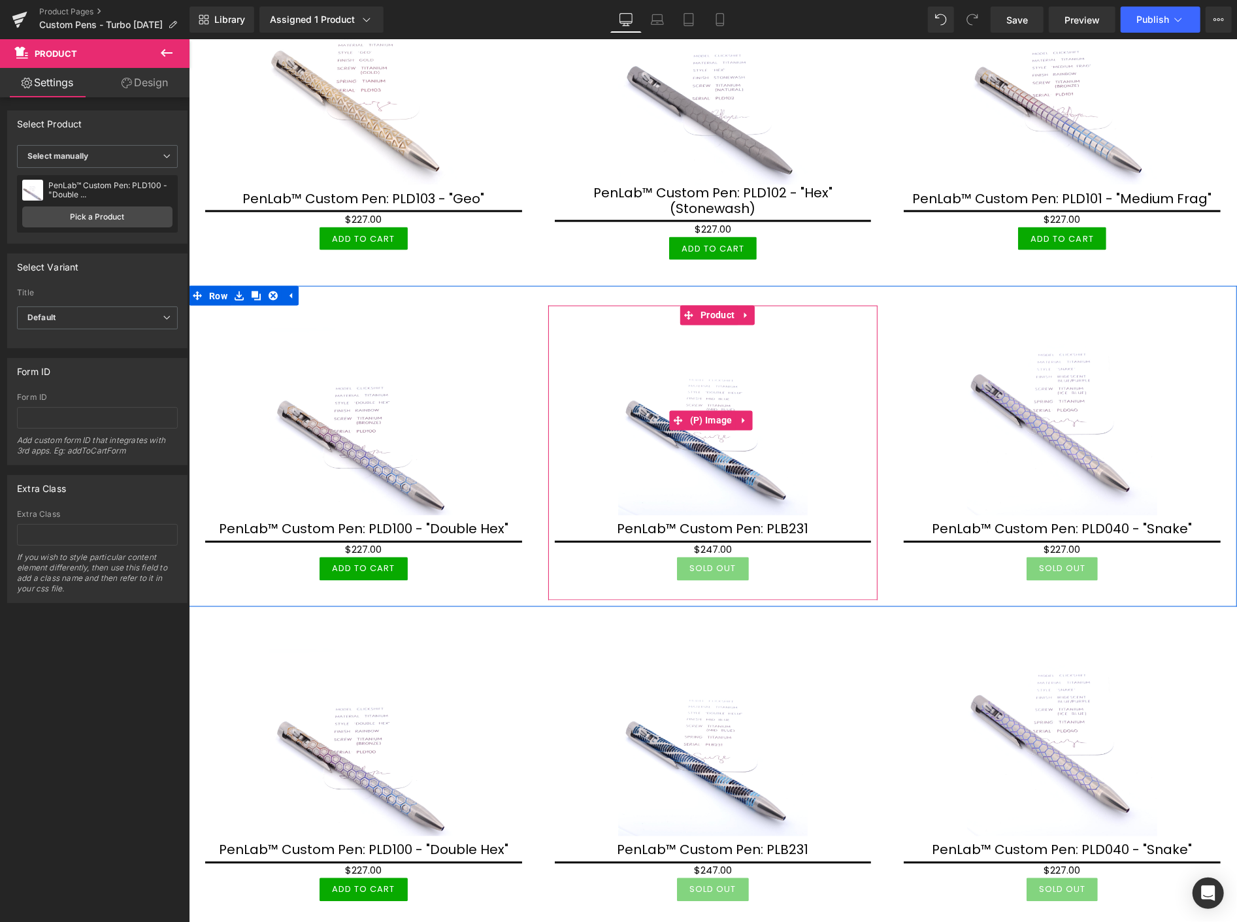
scroll to position [1598, 0]
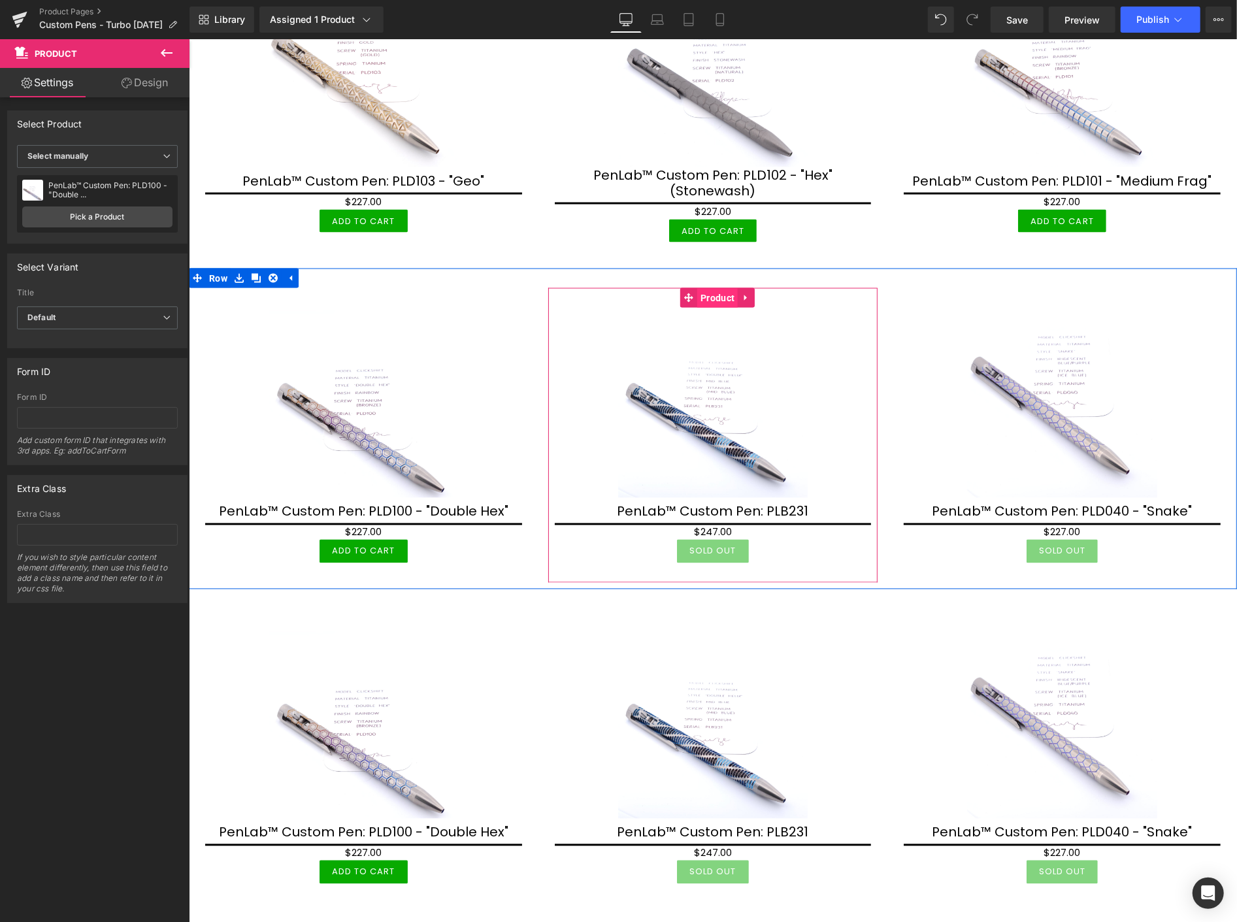
click at [715, 289] on span "Product" at bounding box center [717, 298] width 41 height 20
click at [95, 213] on link "Pick a Product" at bounding box center [97, 217] width 150 height 21
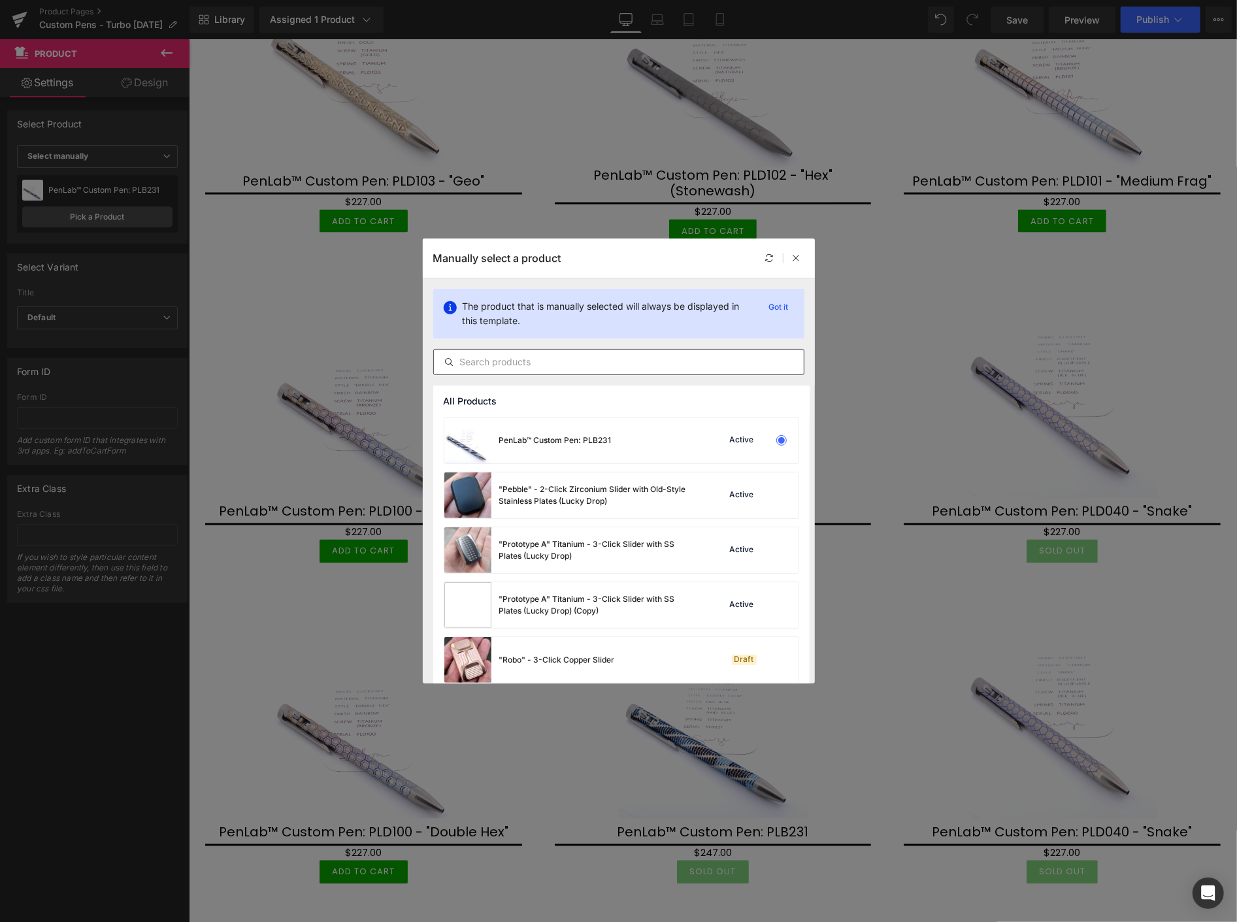
click at [504, 360] on input "text" at bounding box center [619, 362] width 370 height 16
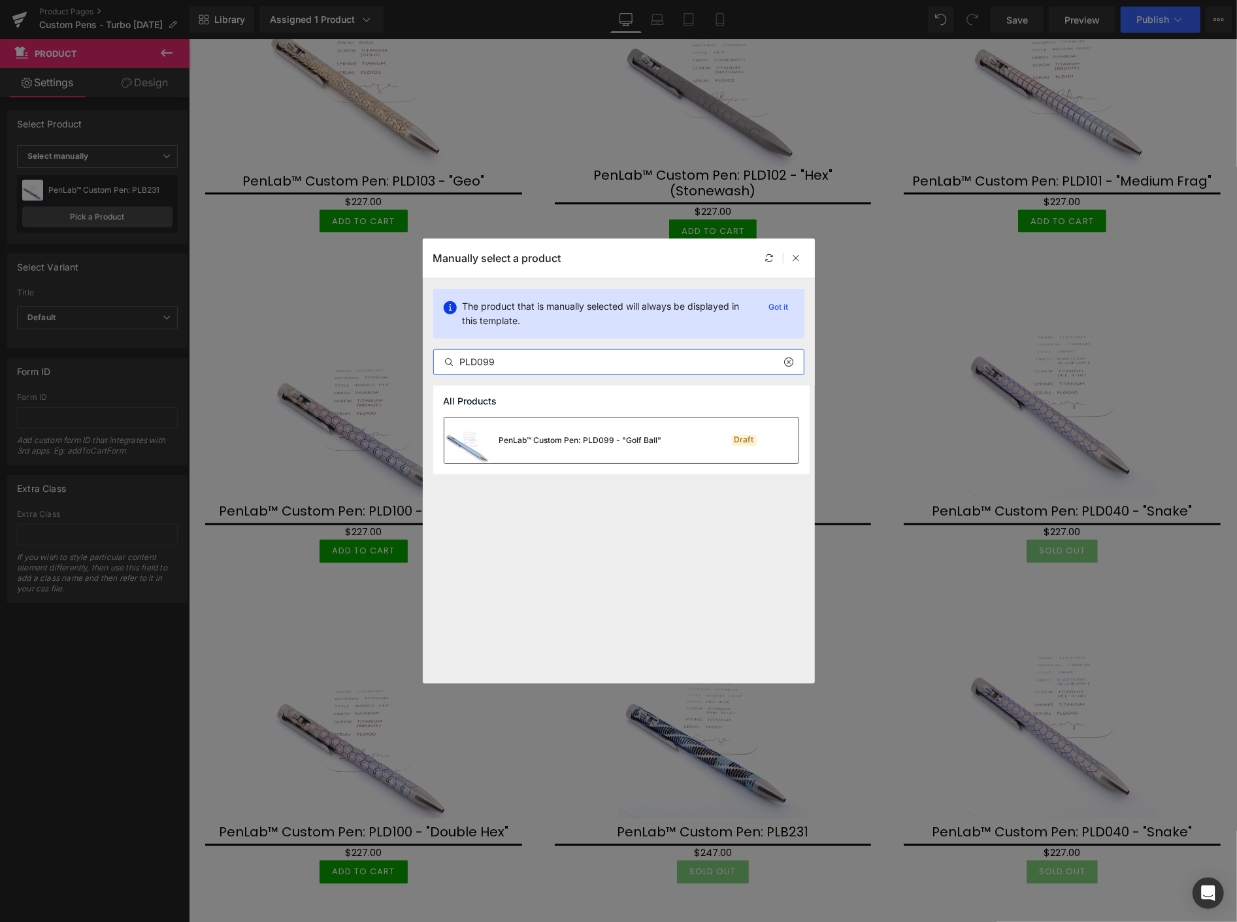
type input "PLD099"
click at [603, 438] on div "PenLab™ Custom Pen: PLD099 - "Golf Ball"" at bounding box center [580, 441] width 163 height 12
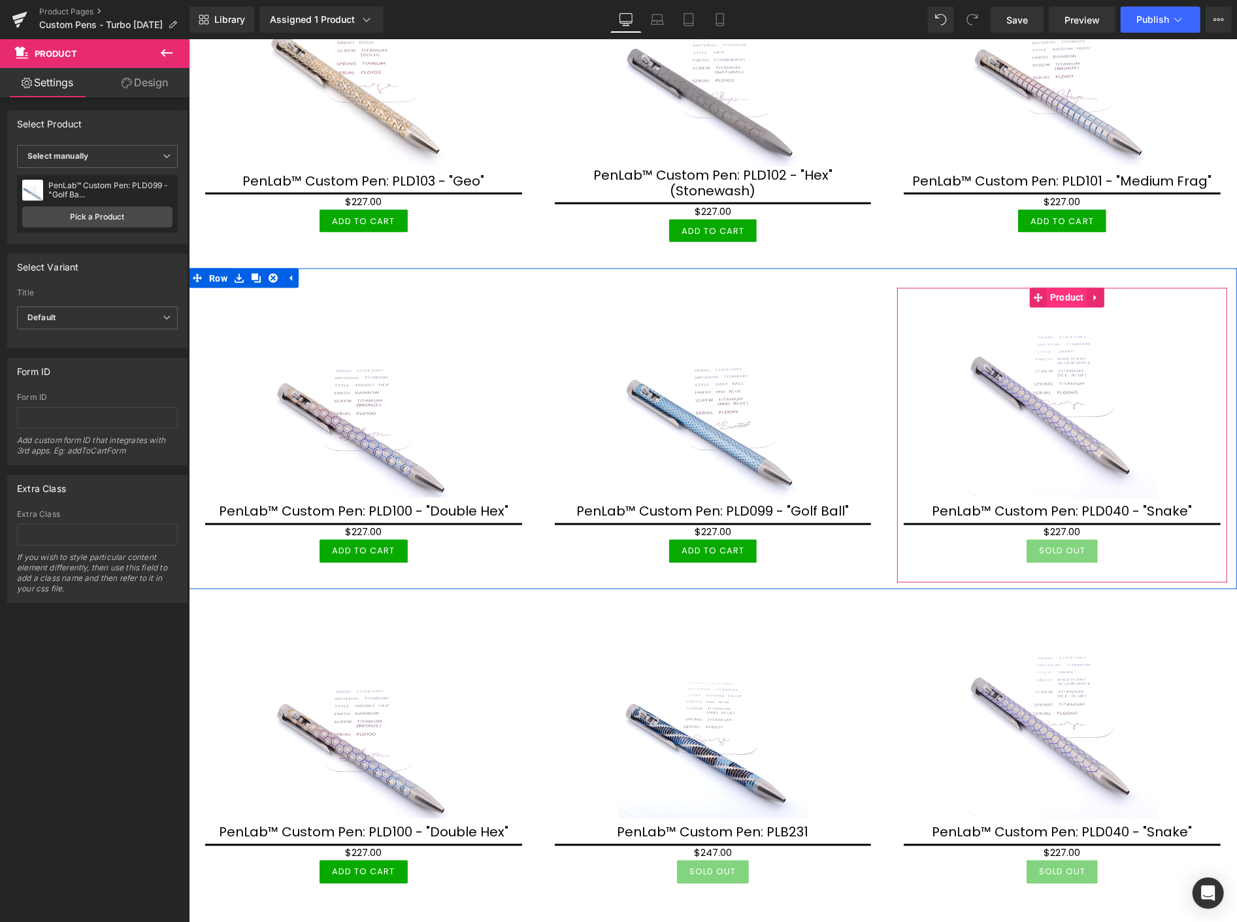
click at [1052, 291] on span "Product" at bounding box center [1066, 298] width 41 height 20
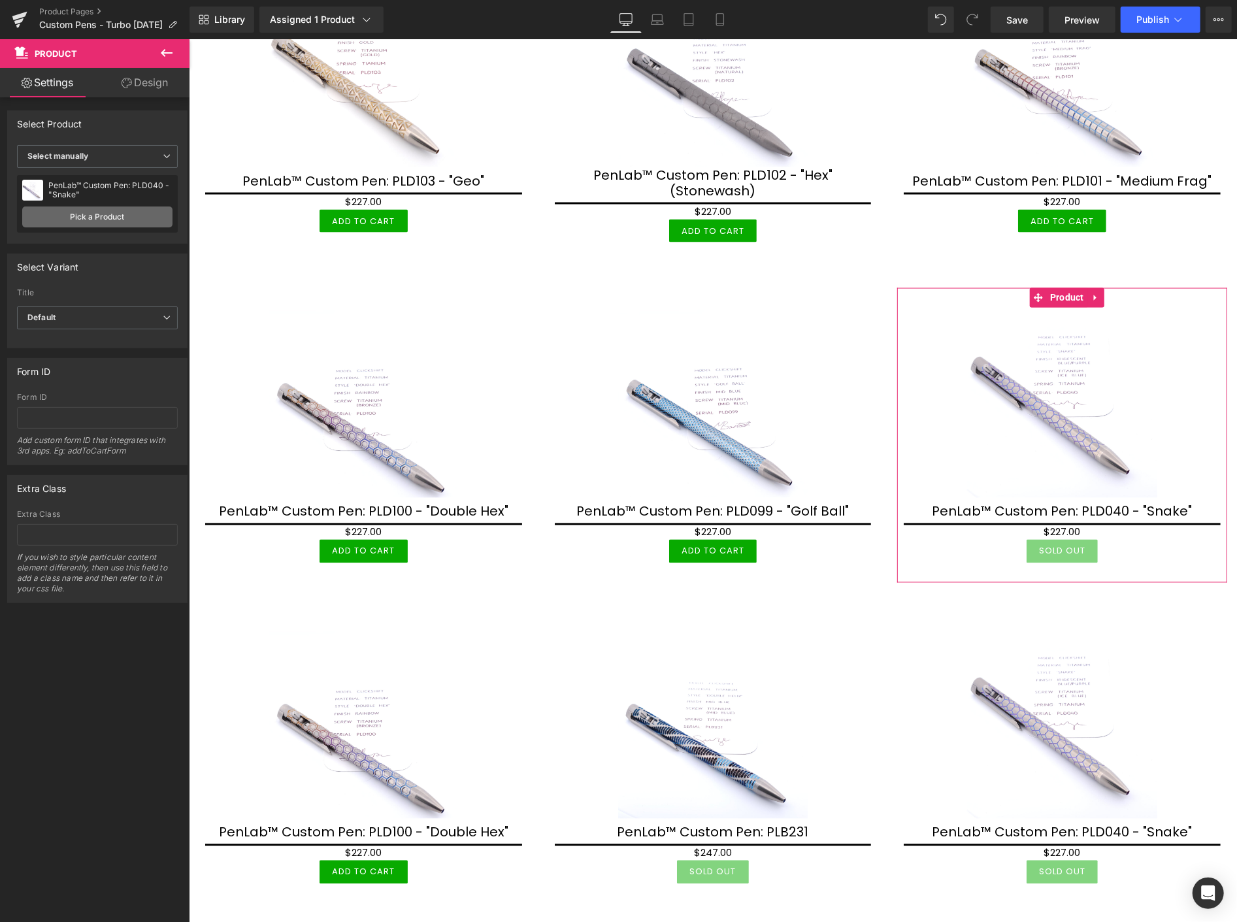
click at [108, 218] on link "Pick a Product" at bounding box center [97, 217] width 150 height 21
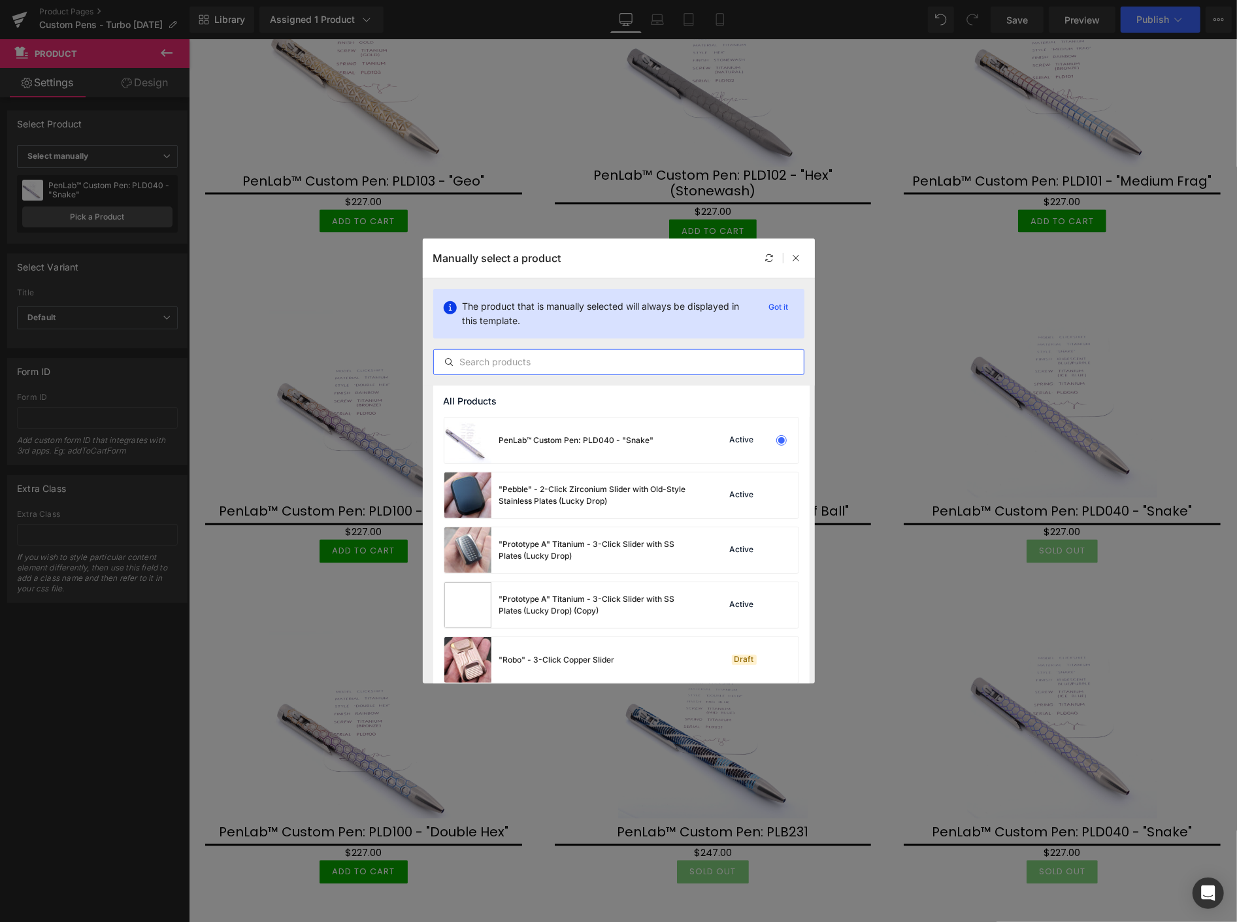
click at [501, 364] on input "text" at bounding box center [619, 362] width 370 height 16
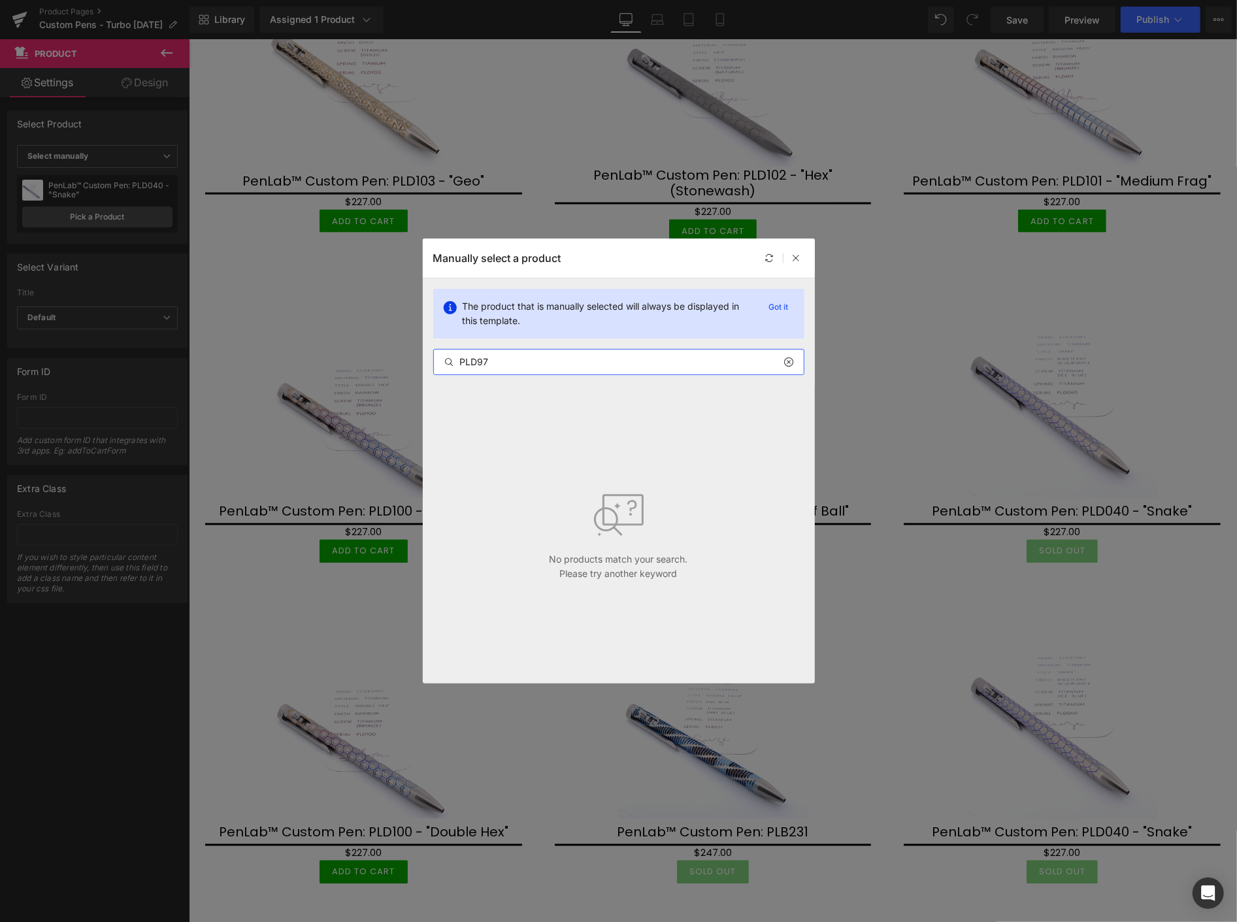
click at [512, 363] on input "PLD97" at bounding box center [619, 362] width 370 height 16
click at [481, 366] on input "PLD97" at bounding box center [619, 362] width 370 height 16
click at [478, 365] on input "PLD97" at bounding box center [619, 362] width 370 height 16
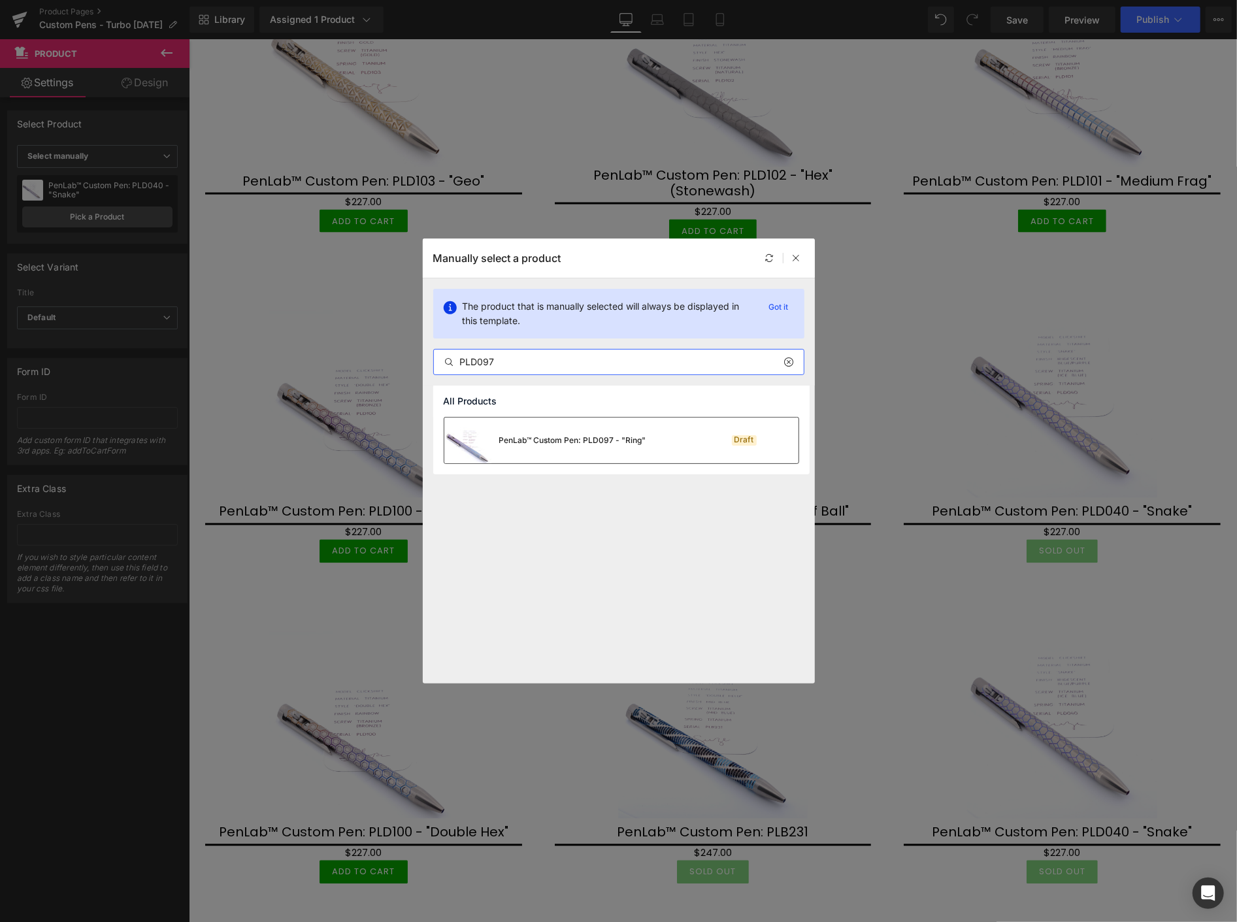
type input "PLD097"
click at [550, 439] on div "PenLab™ Custom Pen: PLD097 - "Ring"" at bounding box center [572, 441] width 147 height 12
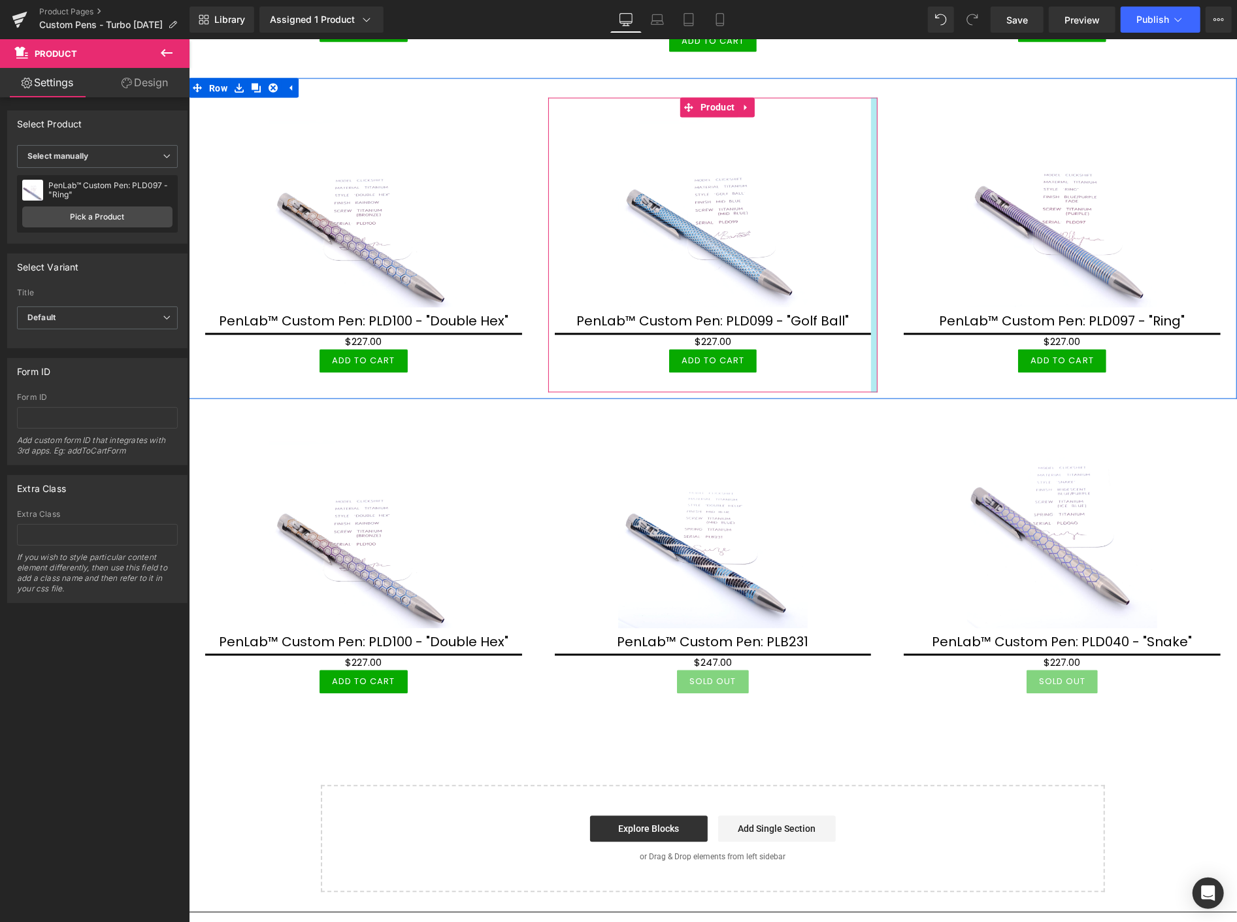
scroll to position [1815, 0]
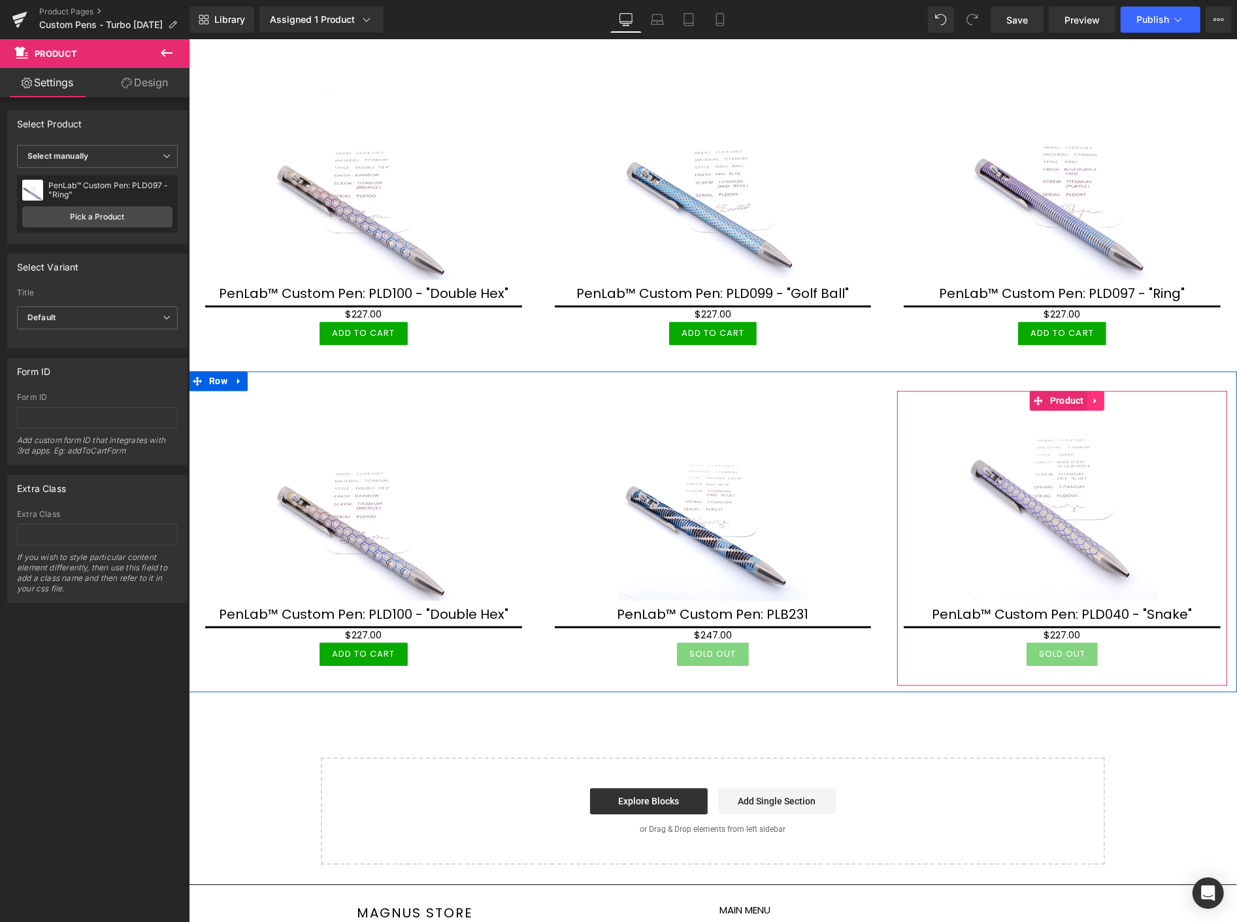
click at [1091, 395] on icon at bounding box center [1095, 400] width 9 height 10
click at [1099, 396] on icon at bounding box center [1103, 400] width 9 height 9
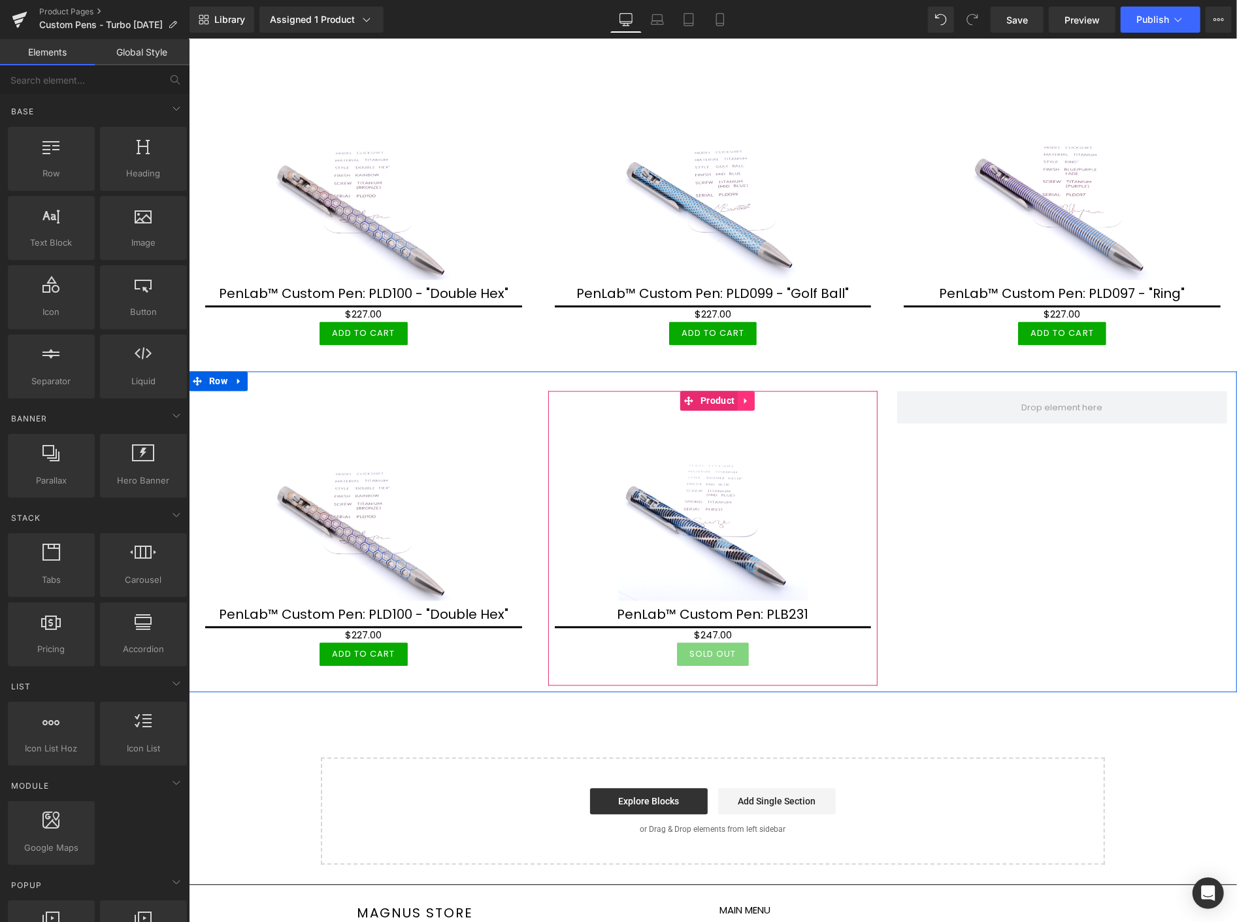
click at [743, 391] on link at bounding box center [745, 401] width 17 height 20
click at [750, 396] on icon at bounding box center [754, 400] width 9 height 9
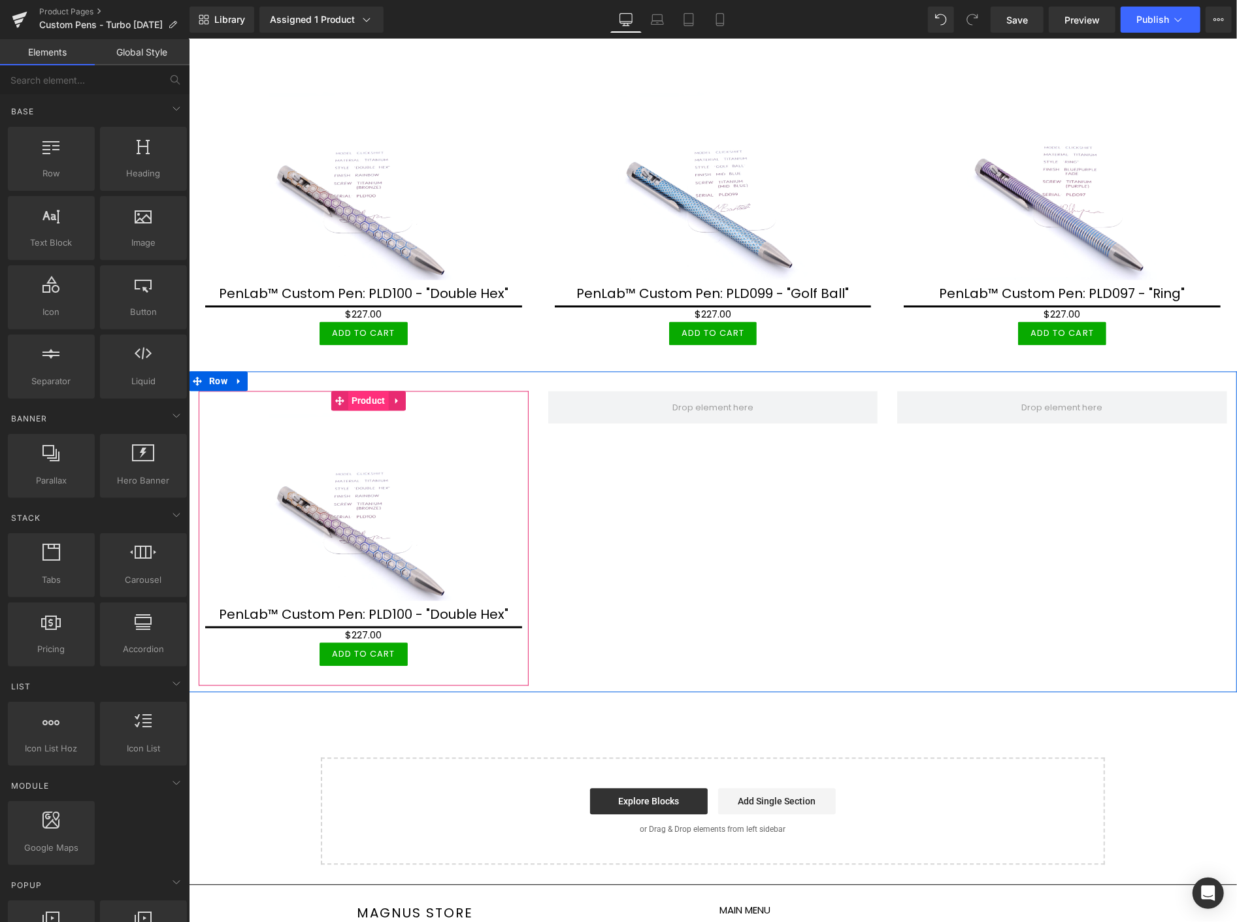
click at [369, 391] on span "Product" at bounding box center [368, 401] width 41 height 20
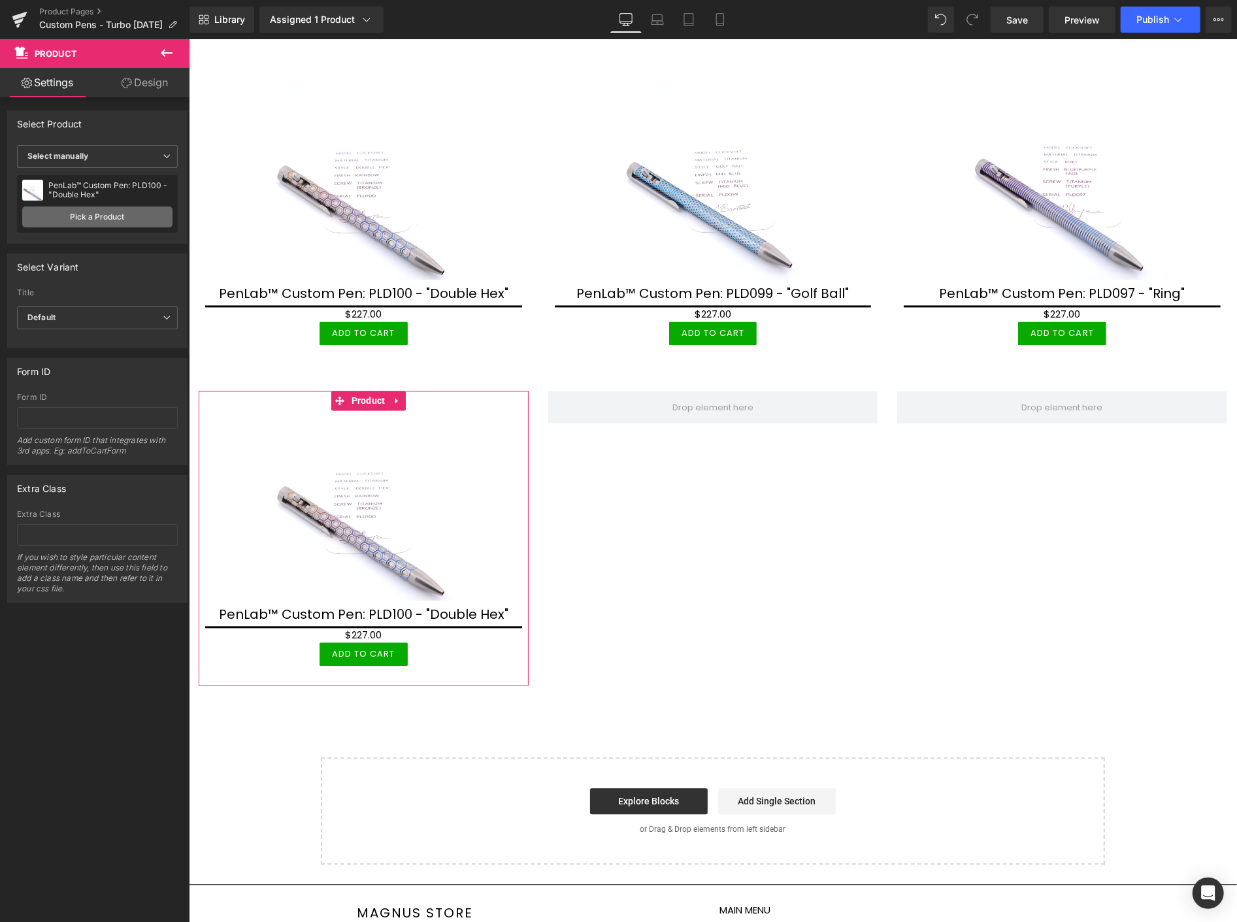
click at [127, 214] on link "Pick a Product" at bounding box center [97, 217] width 150 height 21
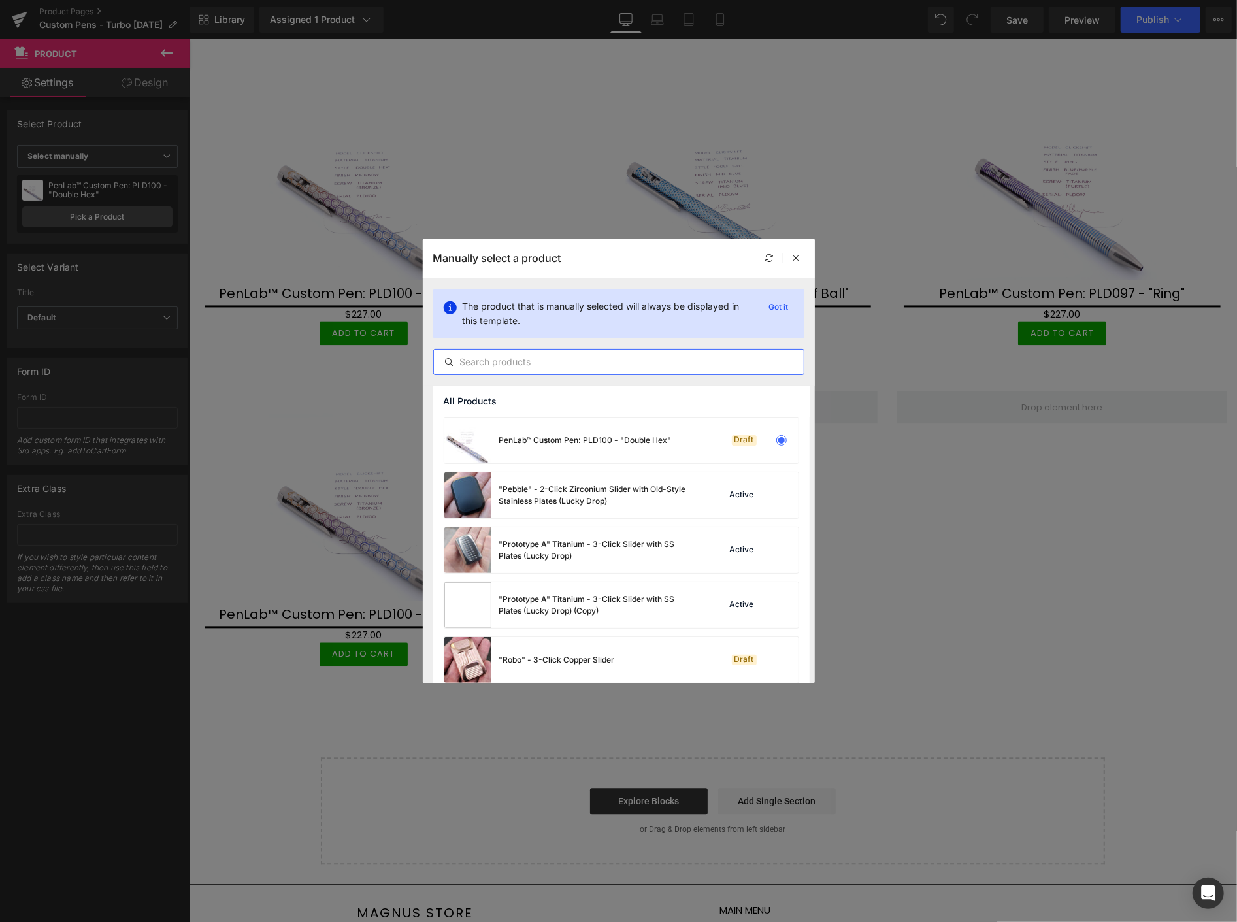
click at [497, 364] on input "text" at bounding box center [619, 362] width 370 height 16
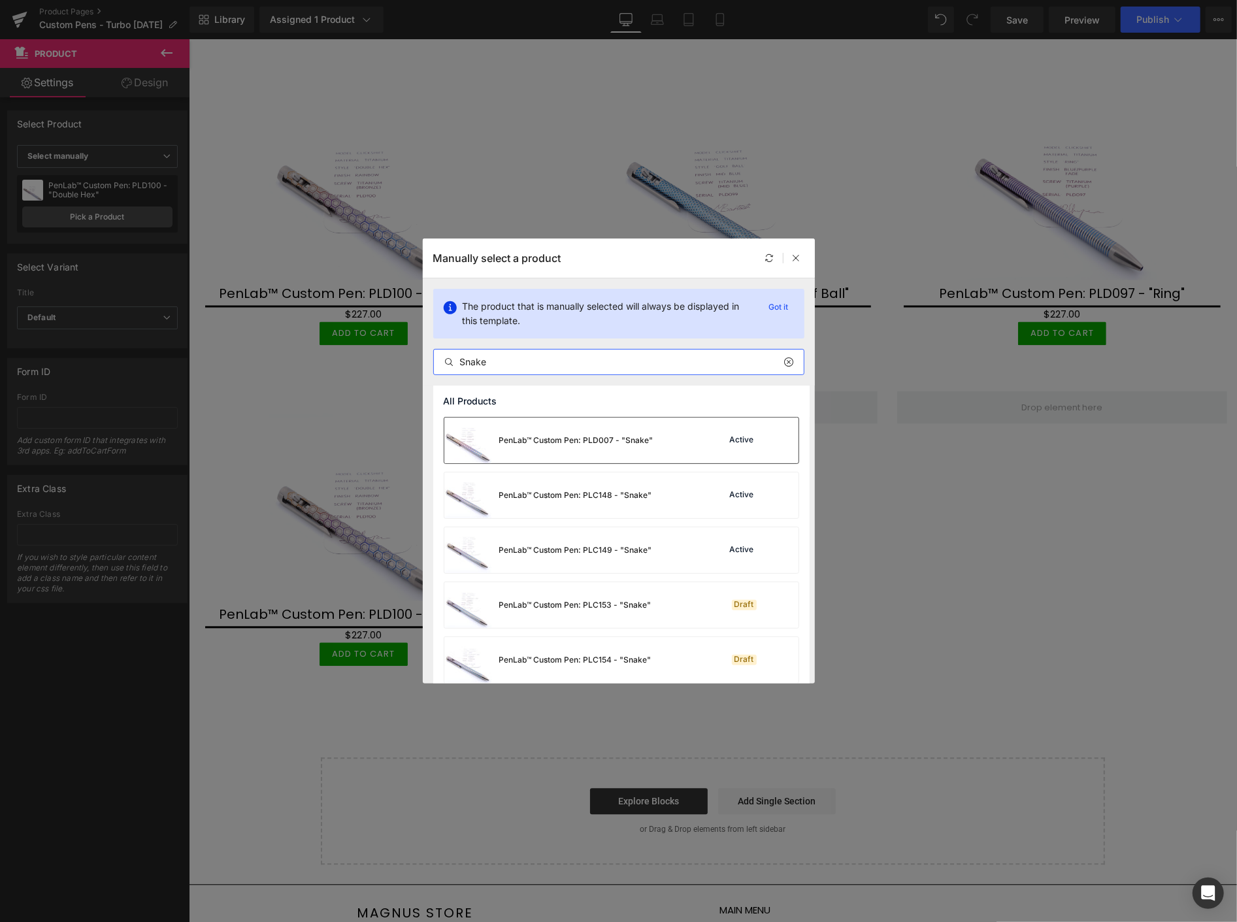
type input "Snake"
click at [615, 440] on div "PenLab™ Custom Pen: PLD007 - "Snake"" at bounding box center [576, 441] width 154 height 12
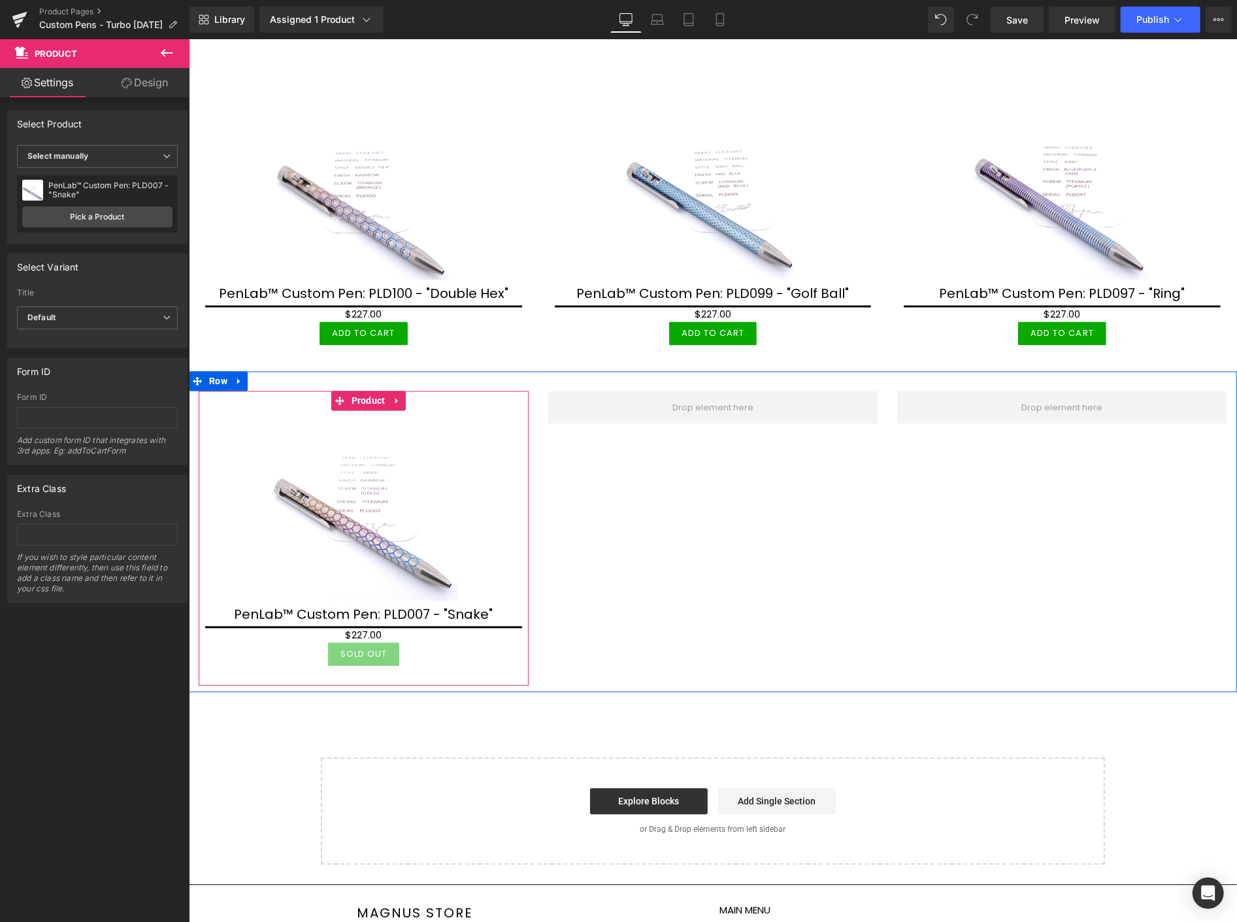
drag, startPoint x: 360, startPoint y: 386, endPoint x: 338, endPoint y: 365, distance: 30.5
click at [360, 391] on span "Product" at bounding box center [368, 401] width 41 height 20
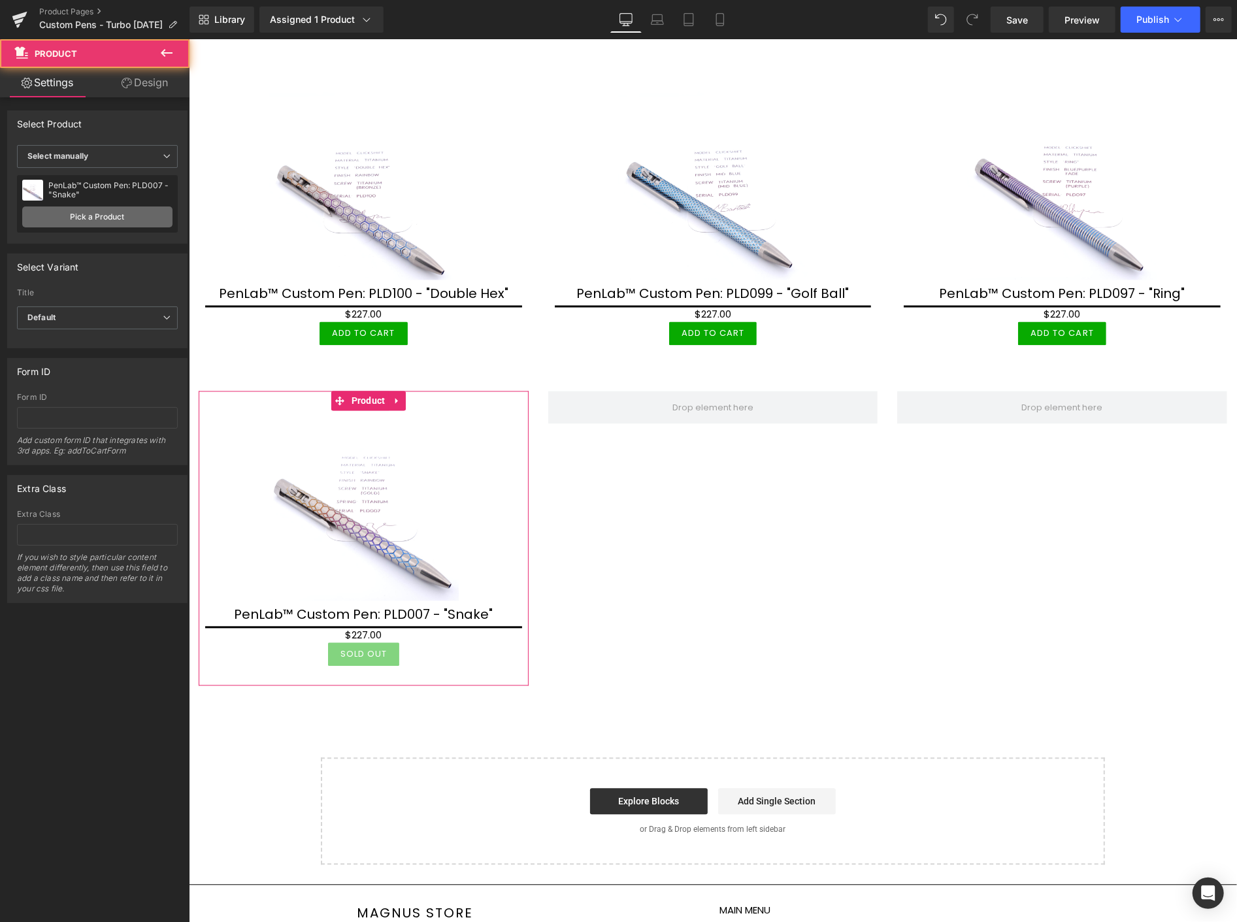
click at [63, 220] on link "Pick a Product" at bounding box center [97, 217] width 150 height 21
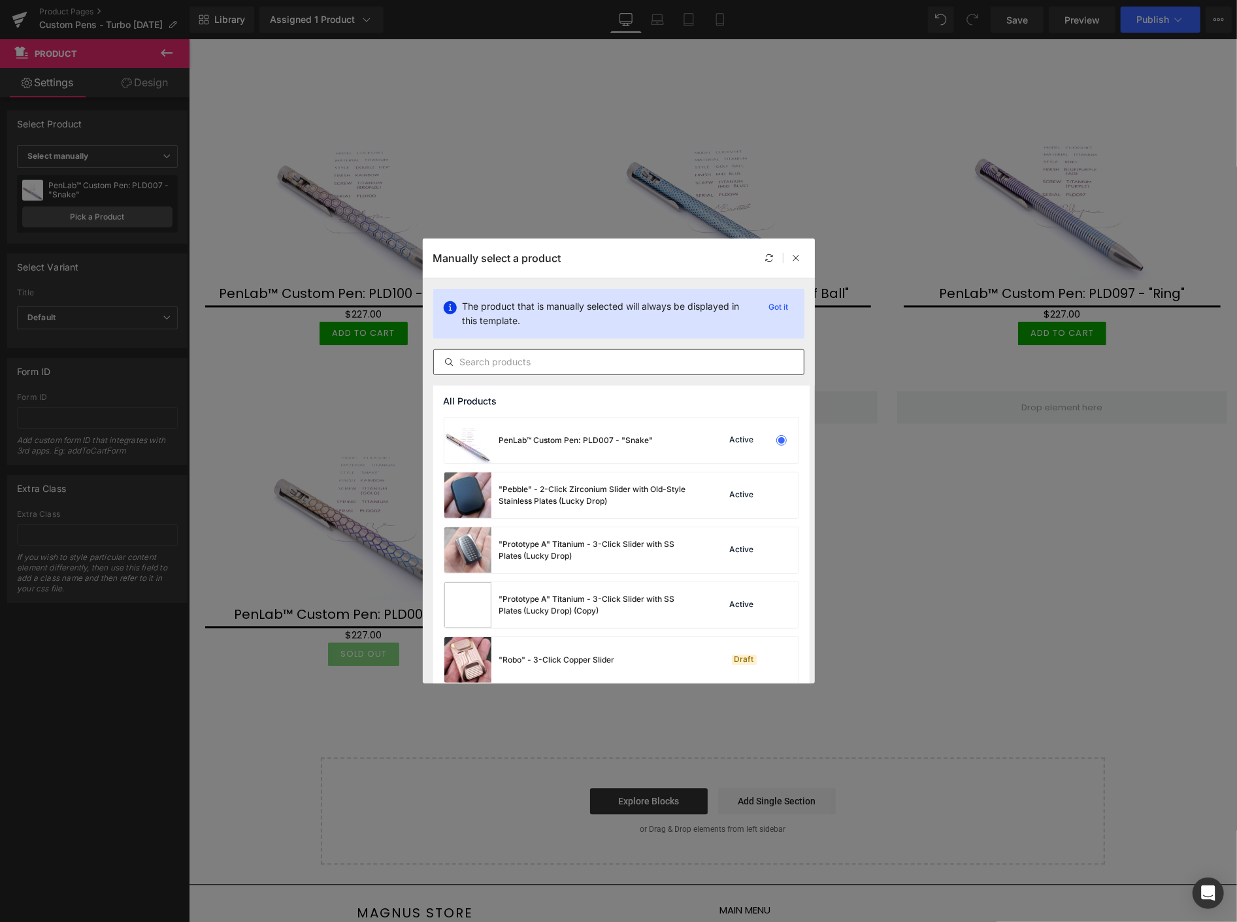
click at [518, 367] on input "text" at bounding box center [619, 362] width 370 height 16
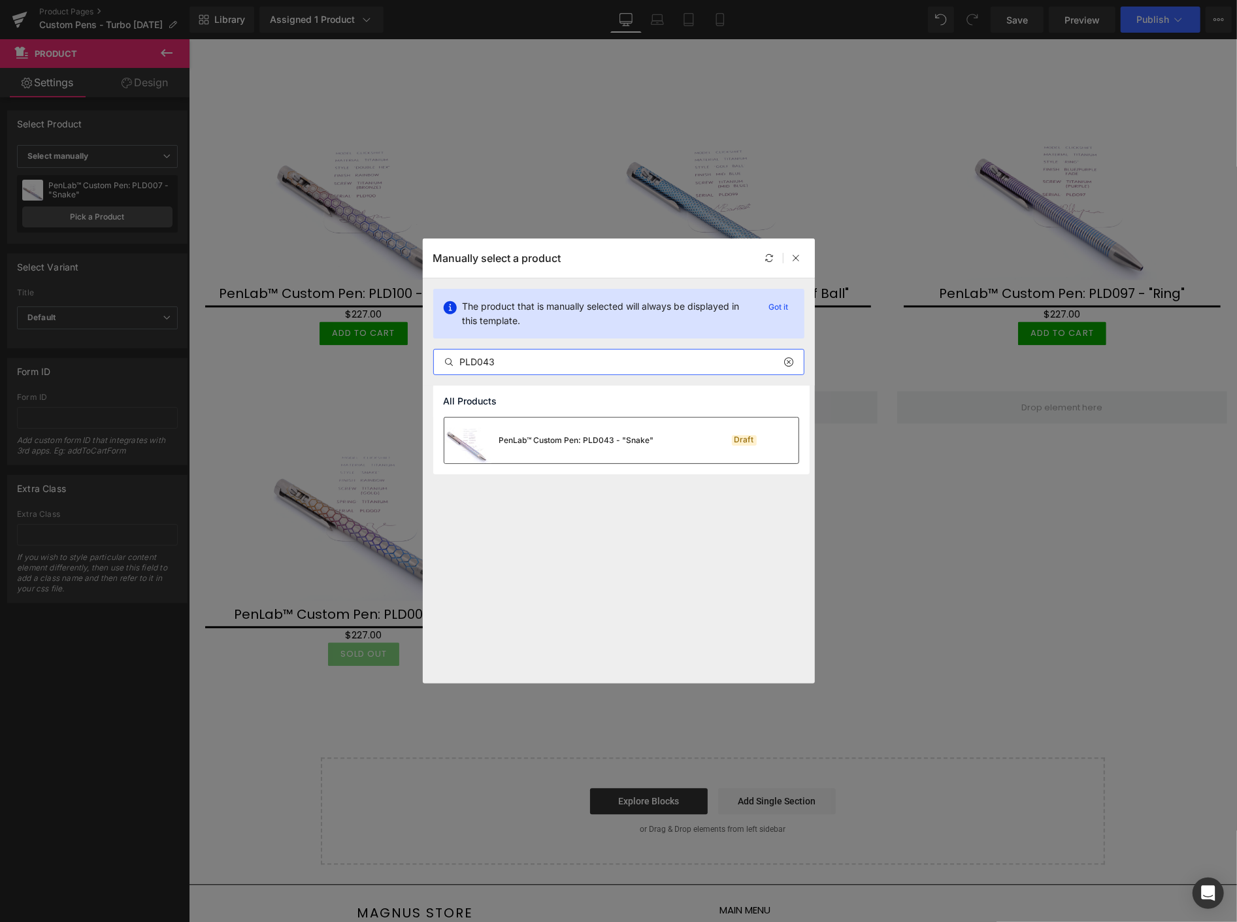
type input "PLD043"
click at [575, 441] on div "PenLab™ Custom Pen: PLD043 - "Snake"" at bounding box center [576, 441] width 155 height 12
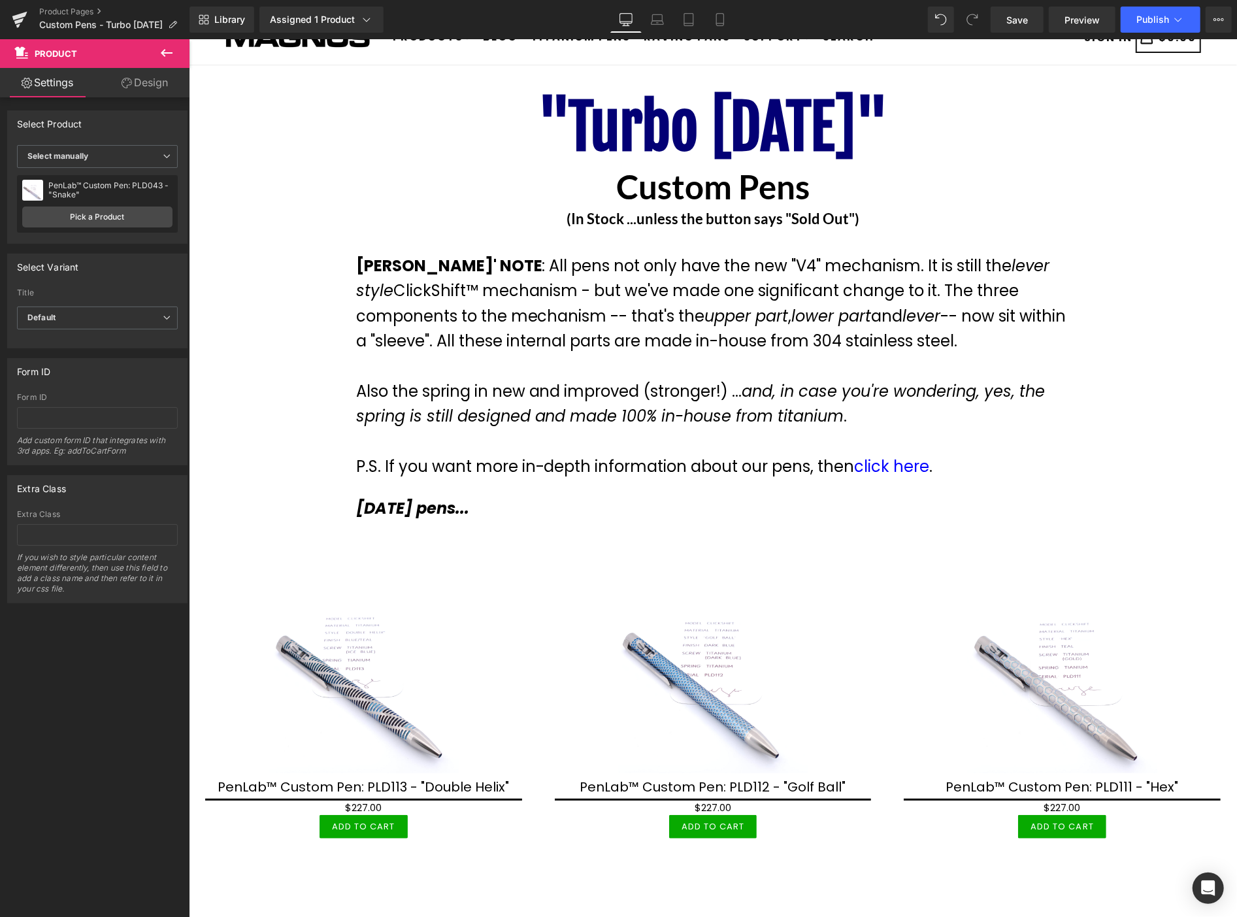
scroll to position [0, 0]
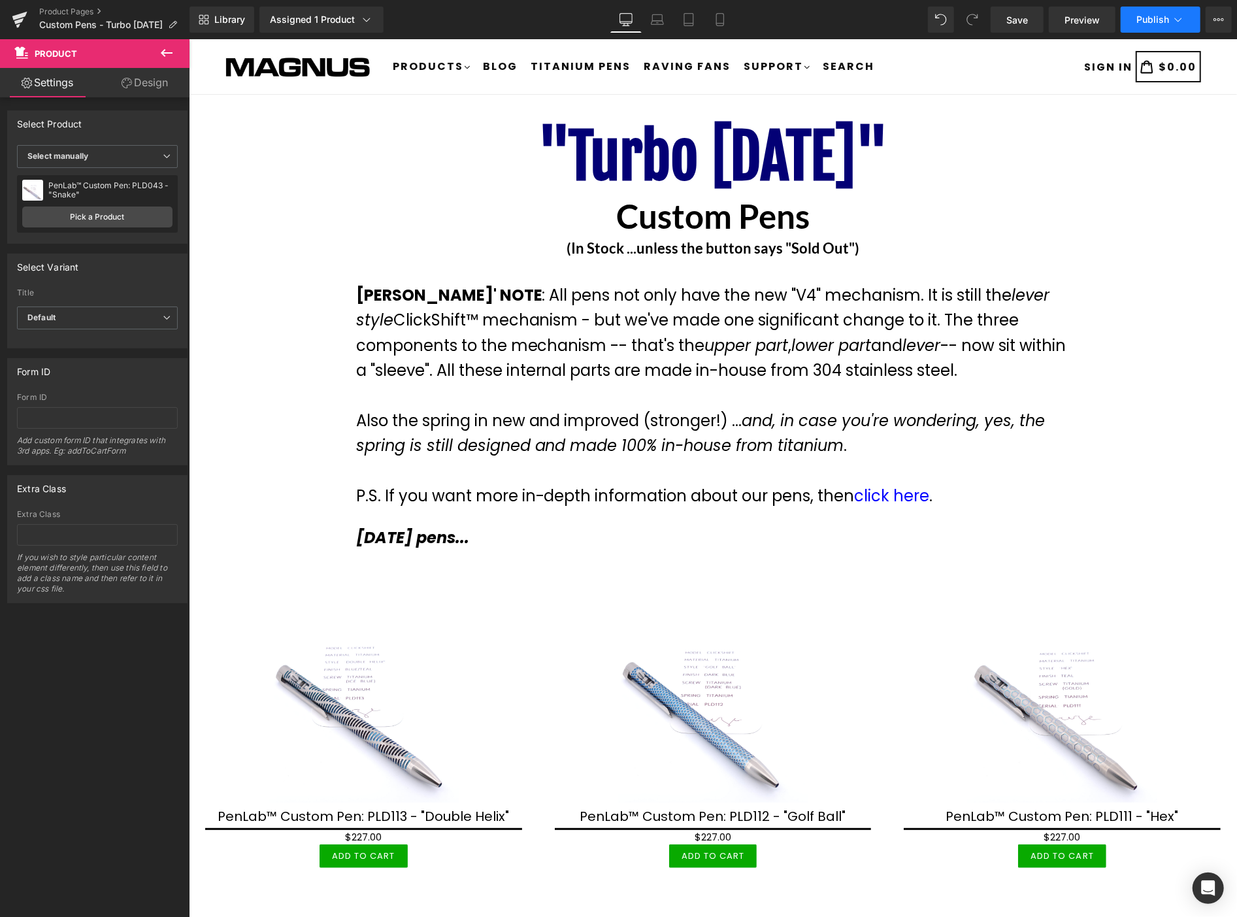
click at [1144, 20] on span "Publish" at bounding box center [1153, 19] width 33 height 10
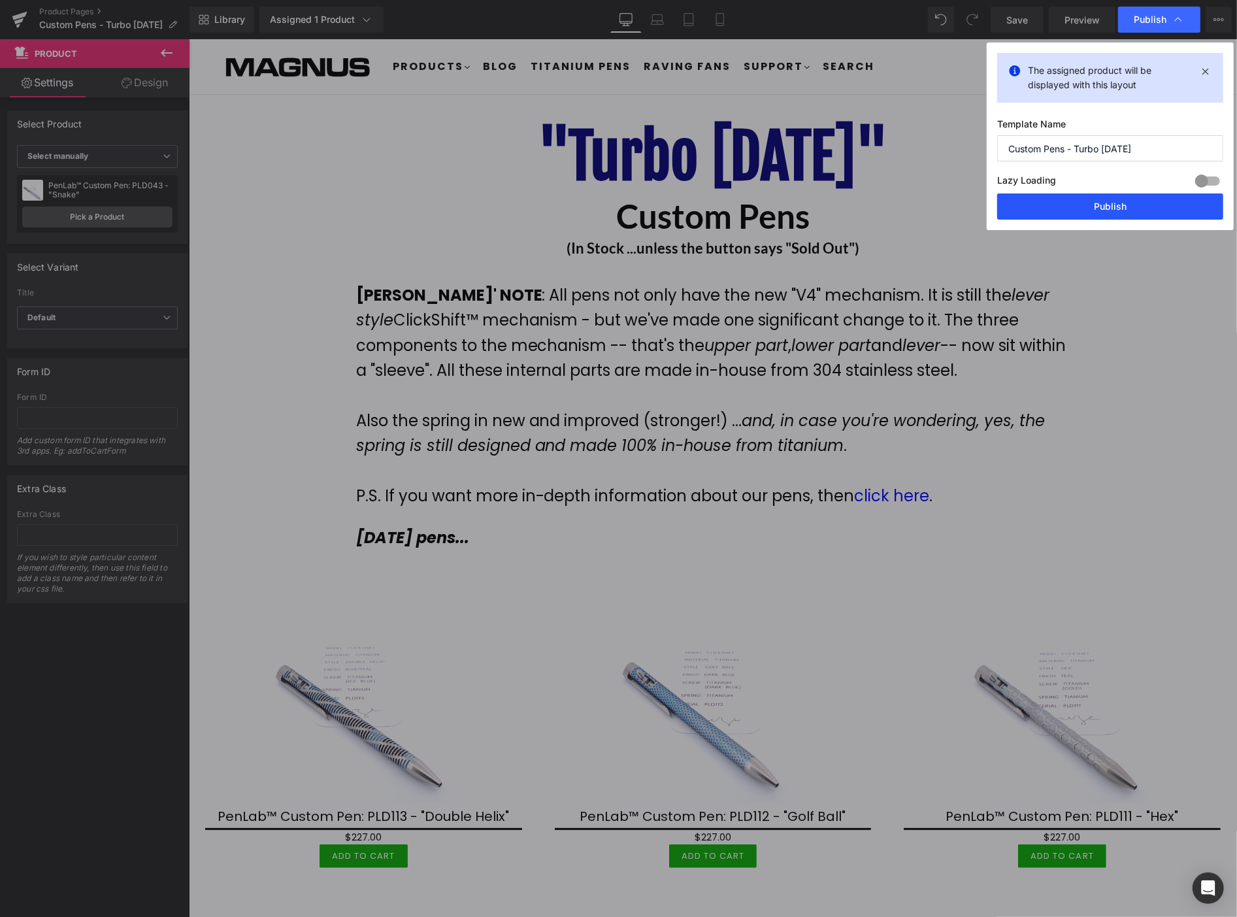
click at [1131, 207] on button "Publish" at bounding box center [1110, 206] width 226 height 26
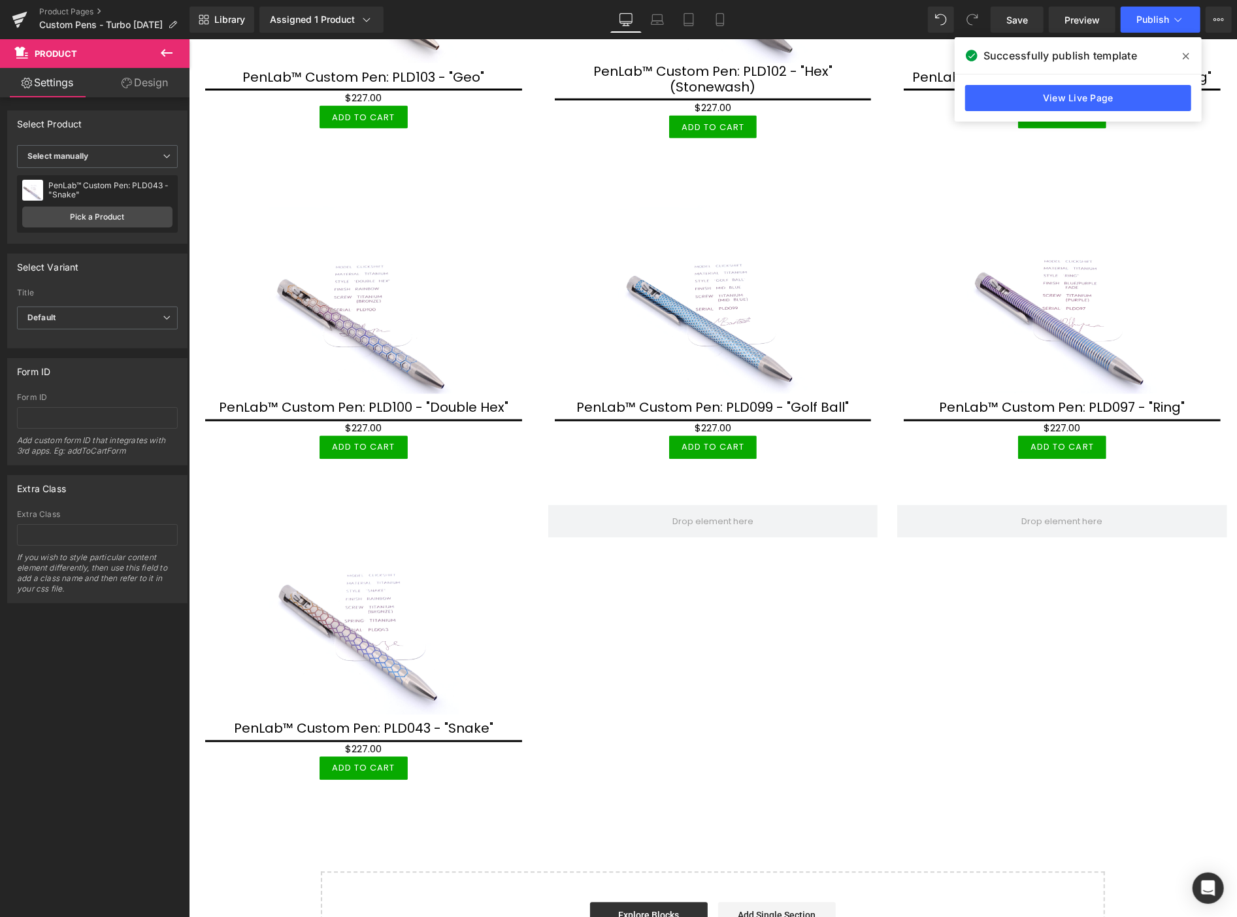
scroll to position [1743, 0]
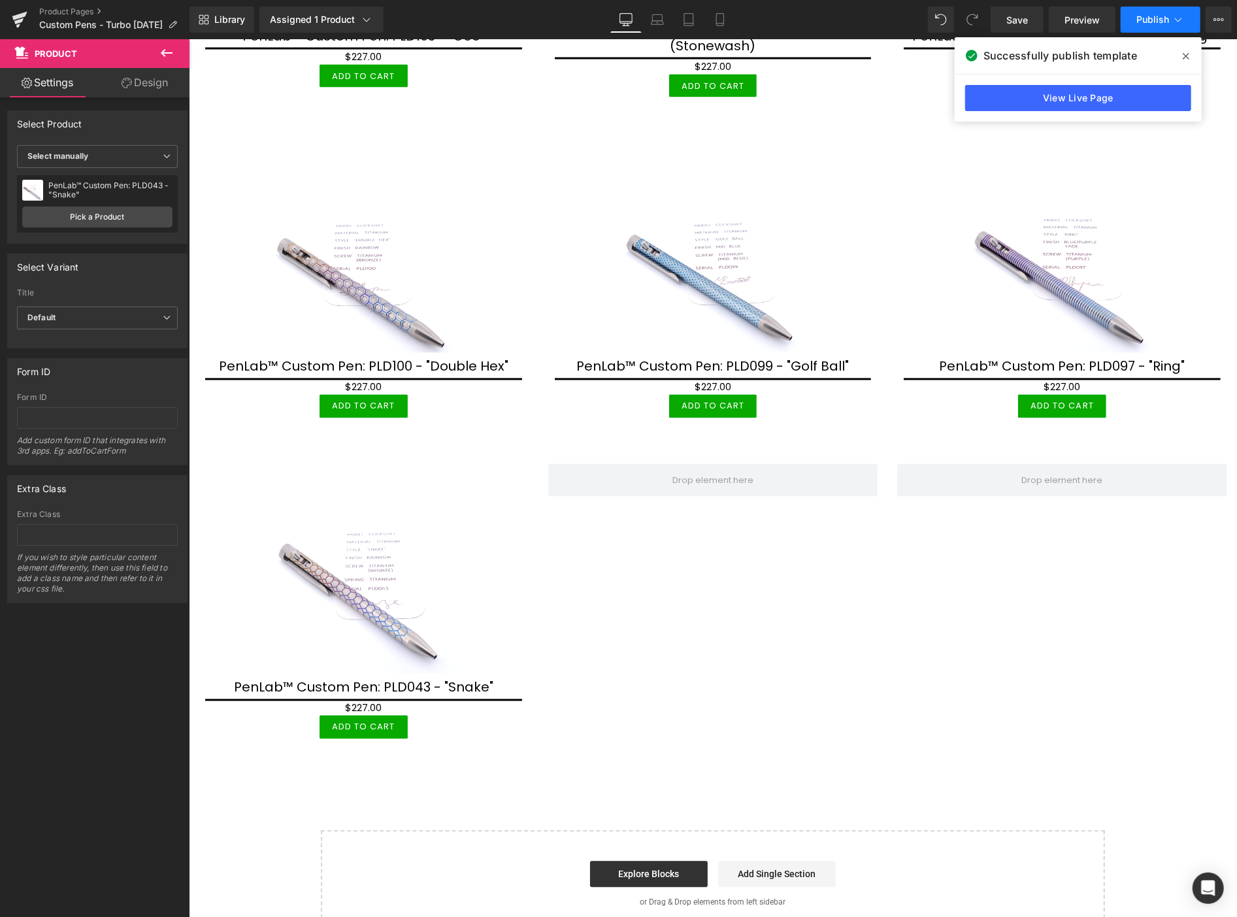
click at [1148, 12] on button "Publish" at bounding box center [1161, 20] width 80 height 26
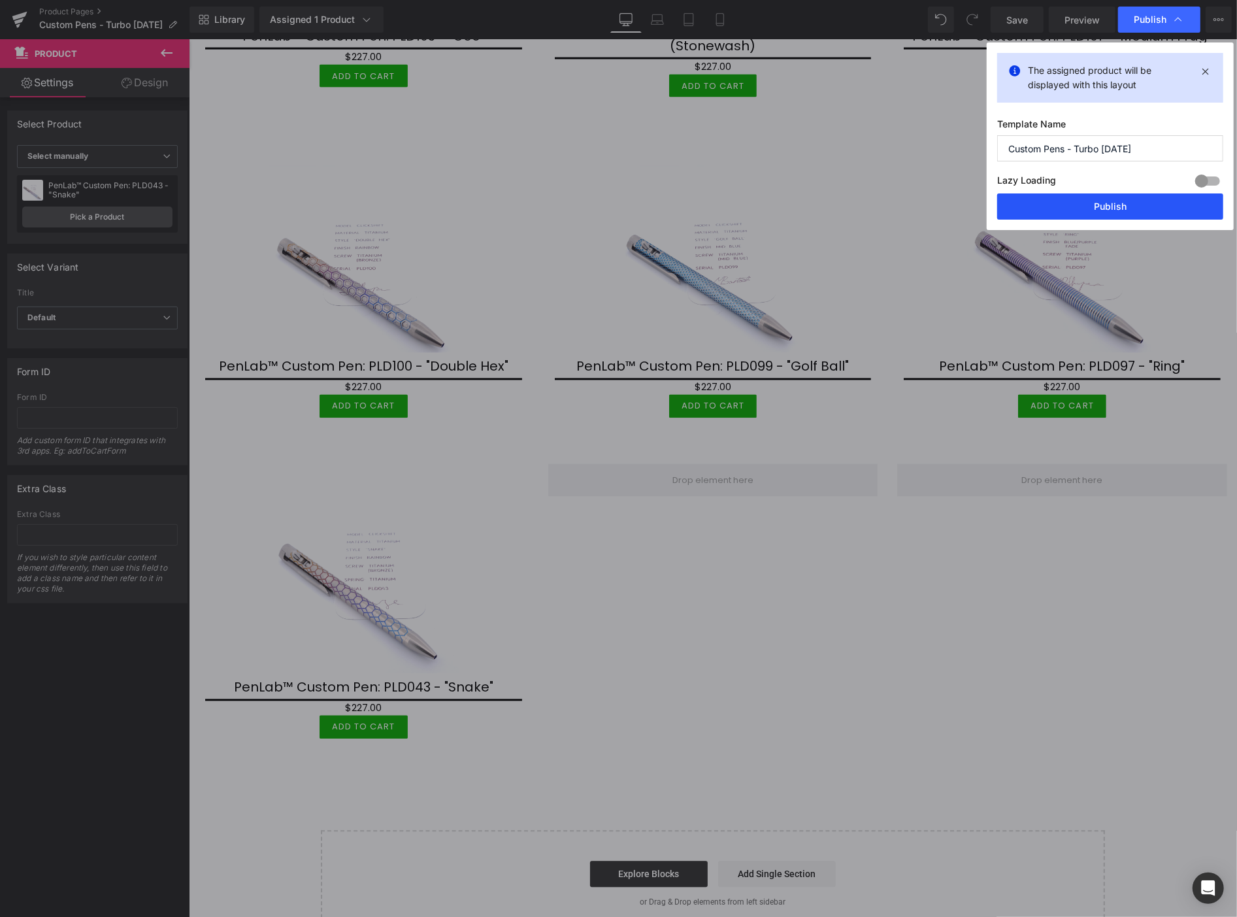
click at [1113, 205] on button "Publish" at bounding box center [1110, 206] width 226 height 26
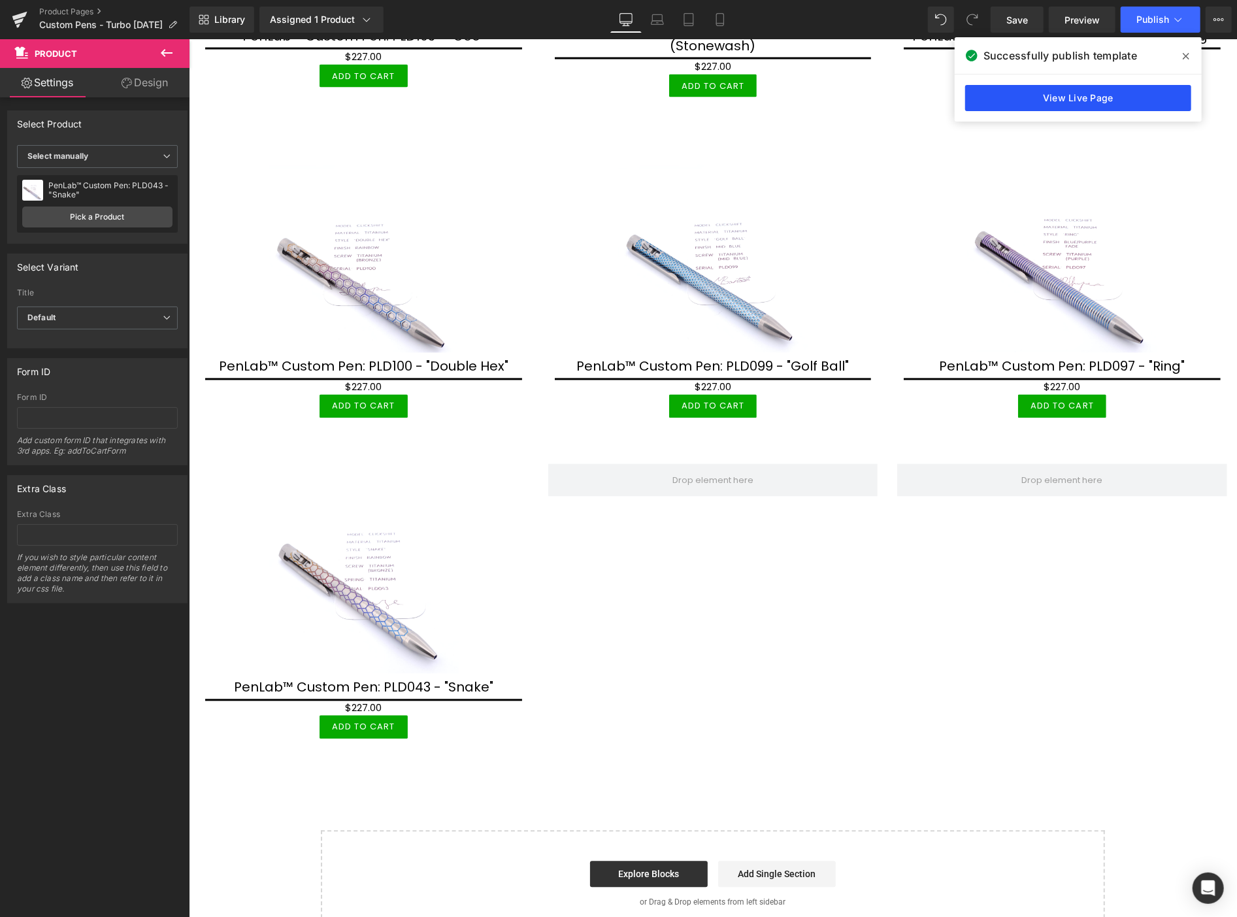
click at [1097, 100] on link "View Live Page" at bounding box center [1078, 98] width 226 height 26
